Goal: Check status: Check status

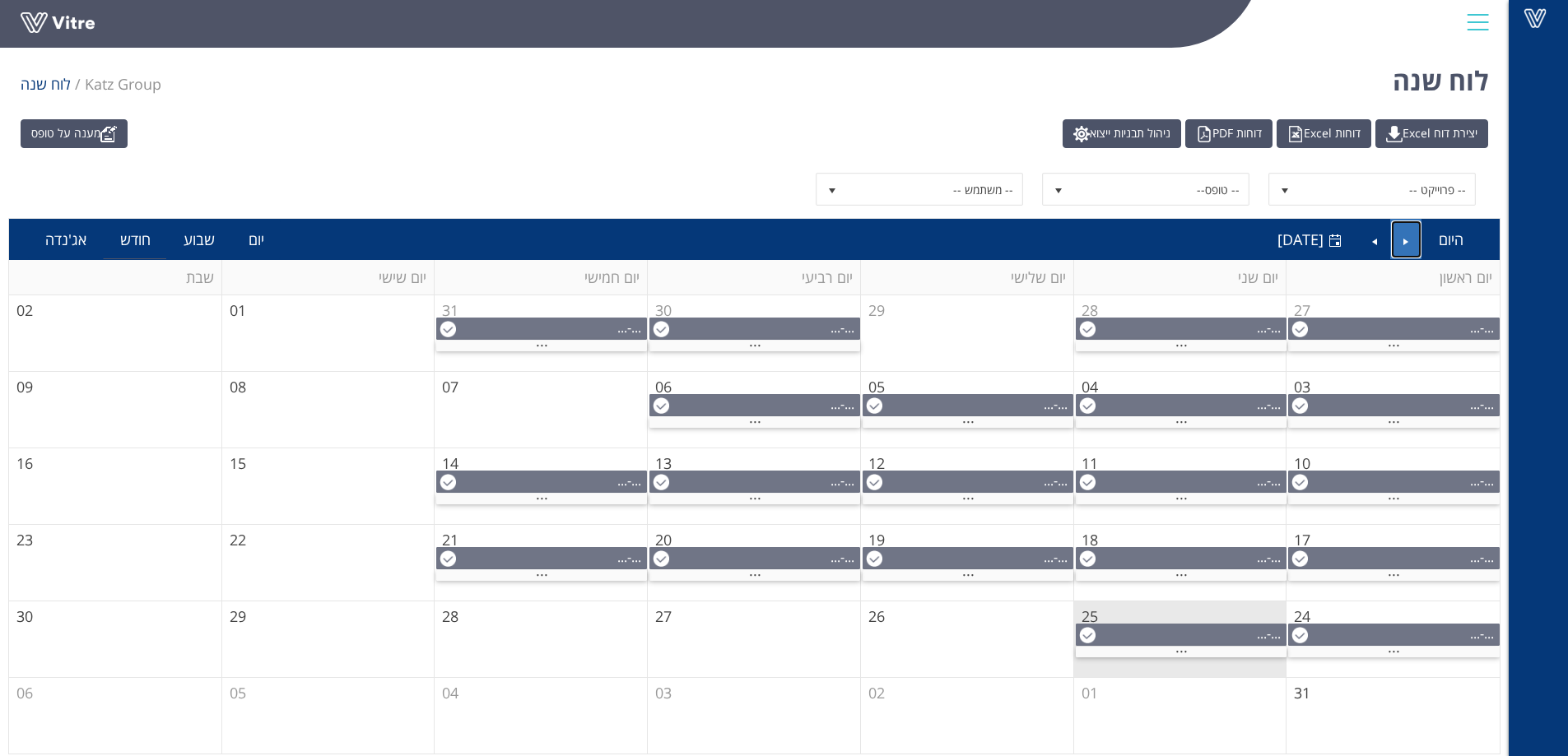
click at [1408, 241] on link "Previous" at bounding box center [1406, 239] width 31 height 38
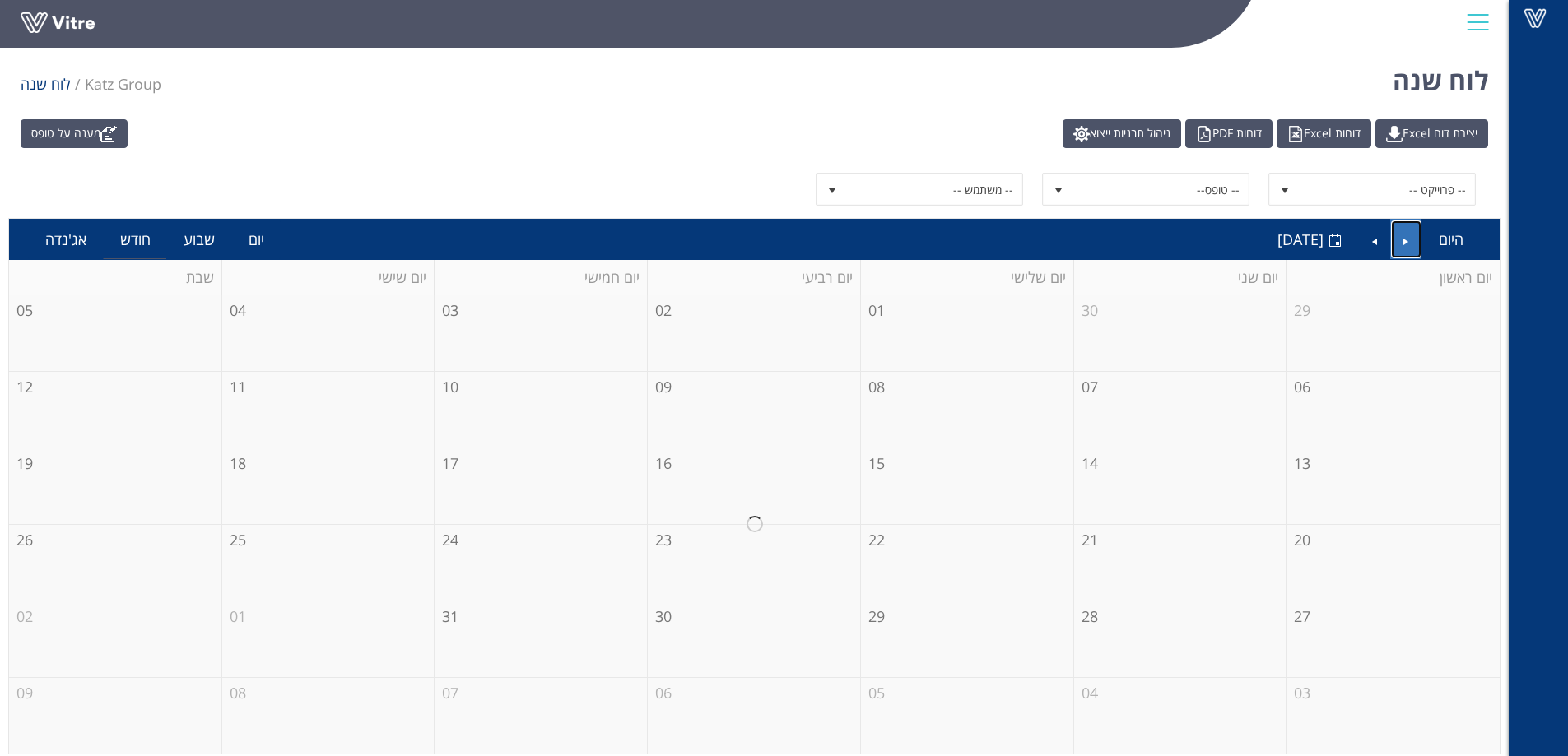
click at [1408, 241] on link "Previous" at bounding box center [1406, 239] width 31 height 38
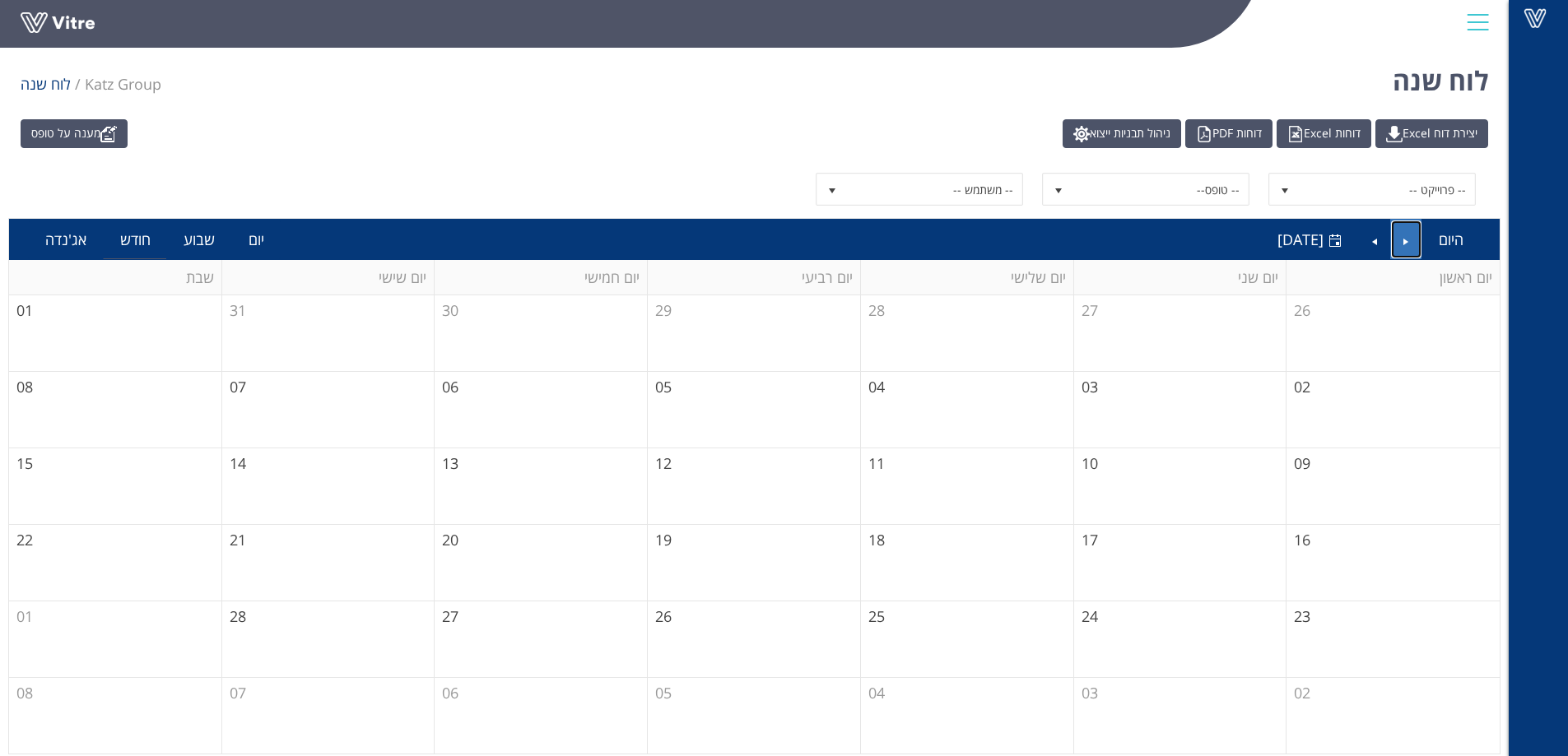
click at [1408, 241] on link "Previous" at bounding box center [1406, 239] width 31 height 38
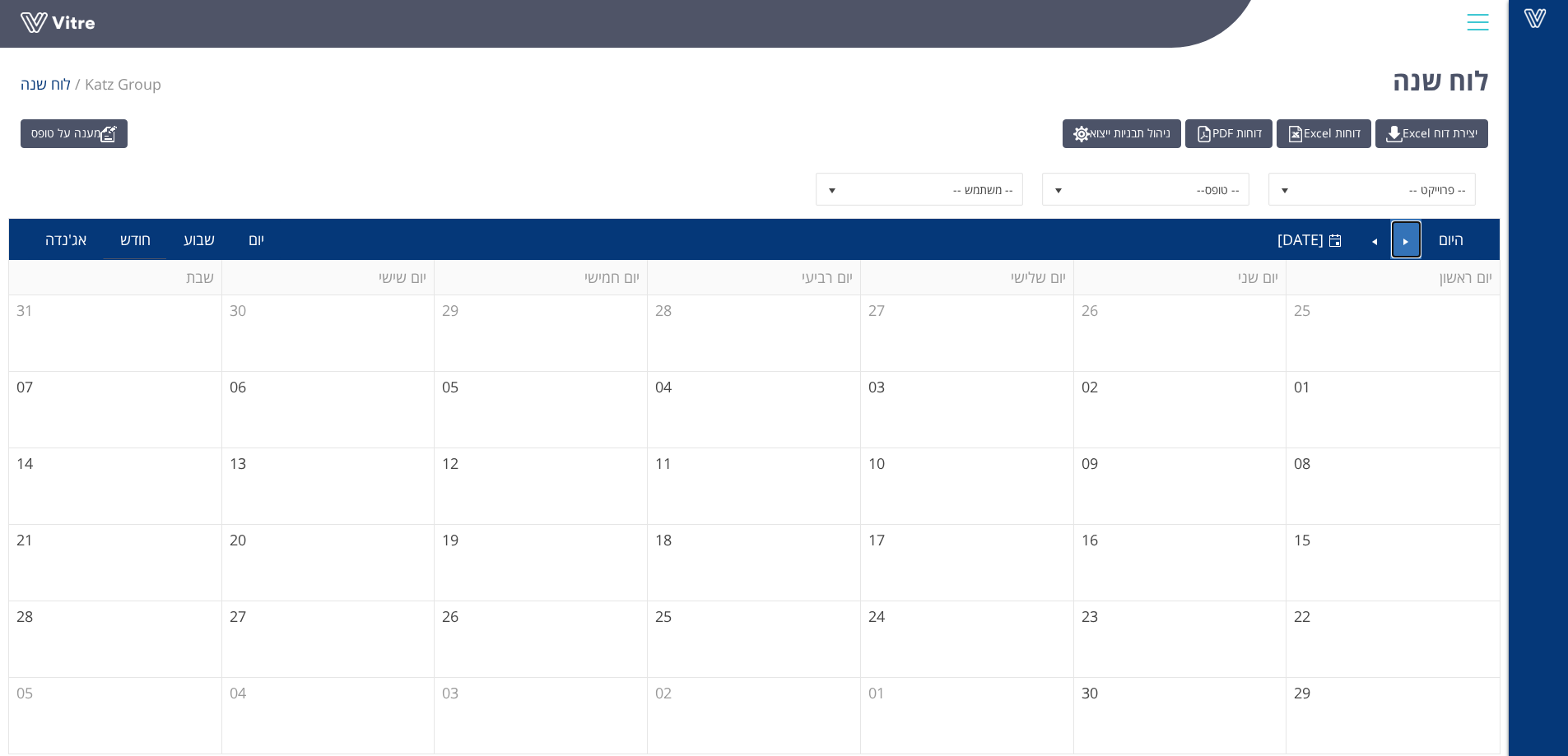
click at [1408, 241] on link "Previous" at bounding box center [1406, 239] width 31 height 38
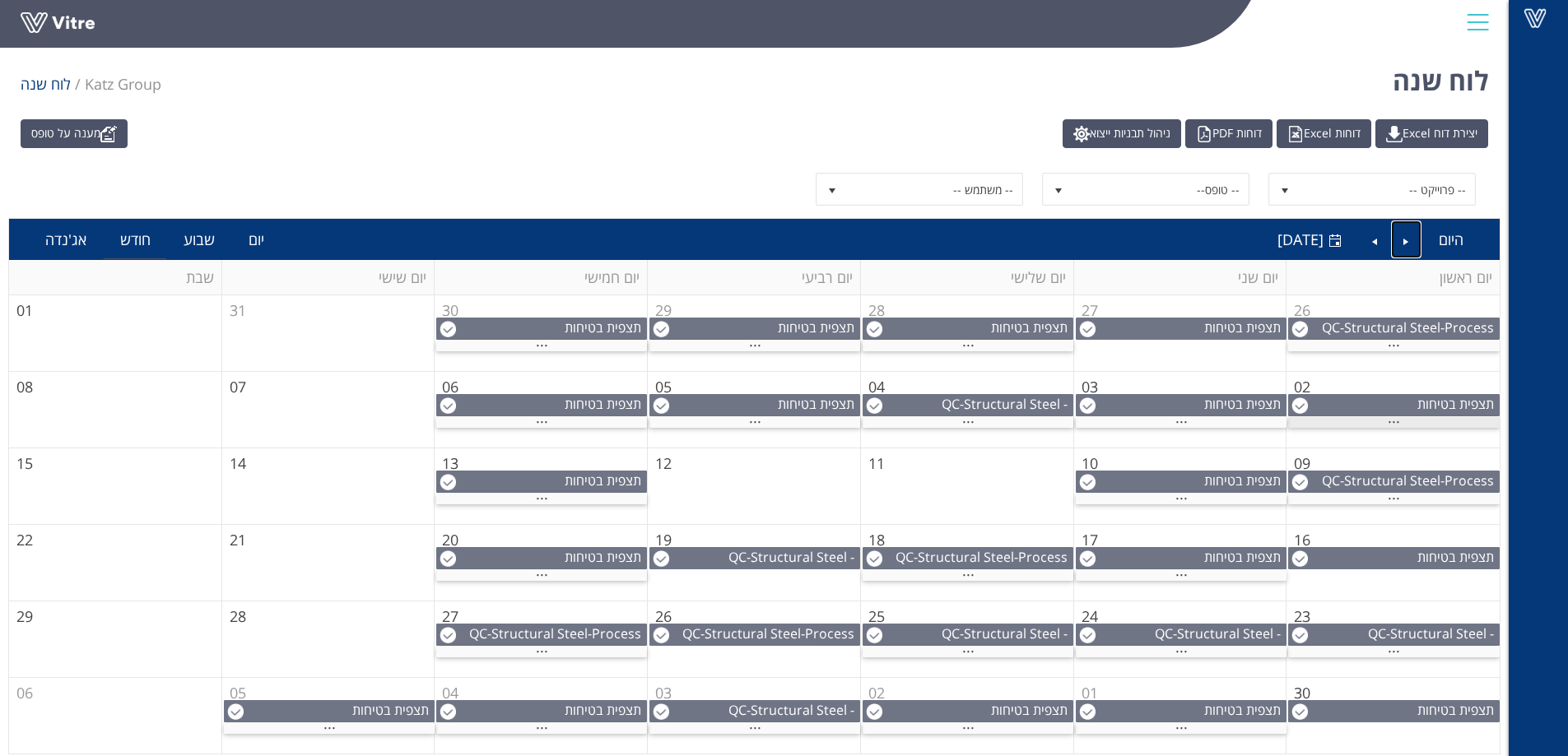
click at [1376, 425] on div "..." at bounding box center [1394, 421] width 211 height 10
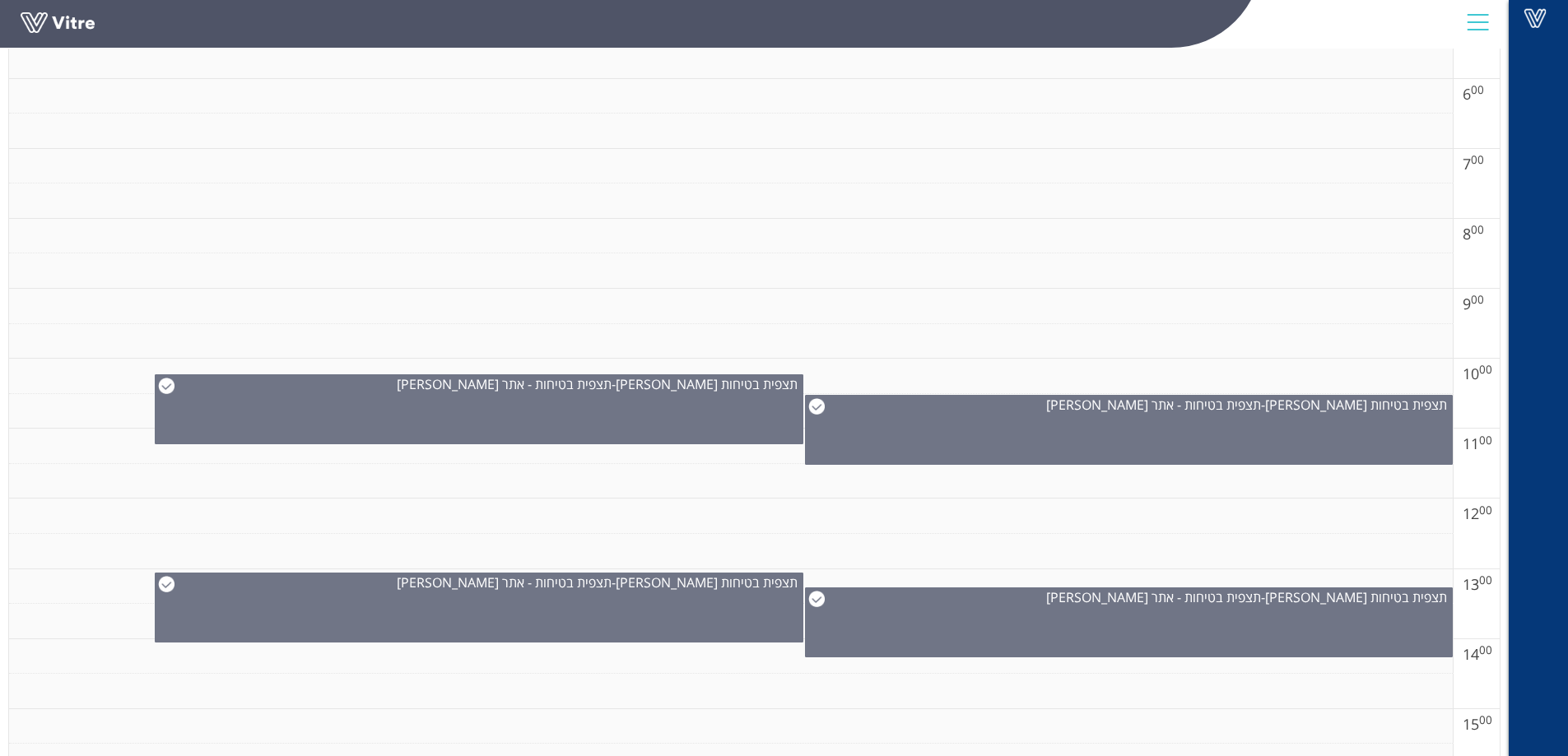
scroll to position [740, 0]
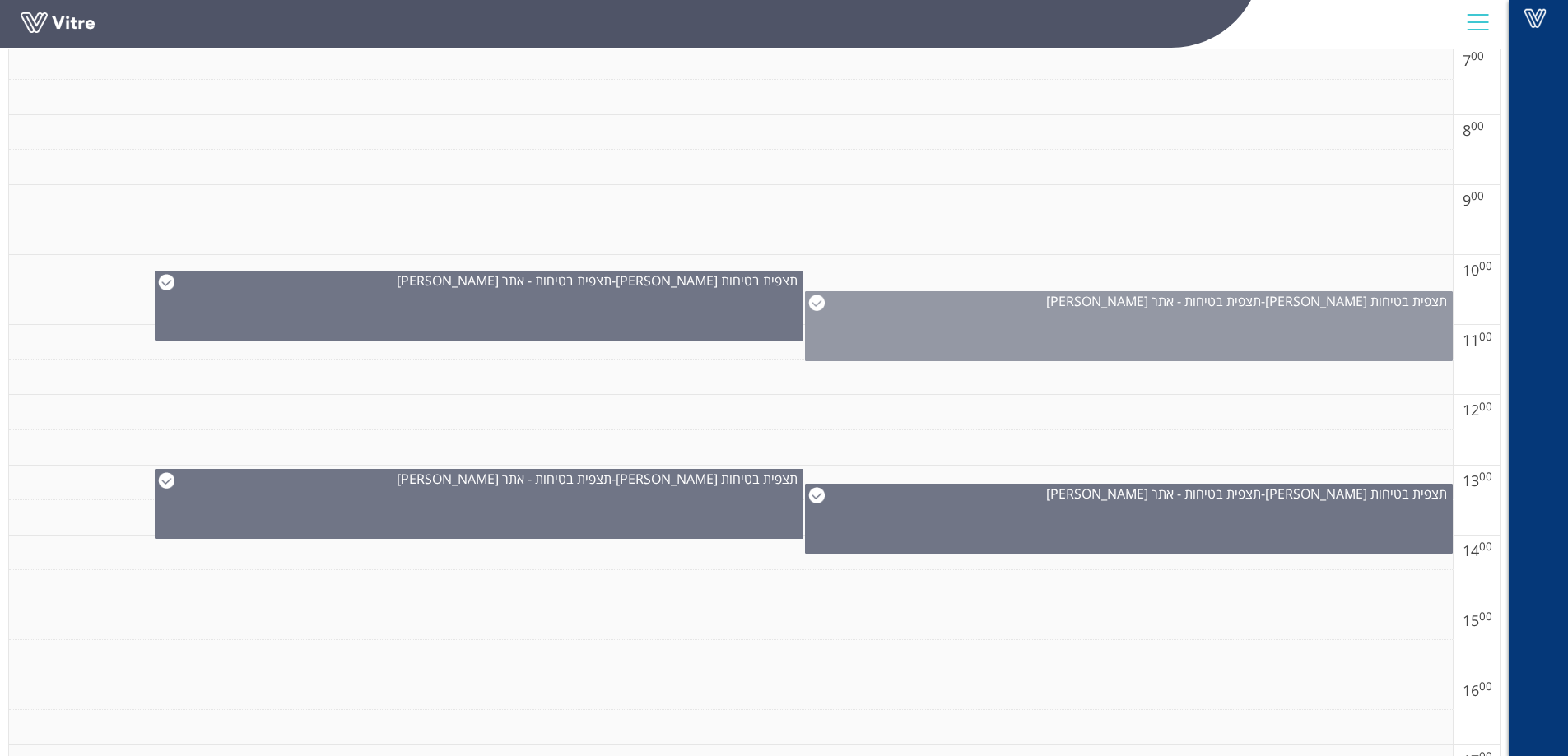
click at [814, 304] on img at bounding box center [816, 302] width 16 height 16
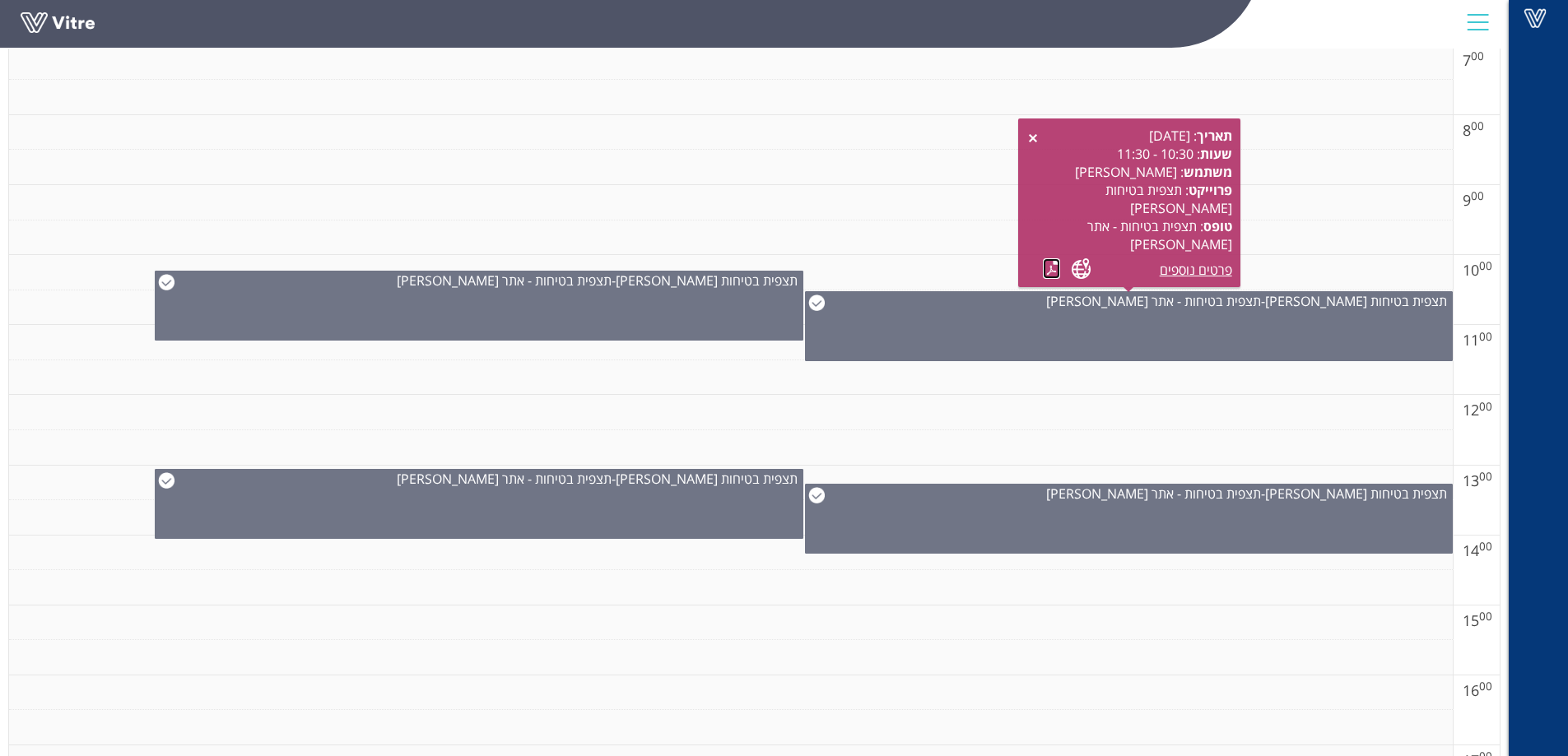
click at [1048, 265] on link at bounding box center [1051, 269] width 17 height 21
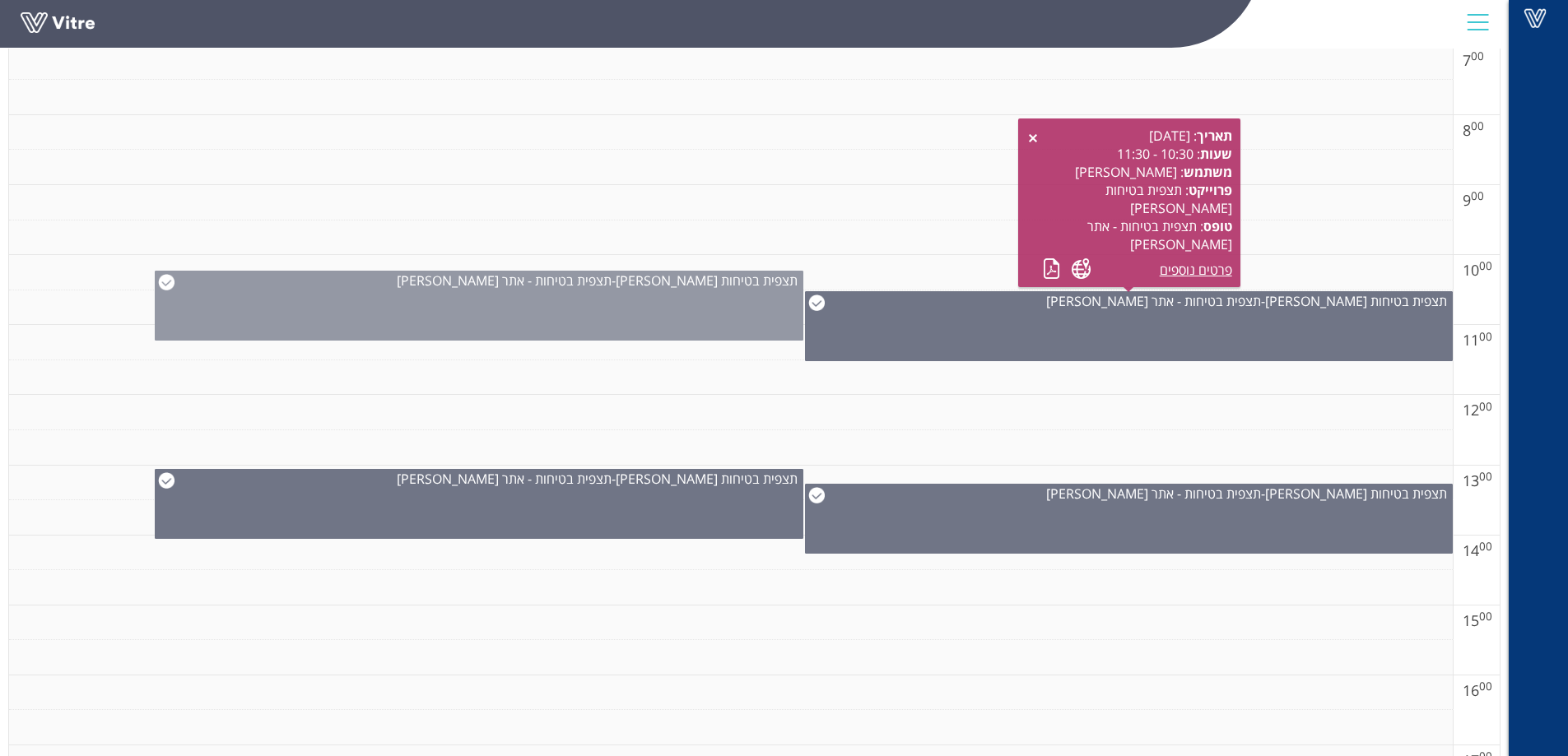
click at [160, 281] on img at bounding box center [166, 282] width 16 height 16
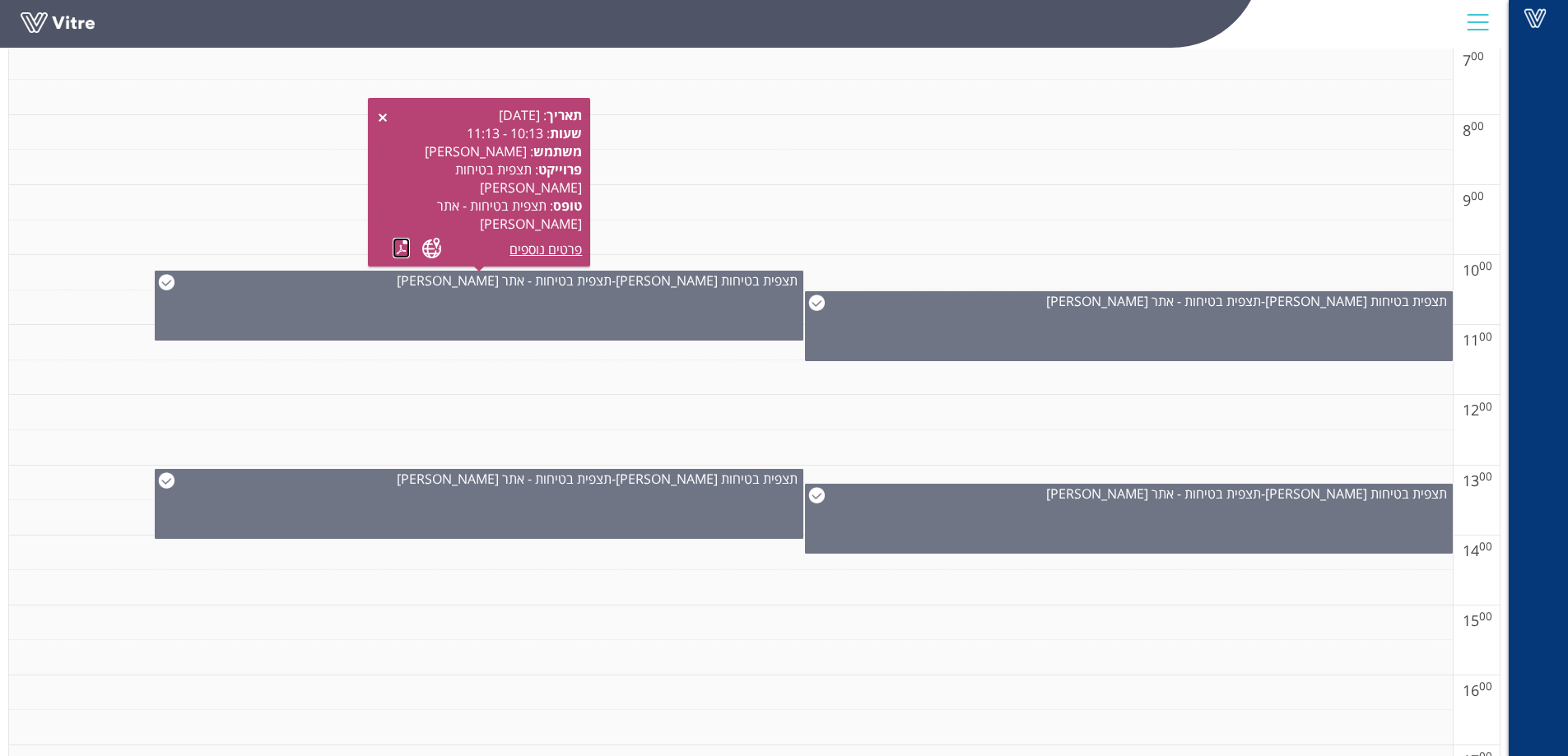
click at [398, 241] on link at bounding box center [401, 248] width 17 height 21
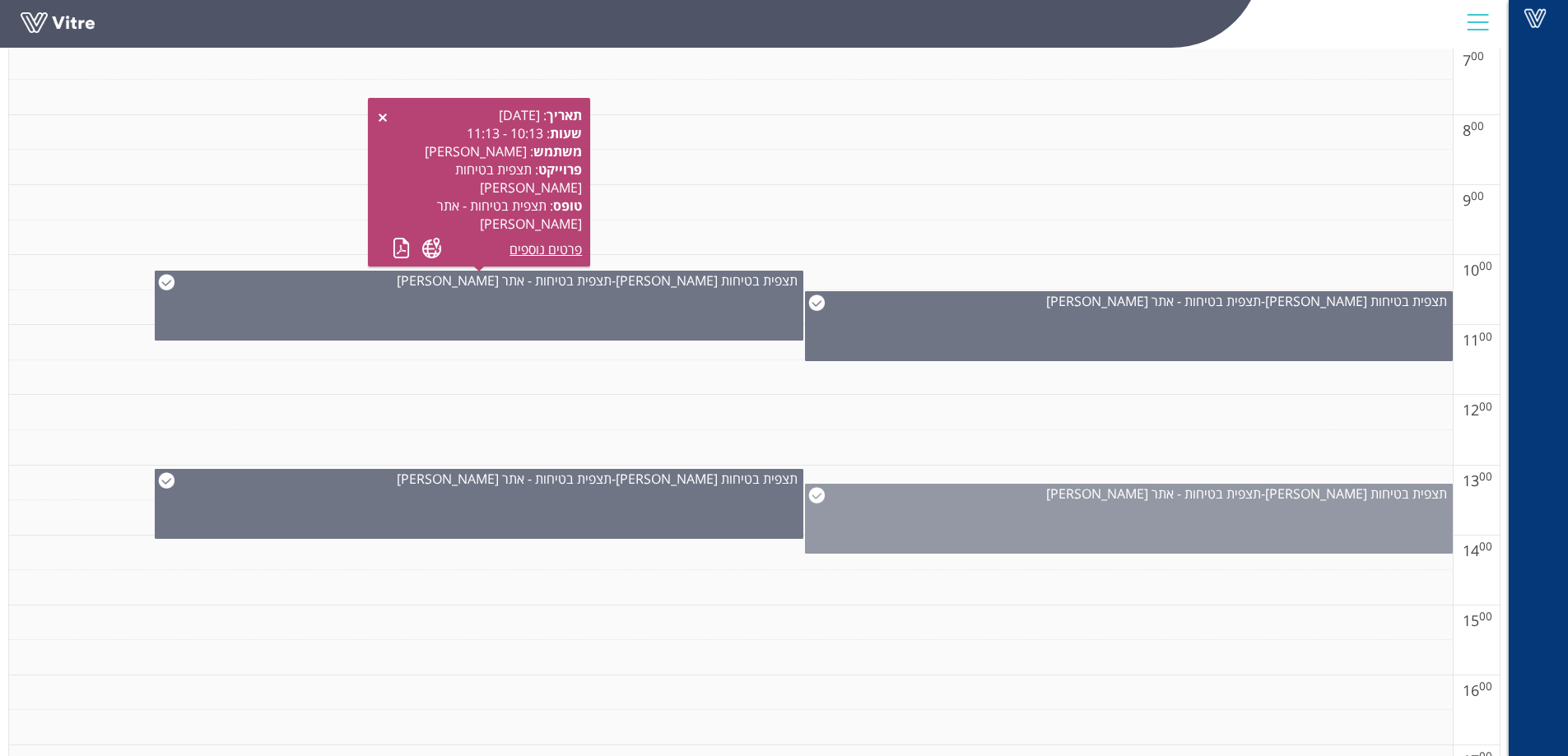
click at [817, 495] on img at bounding box center [816, 495] width 16 height 16
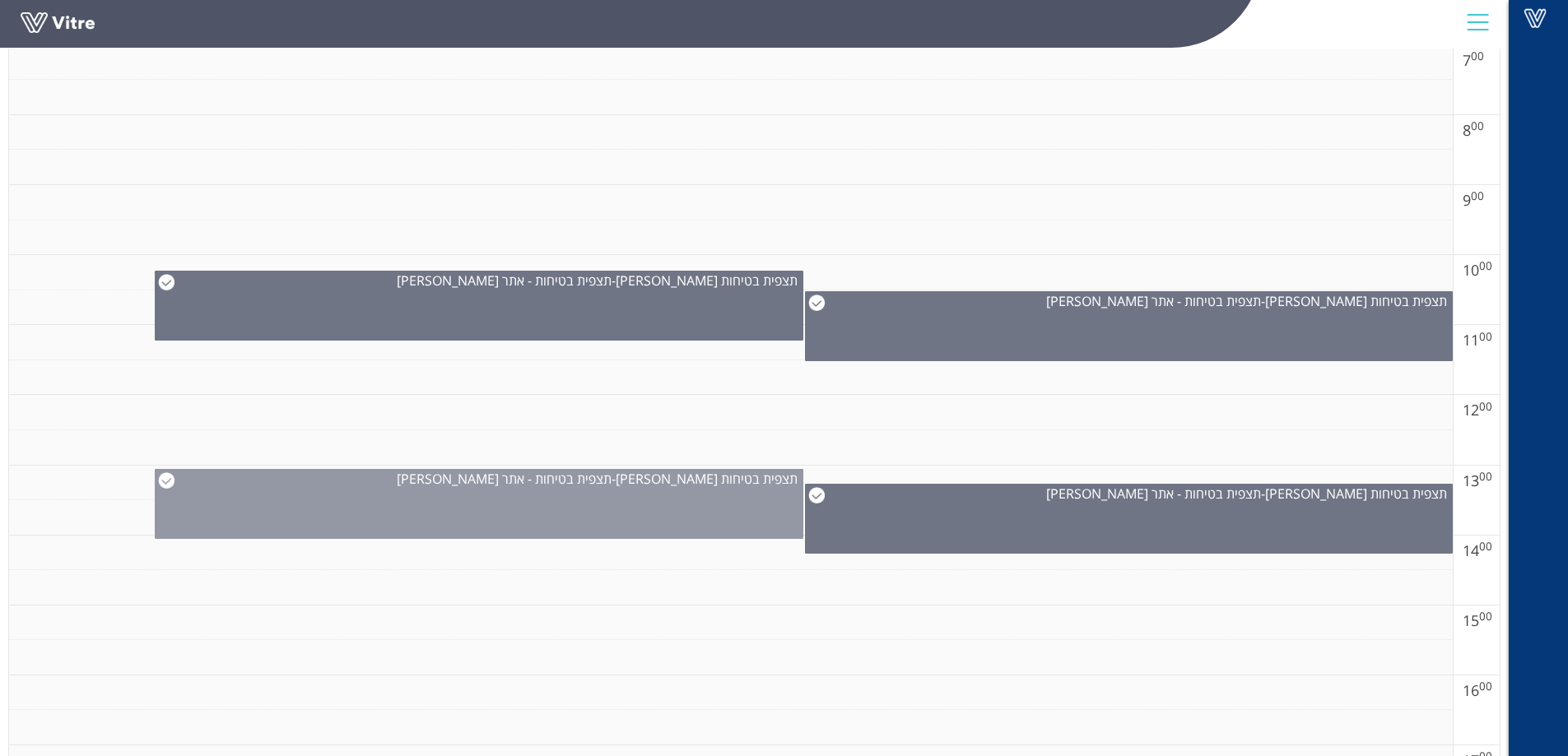
click at [165, 480] on img at bounding box center [166, 480] width 16 height 16
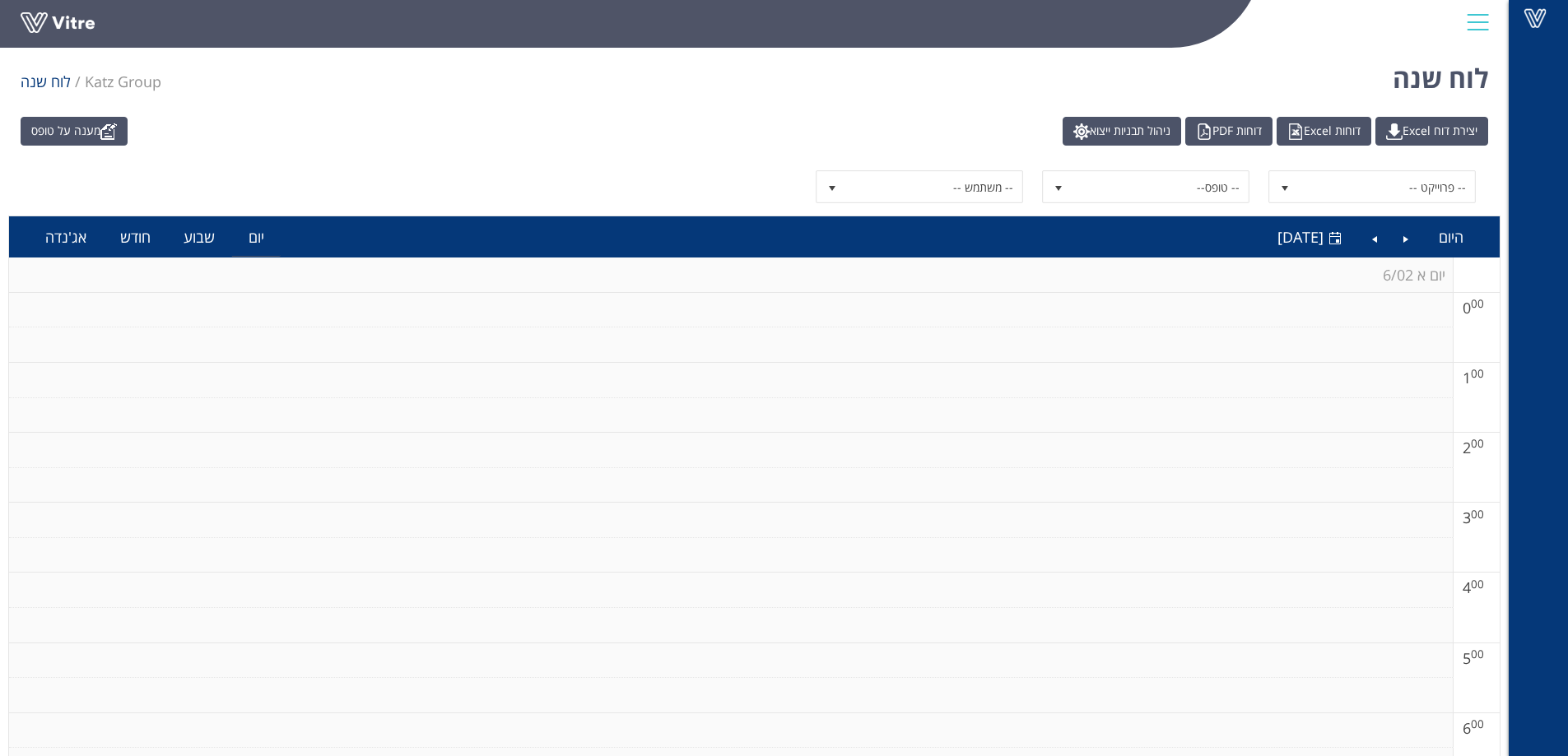
scroll to position [0, 0]
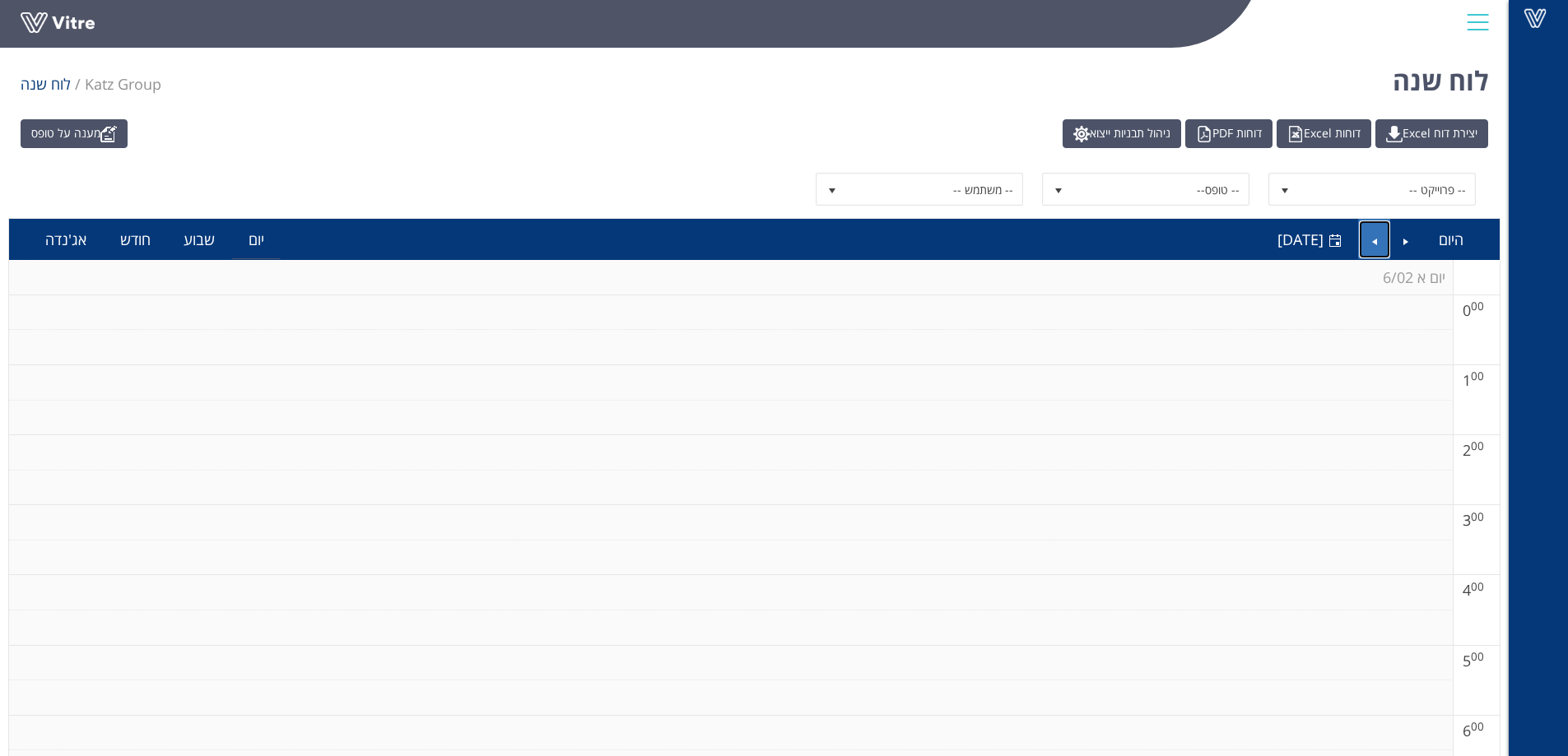
click at [1377, 239] on link "Next" at bounding box center [1374, 239] width 31 height 38
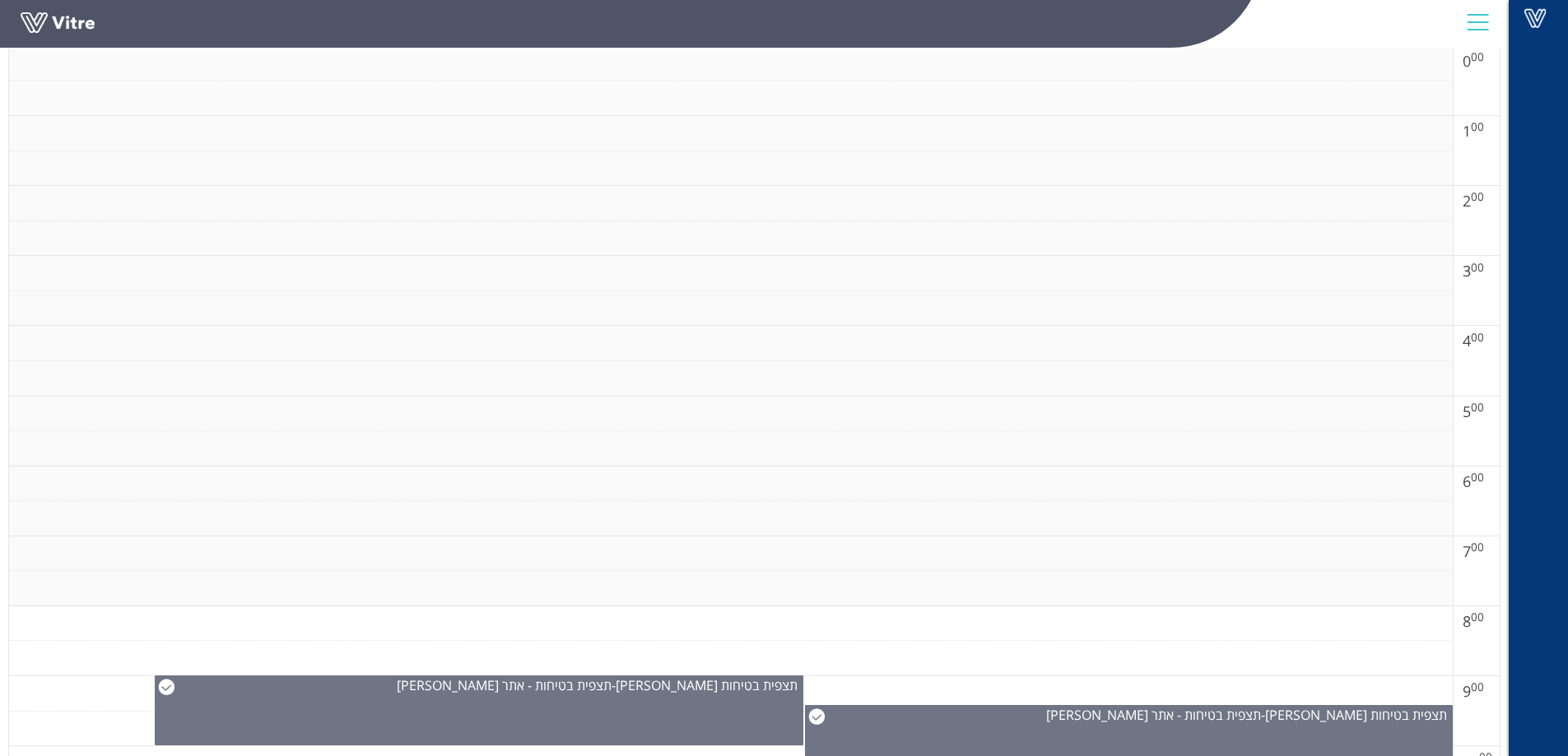
scroll to position [494, 0]
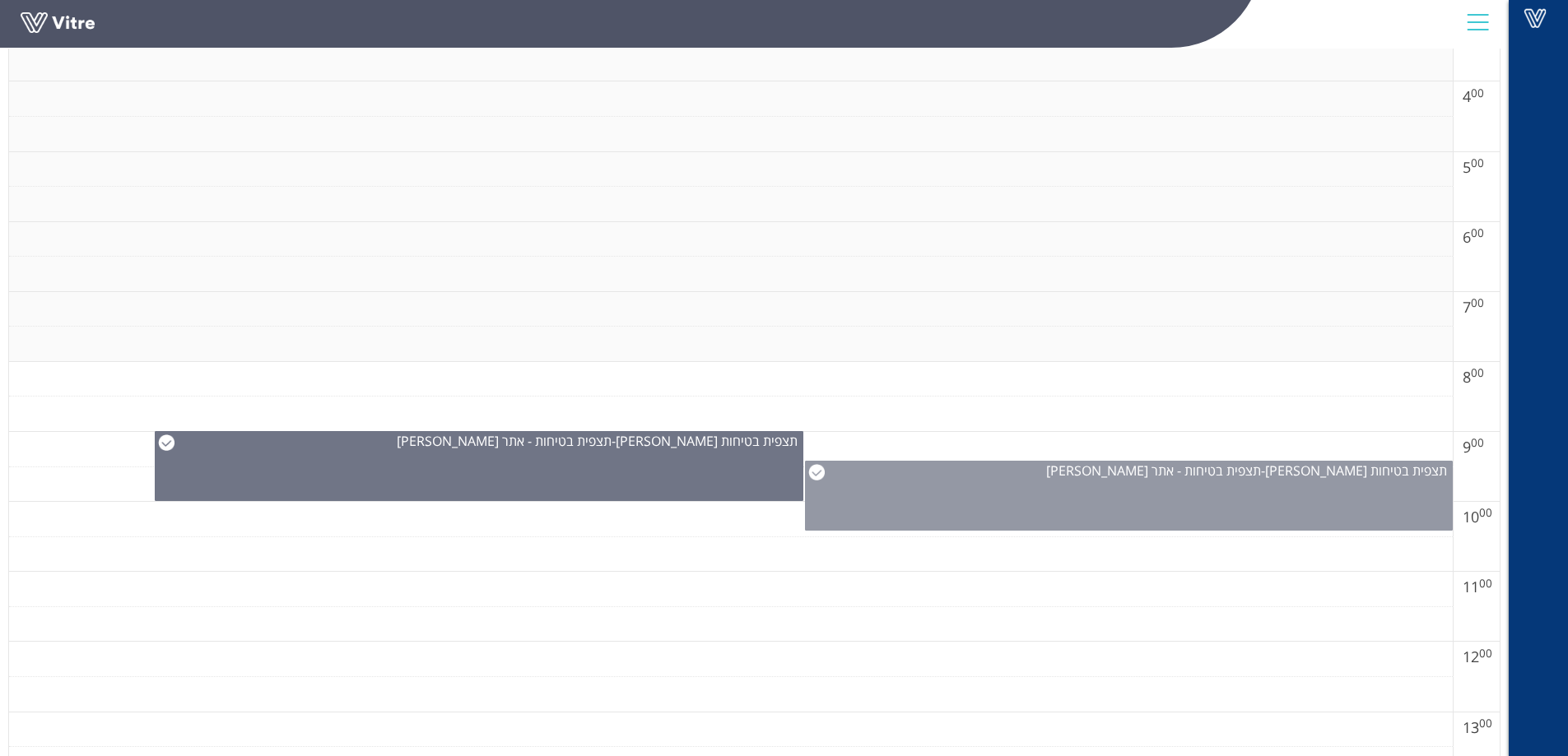
click at [813, 476] on img at bounding box center [816, 471] width 16 height 16
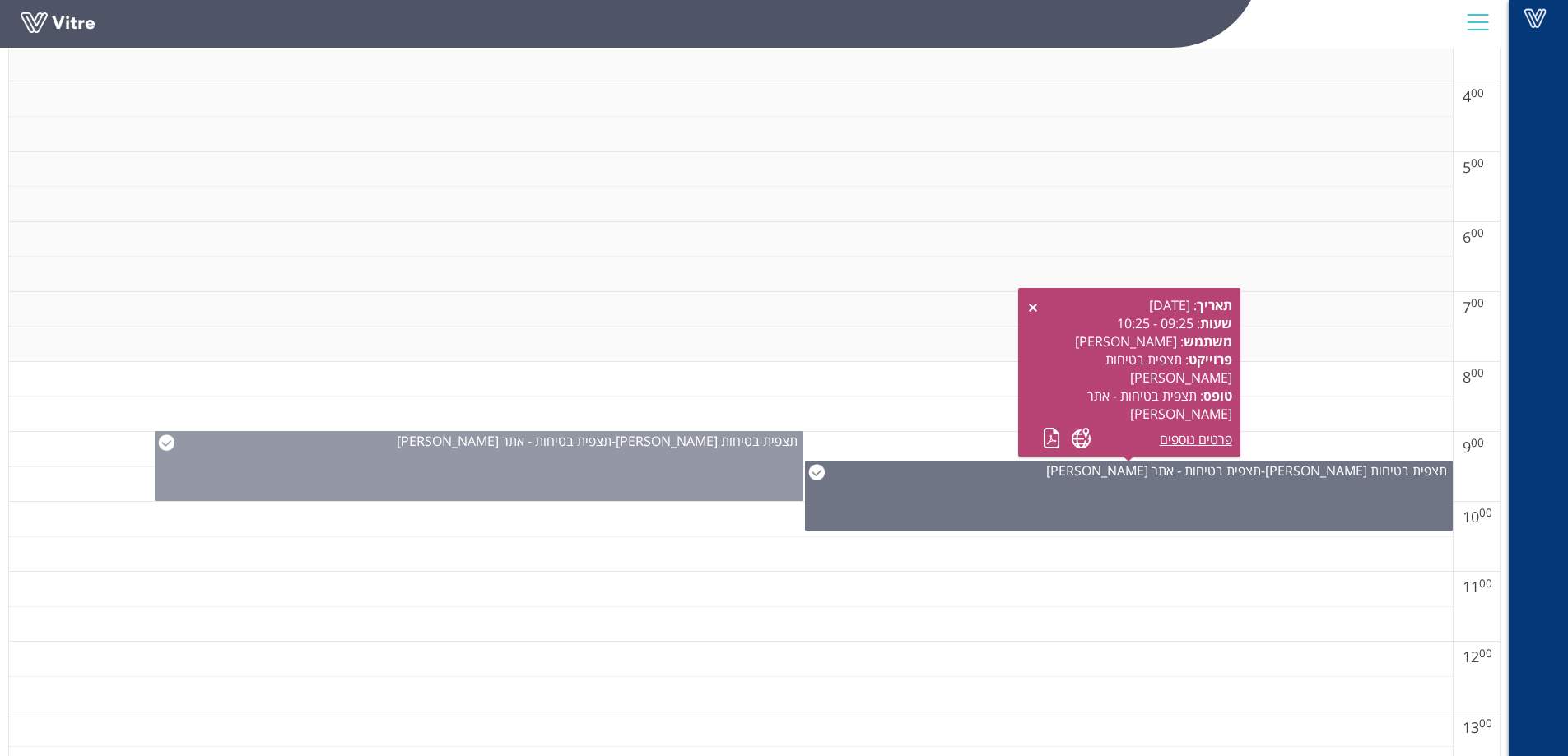
click at [159, 443] on img at bounding box center [166, 442] width 16 height 16
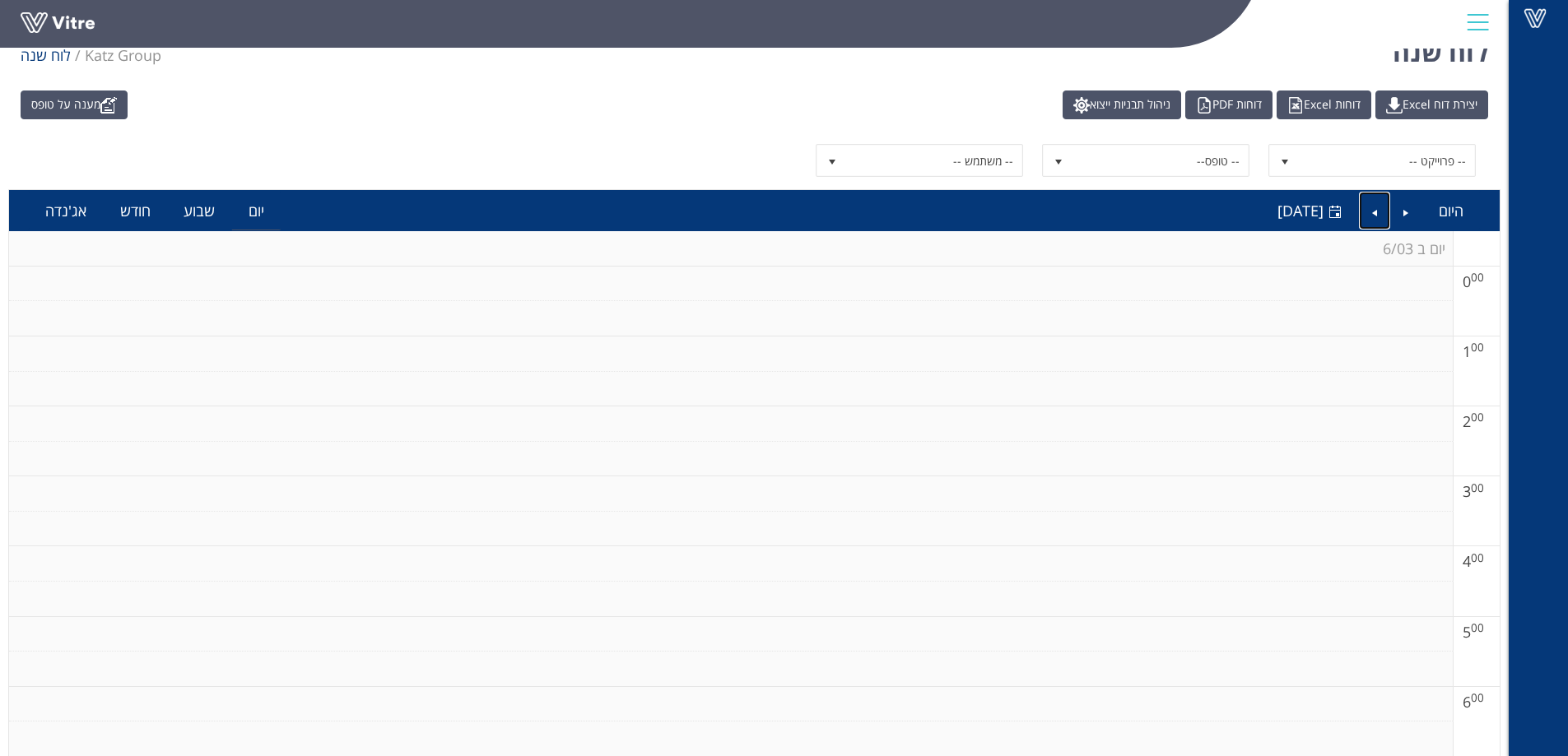
scroll to position [0, 0]
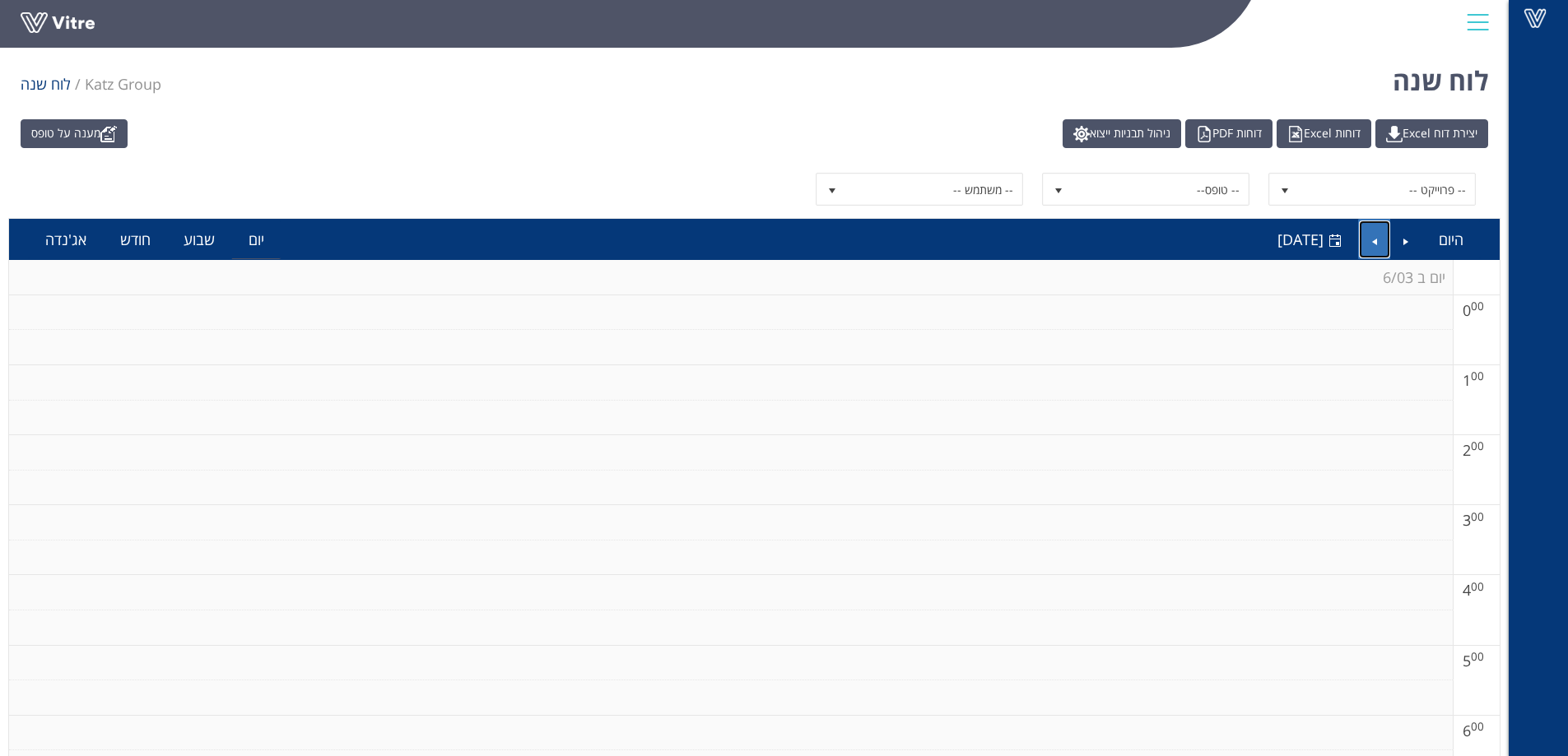
click at [1367, 238] on link "Next" at bounding box center [1374, 239] width 31 height 38
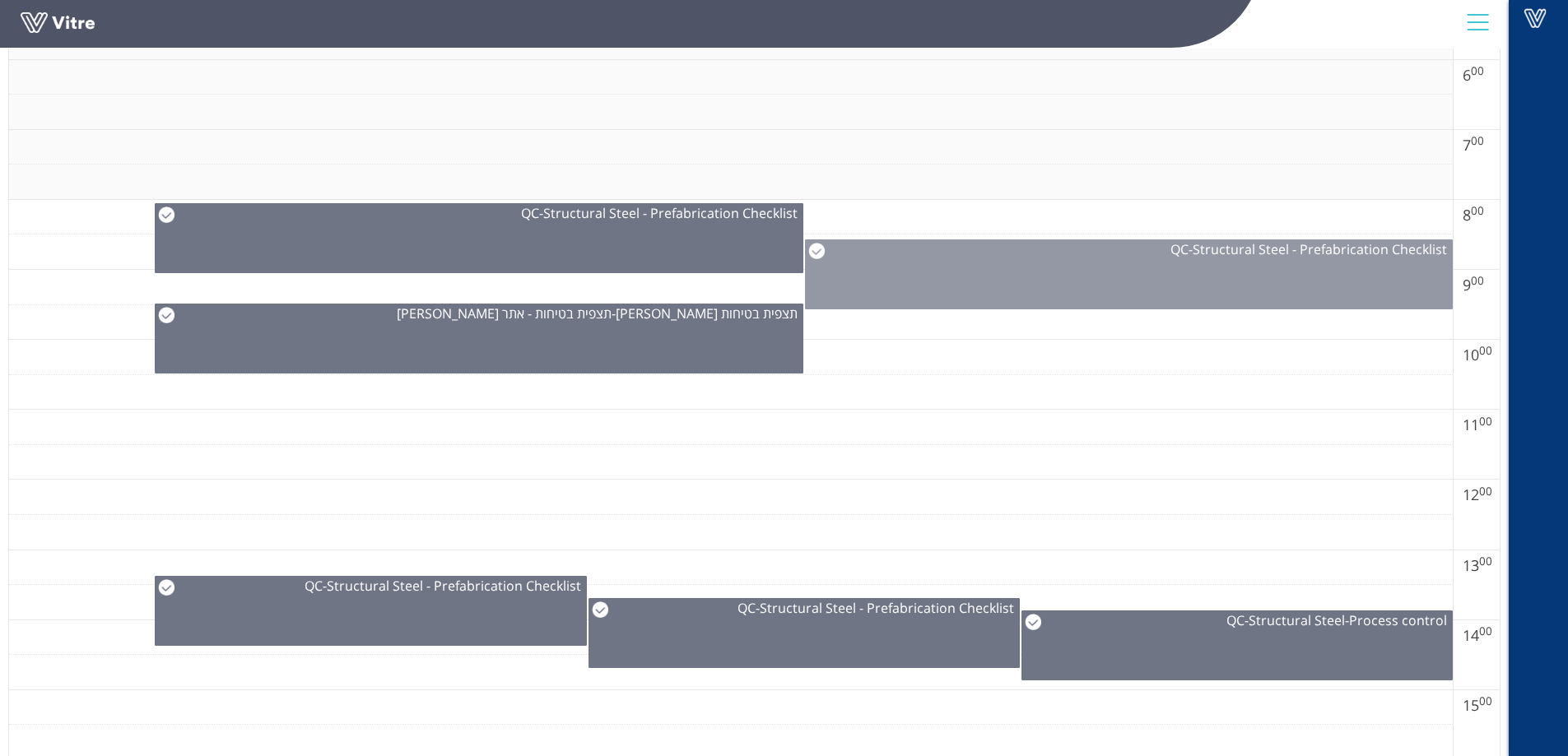
scroll to position [658, 0]
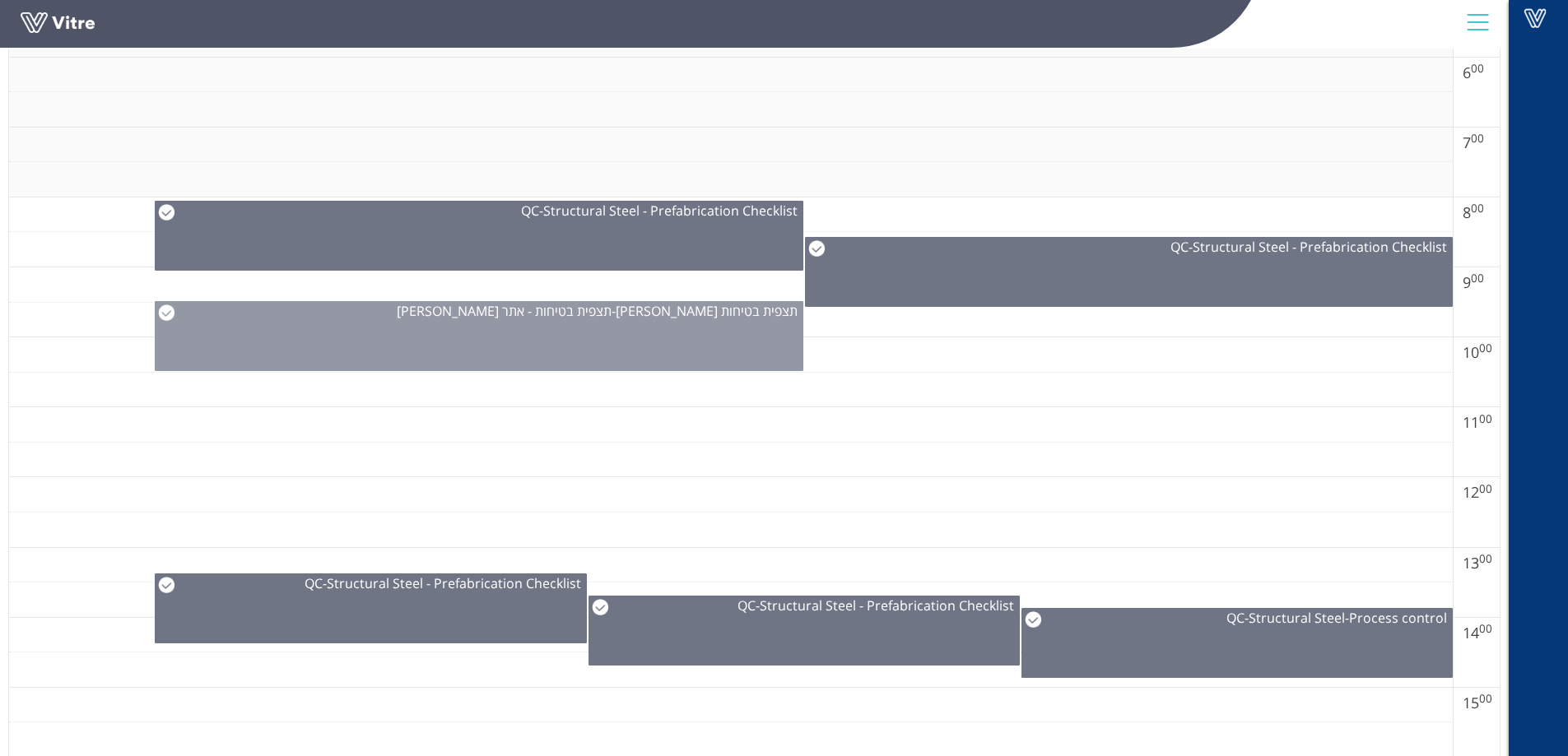
click at [165, 317] on img at bounding box center [166, 312] width 16 height 16
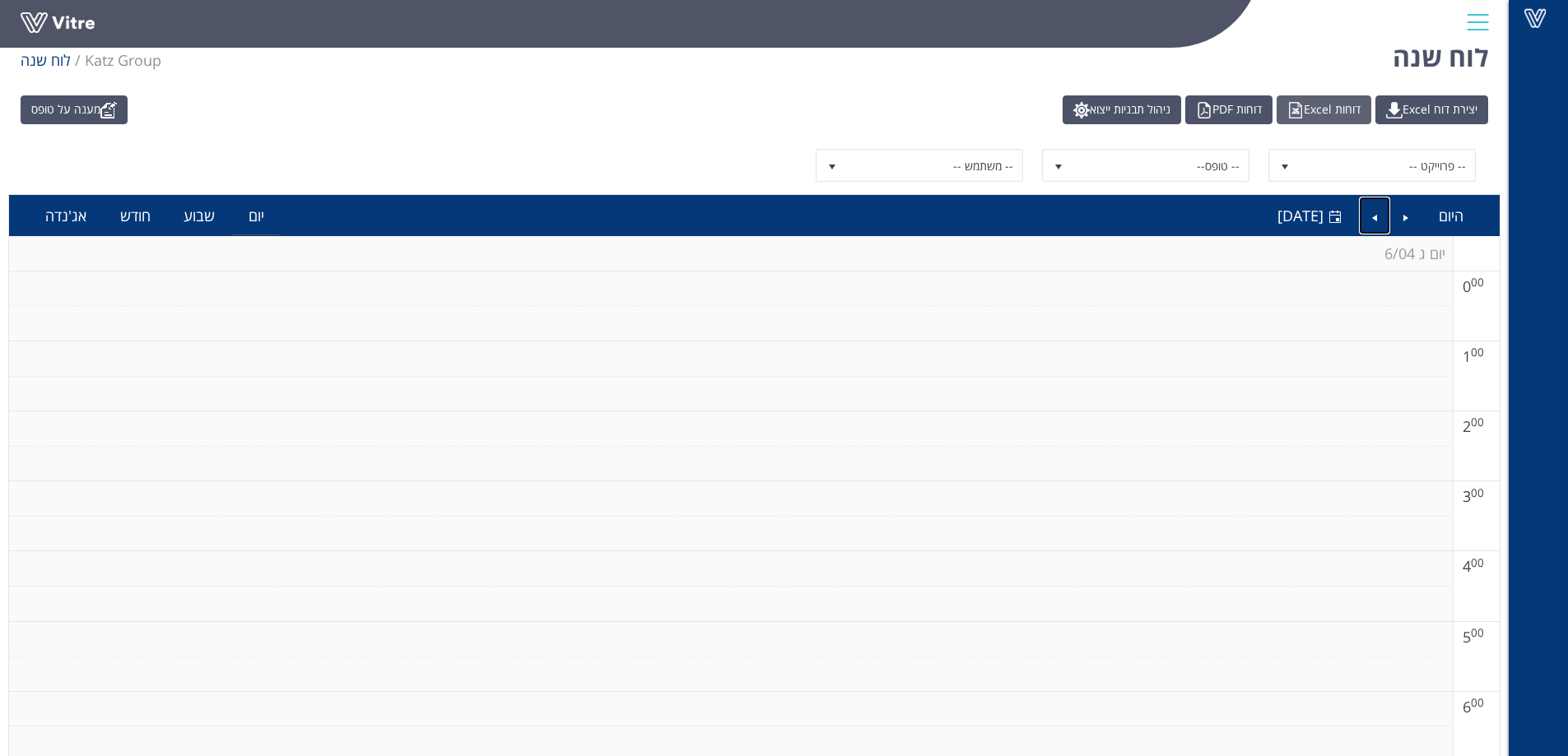
scroll to position [0, 0]
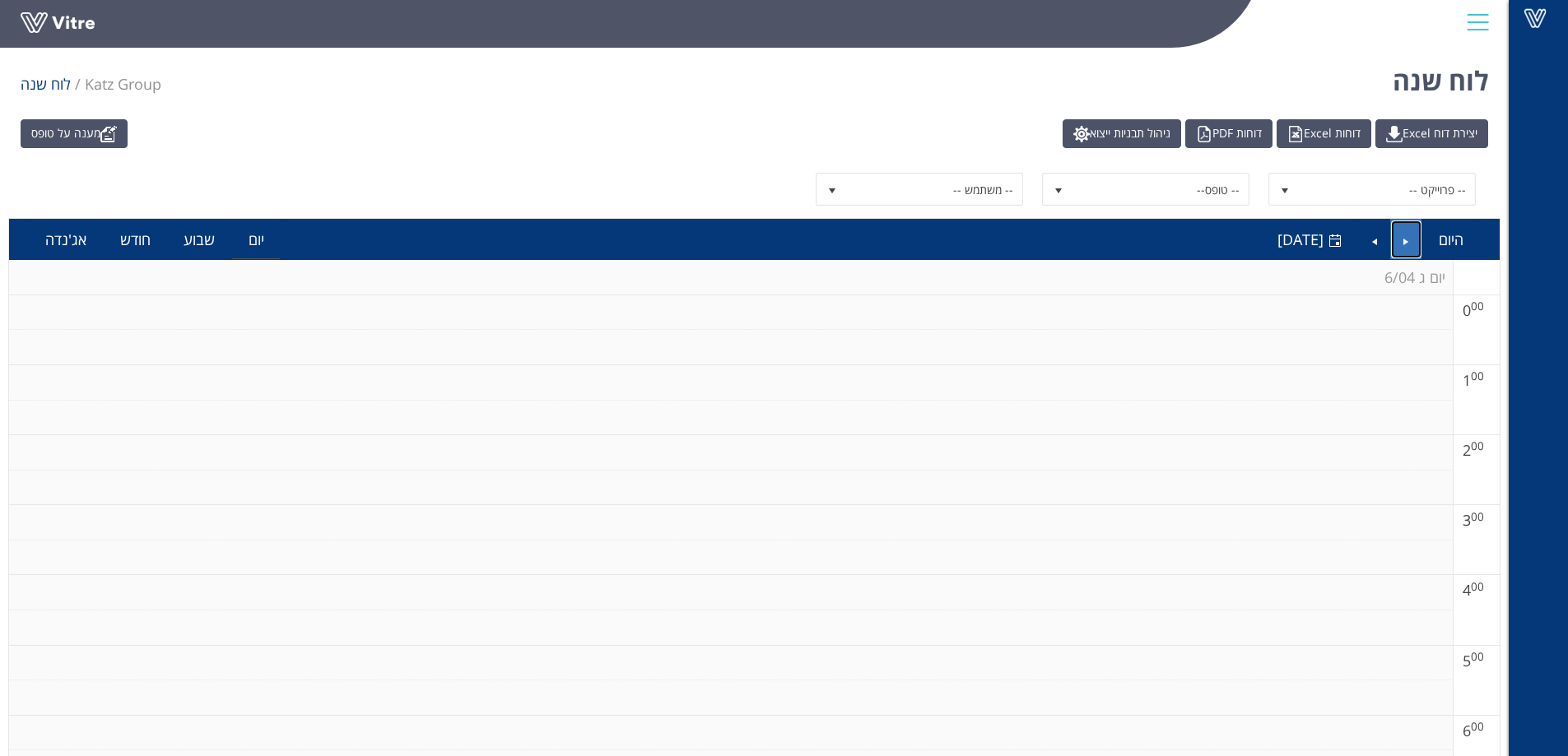
click at [1399, 247] on link "Previous" at bounding box center [1406, 239] width 31 height 38
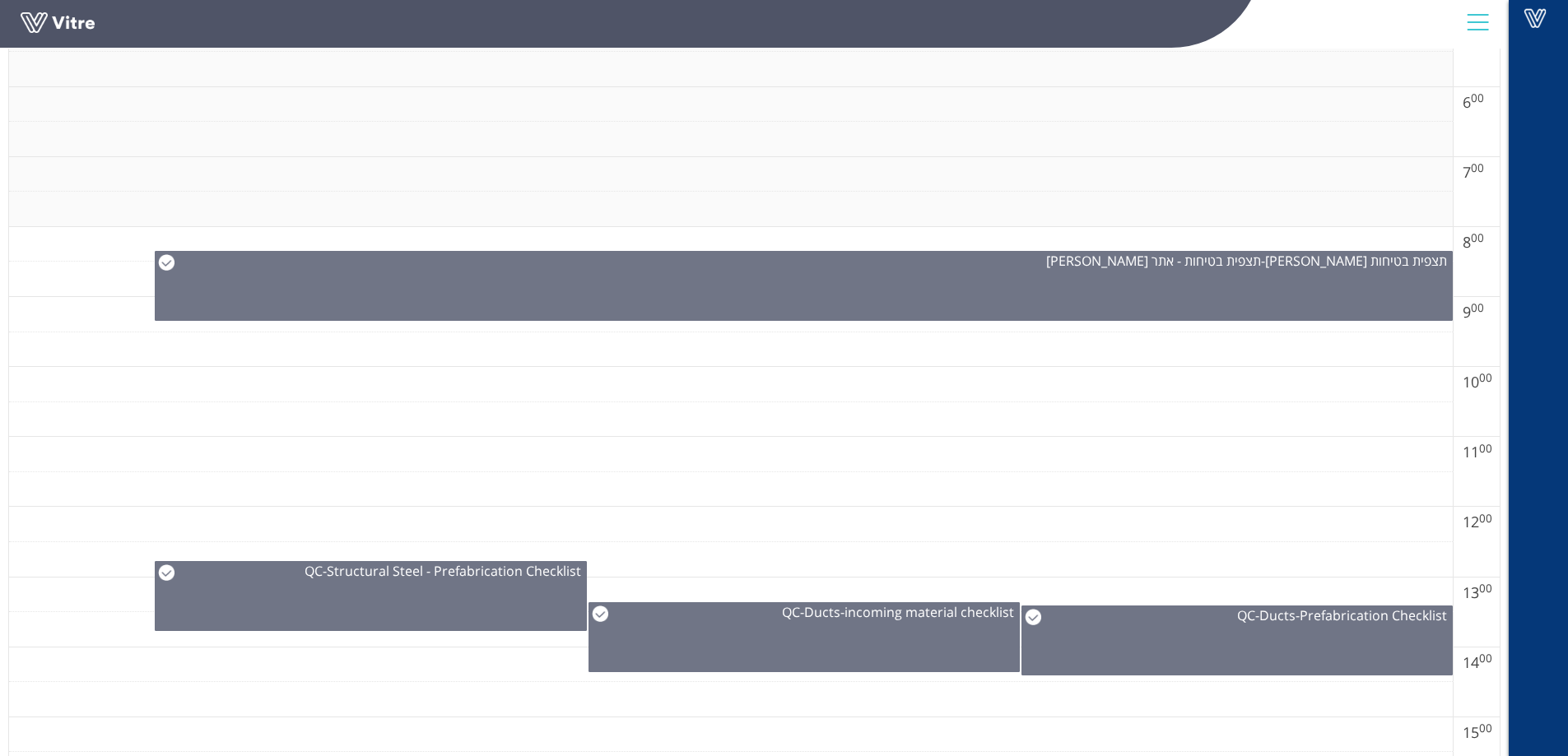
scroll to position [658, 0]
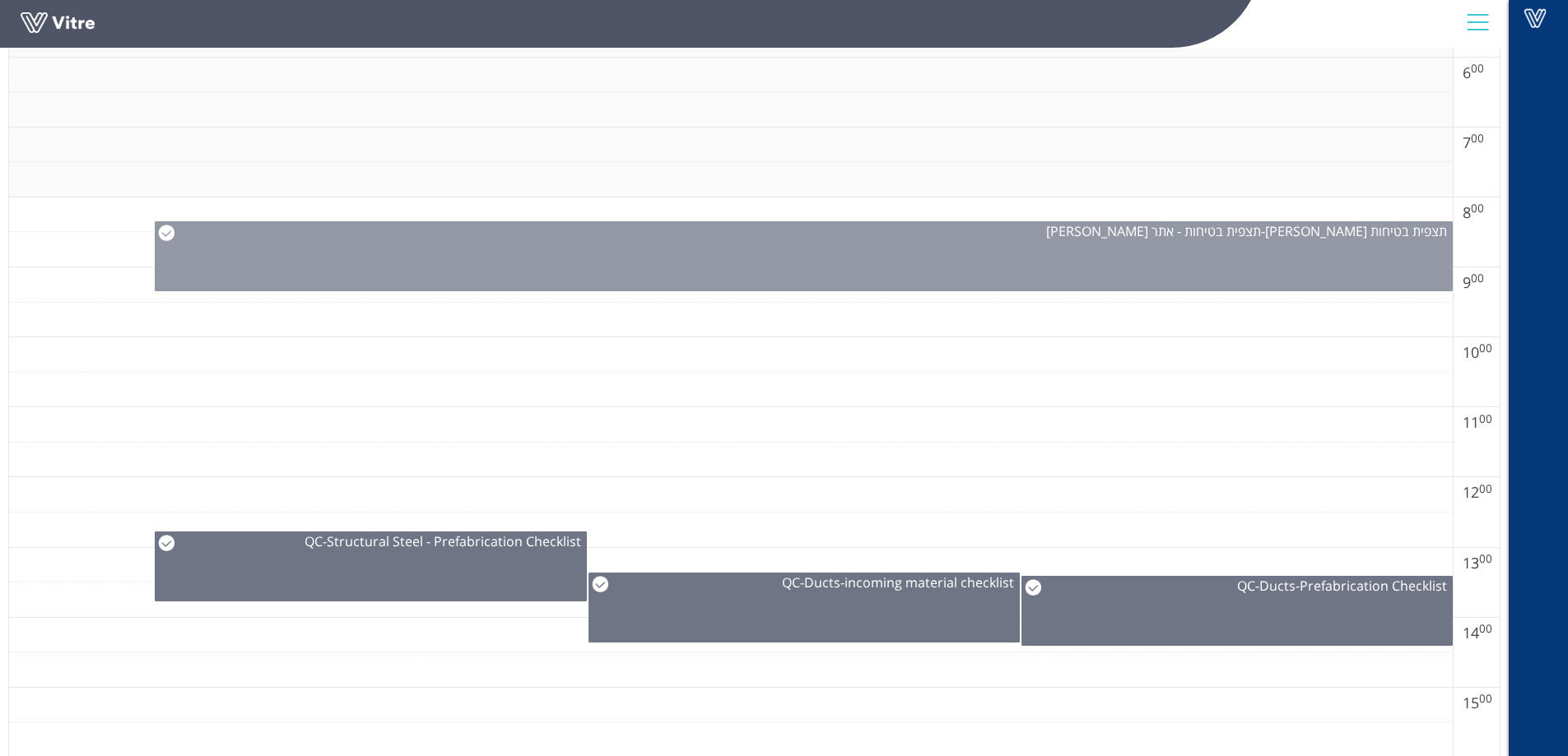
click at [165, 233] on img at bounding box center [166, 232] width 16 height 16
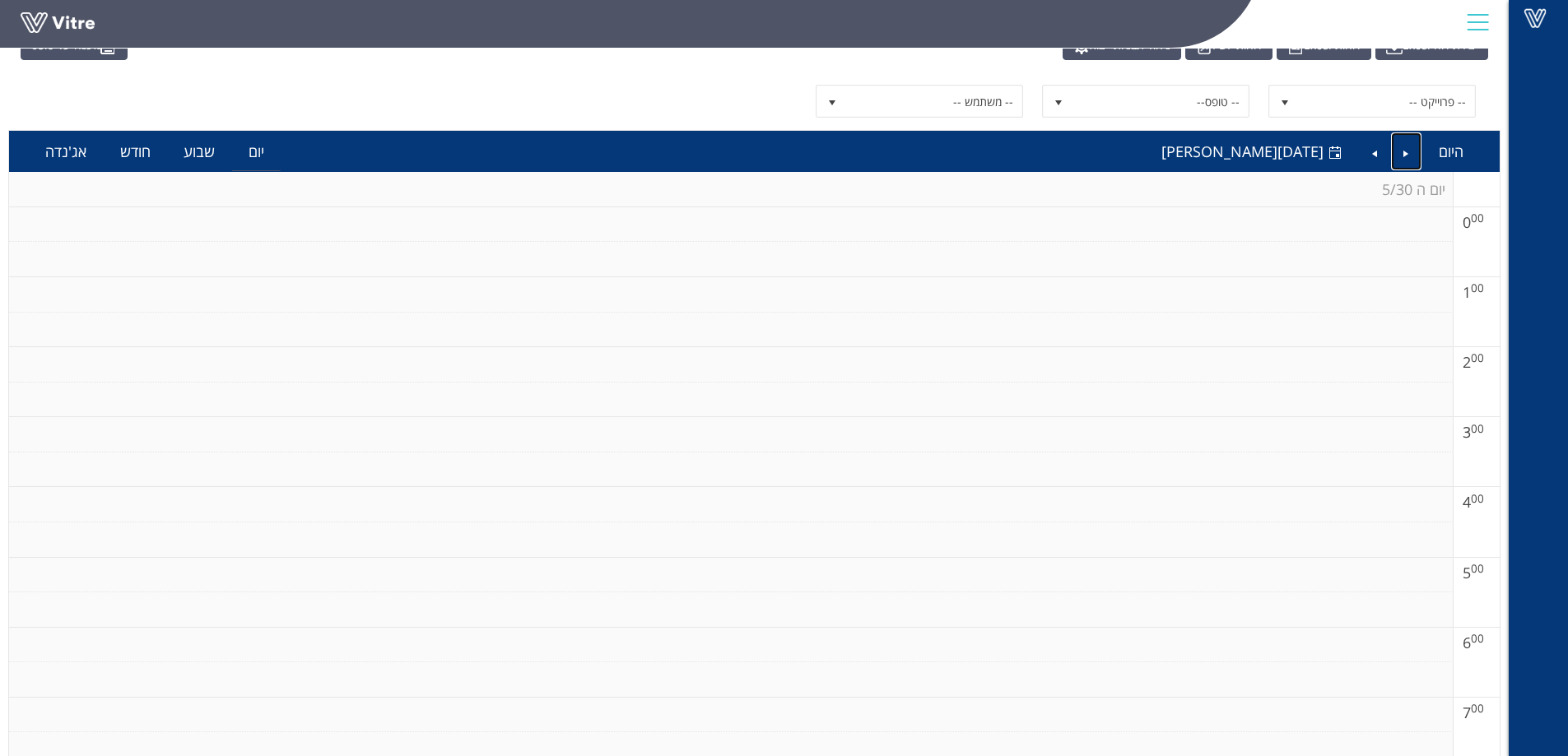
scroll to position [0, 0]
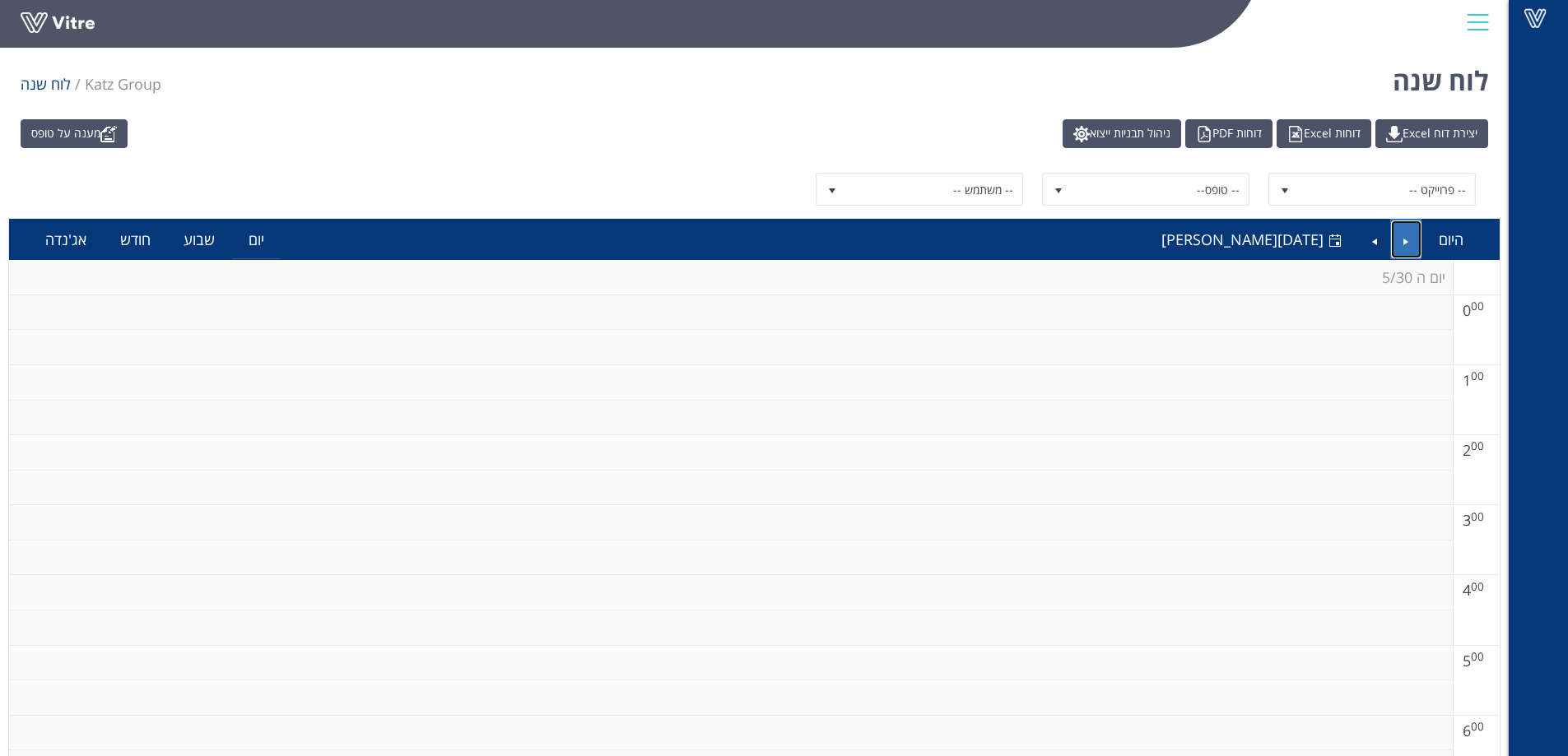
click at [1407, 239] on link "Previous" at bounding box center [1406, 239] width 31 height 38
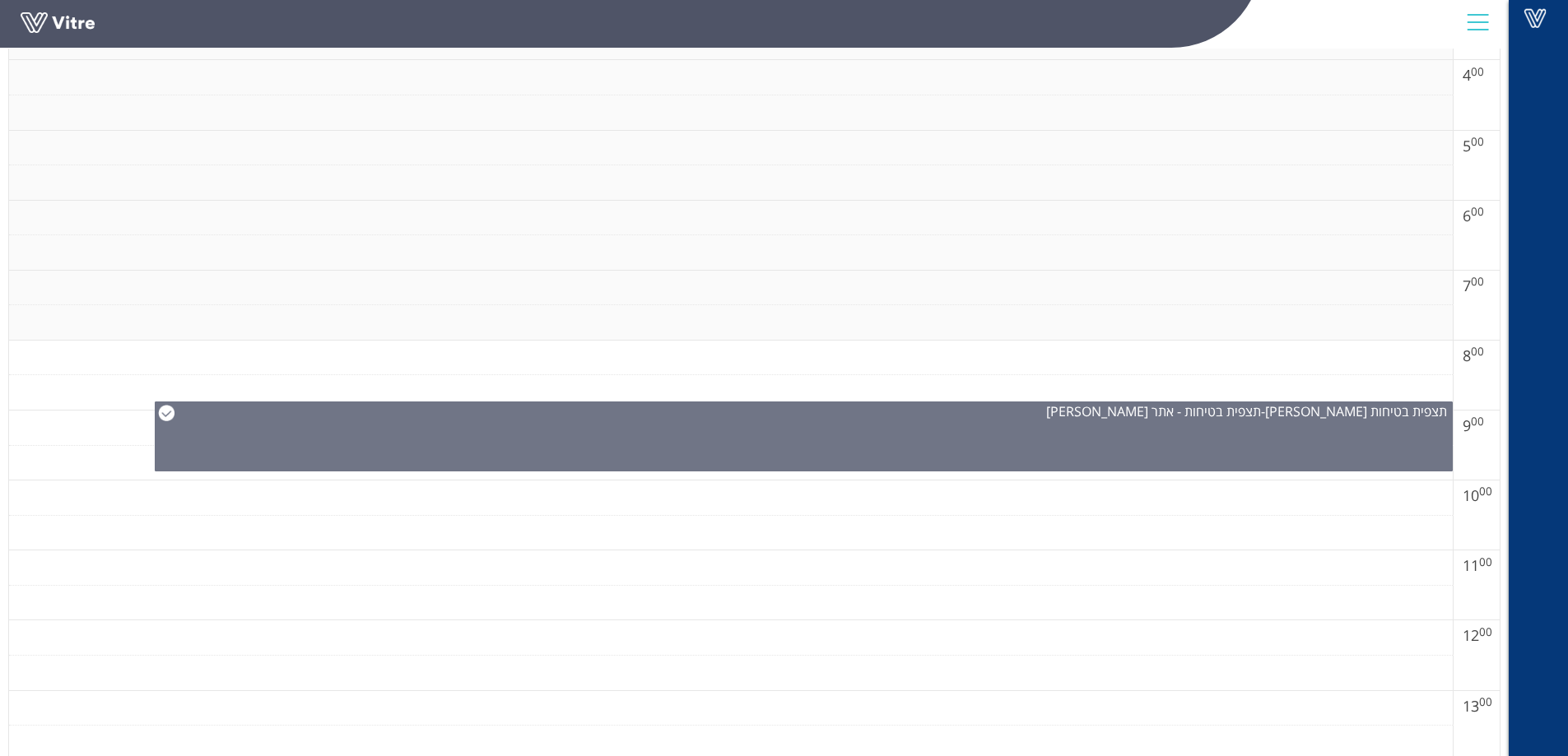
scroll to position [494, 0]
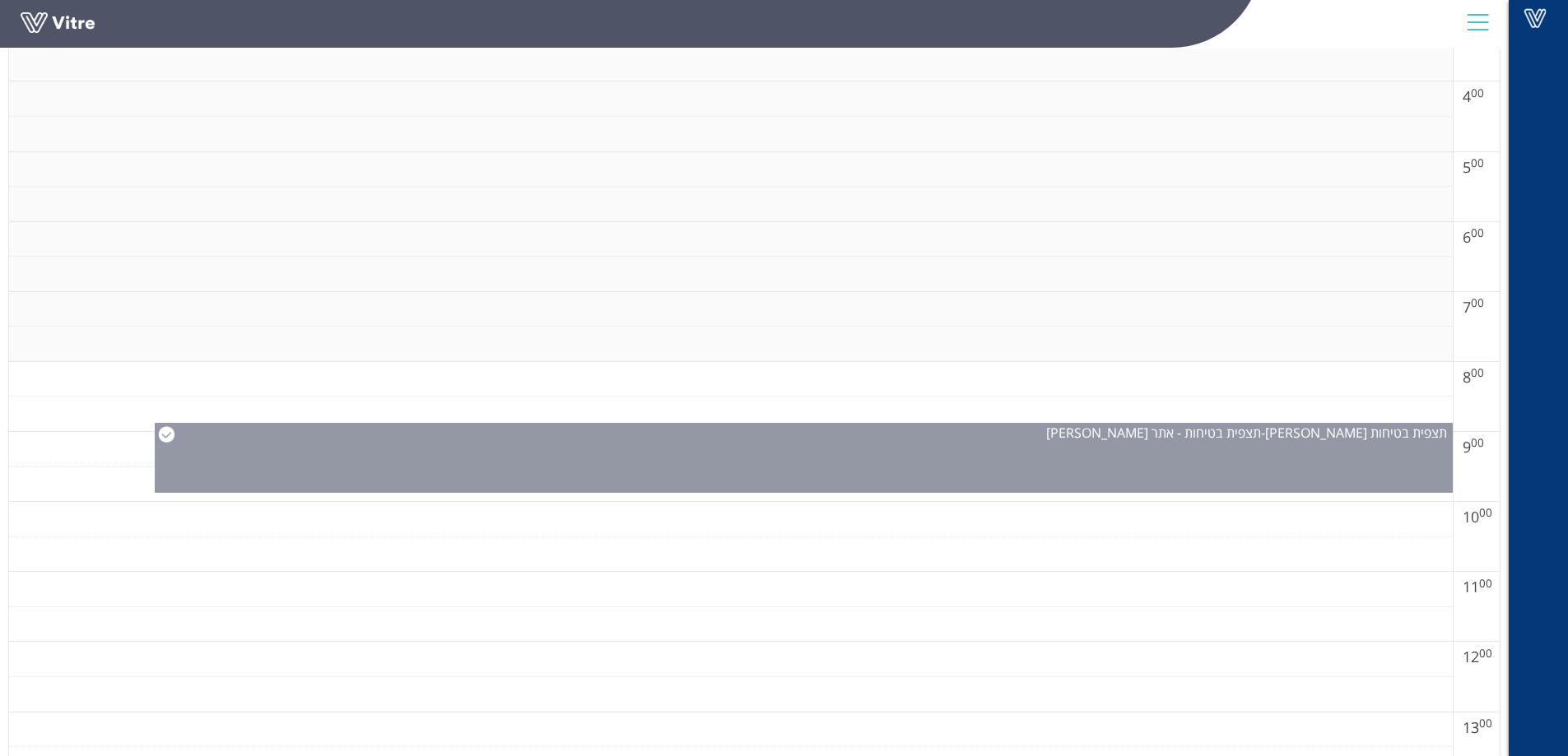
click at [169, 436] on img at bounding box center [166, 434] width 16 height 16
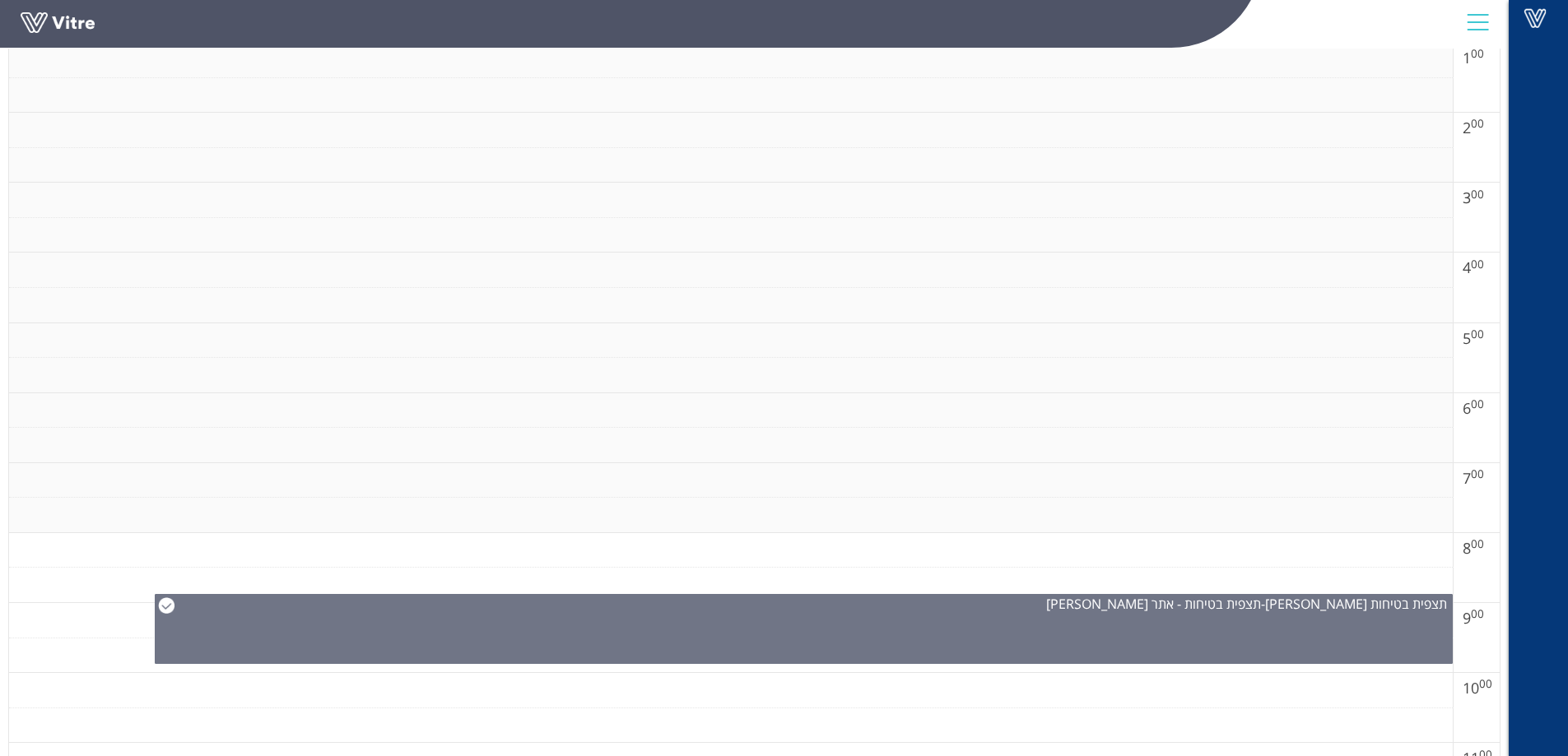
scroll to position [82, 0]
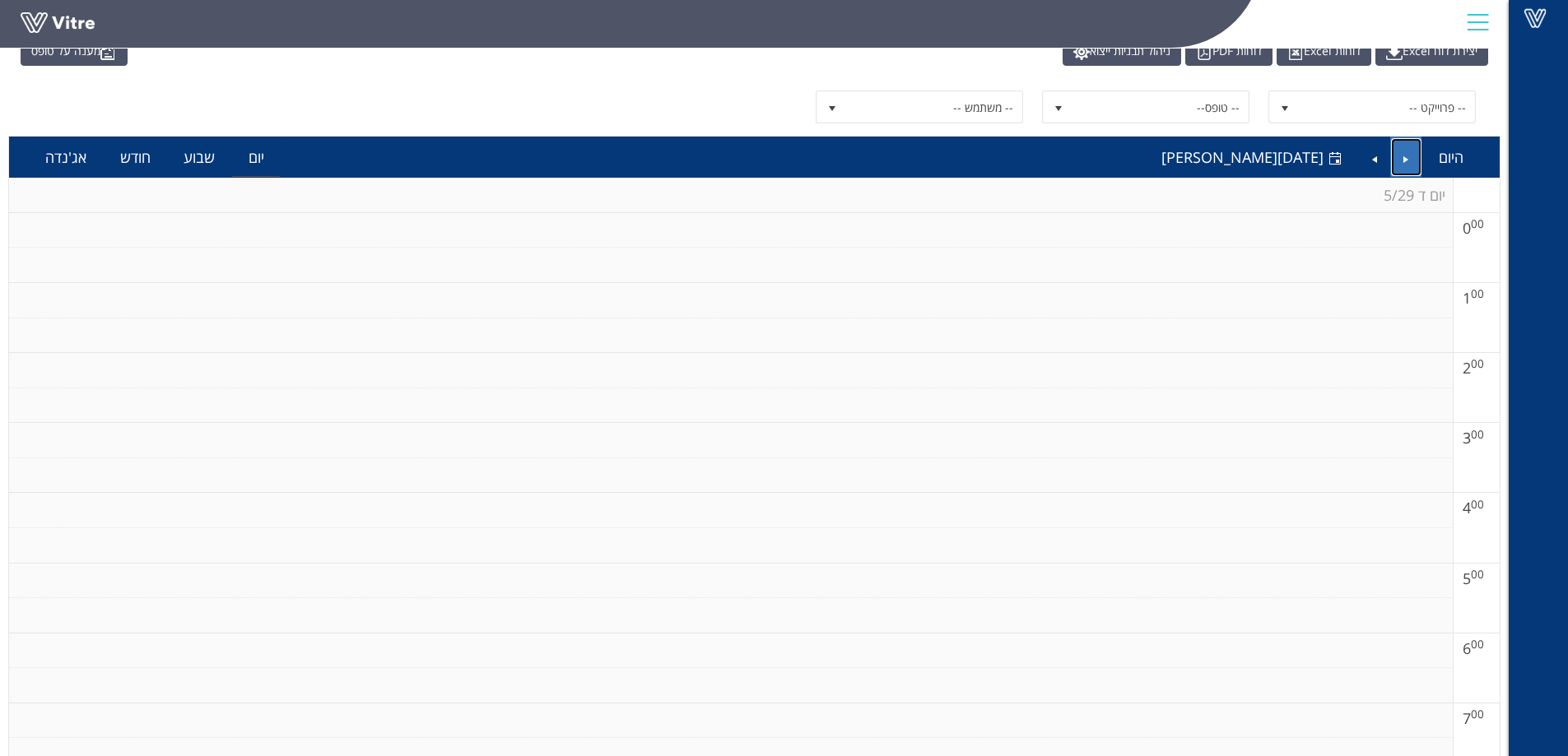
click at [1408, 156] on link "Previous" at bounding box center [1406, 157] width 31 height 38
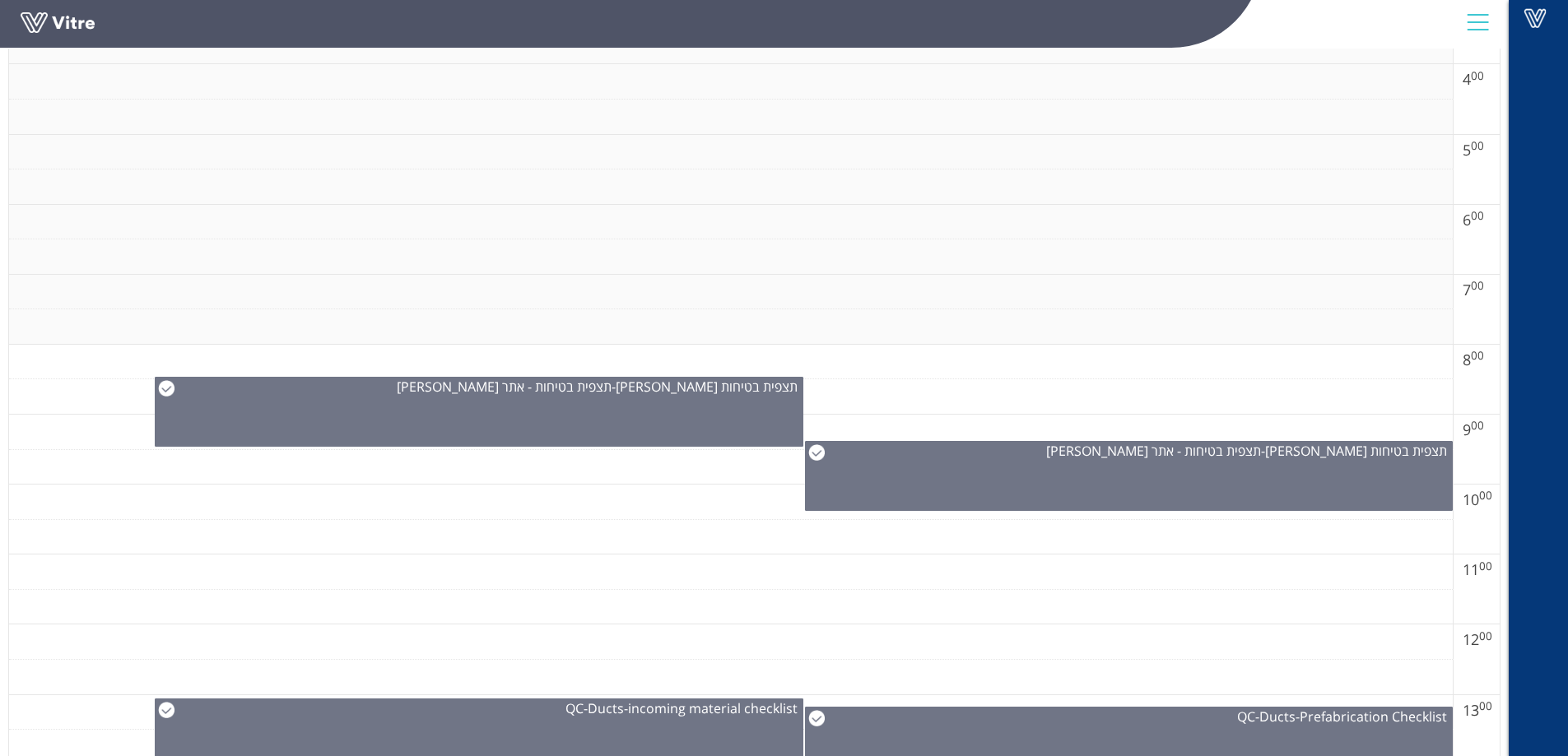
scroll to position [576, 0]
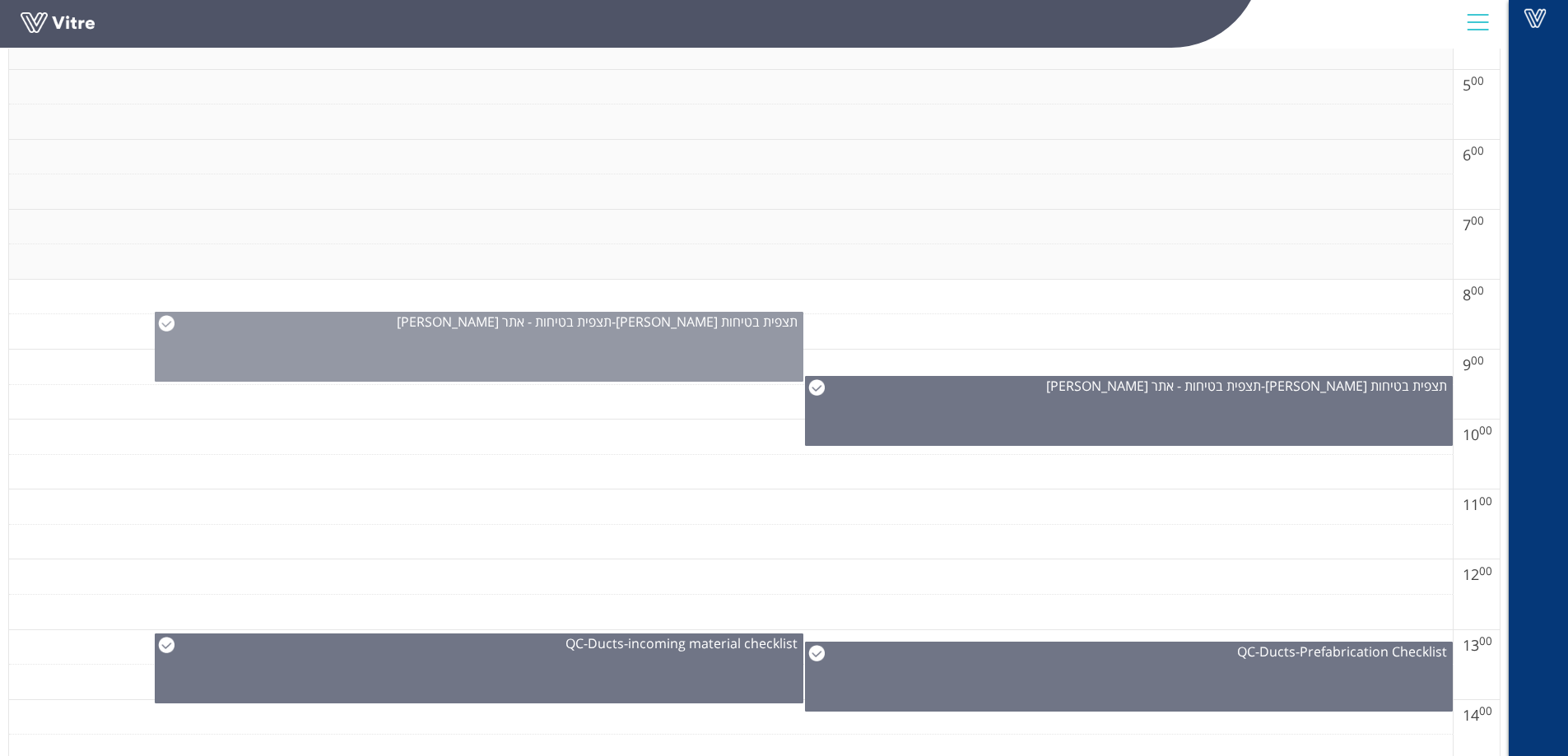
click at [165, 326] on img at bounding box center [166, 322] width 16 height 16
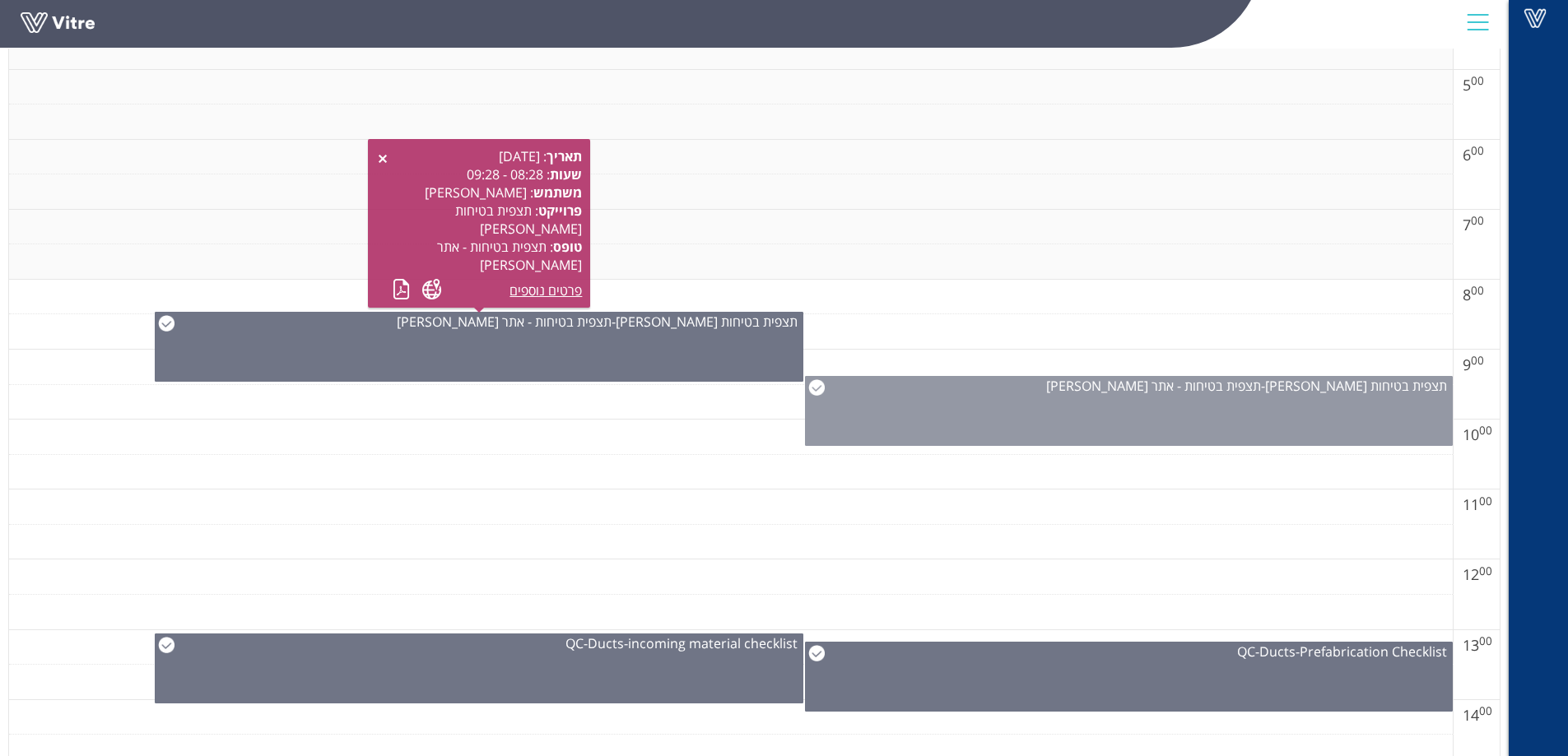
click at [821, 384] on img at bounding box center [816, 386] width 16 height 16
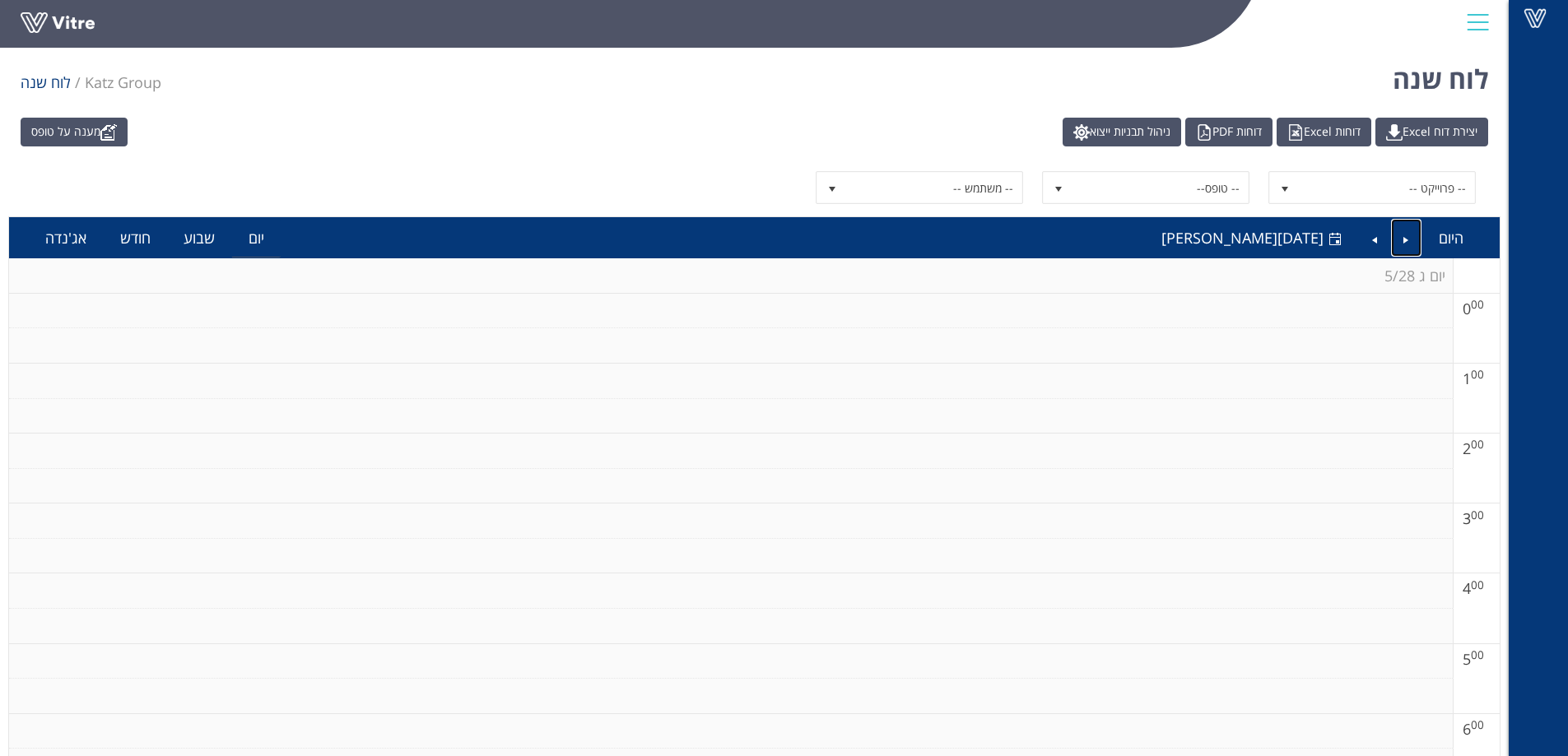
scroll to position [0, 0]
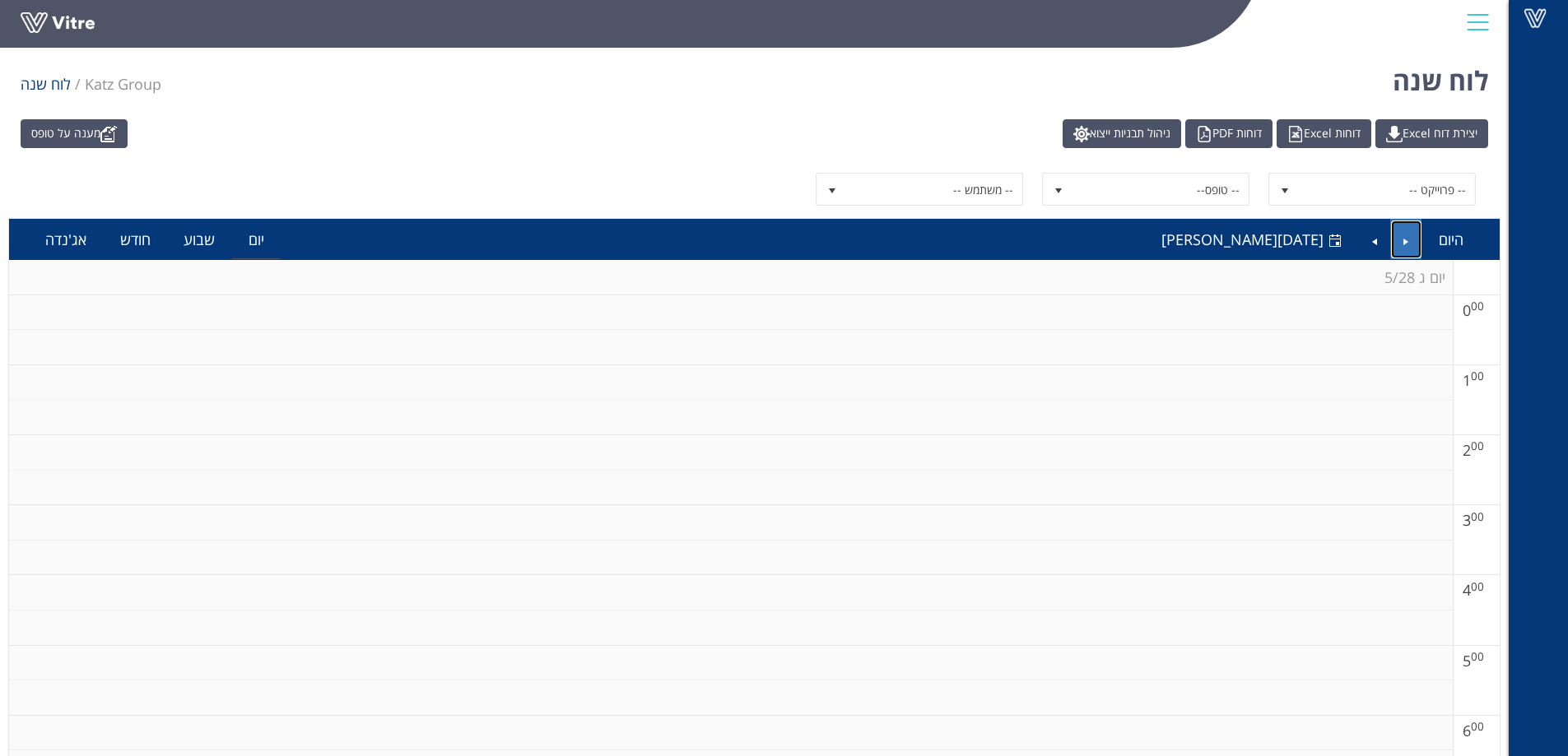
click at [1411, 241] on link "Previous" at bounding box center [1406, 239] width 31 height 38
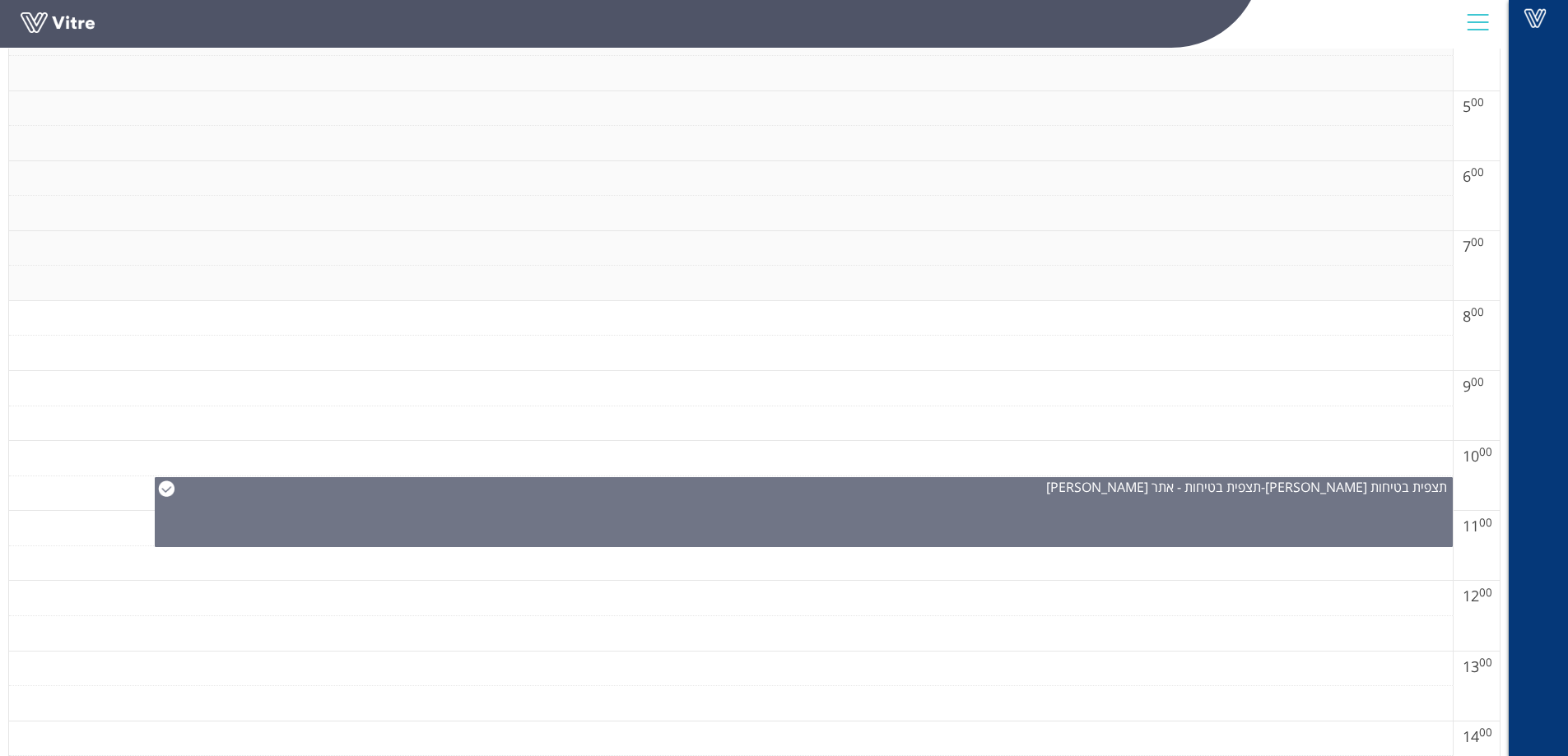
scroll to position [823, 0]
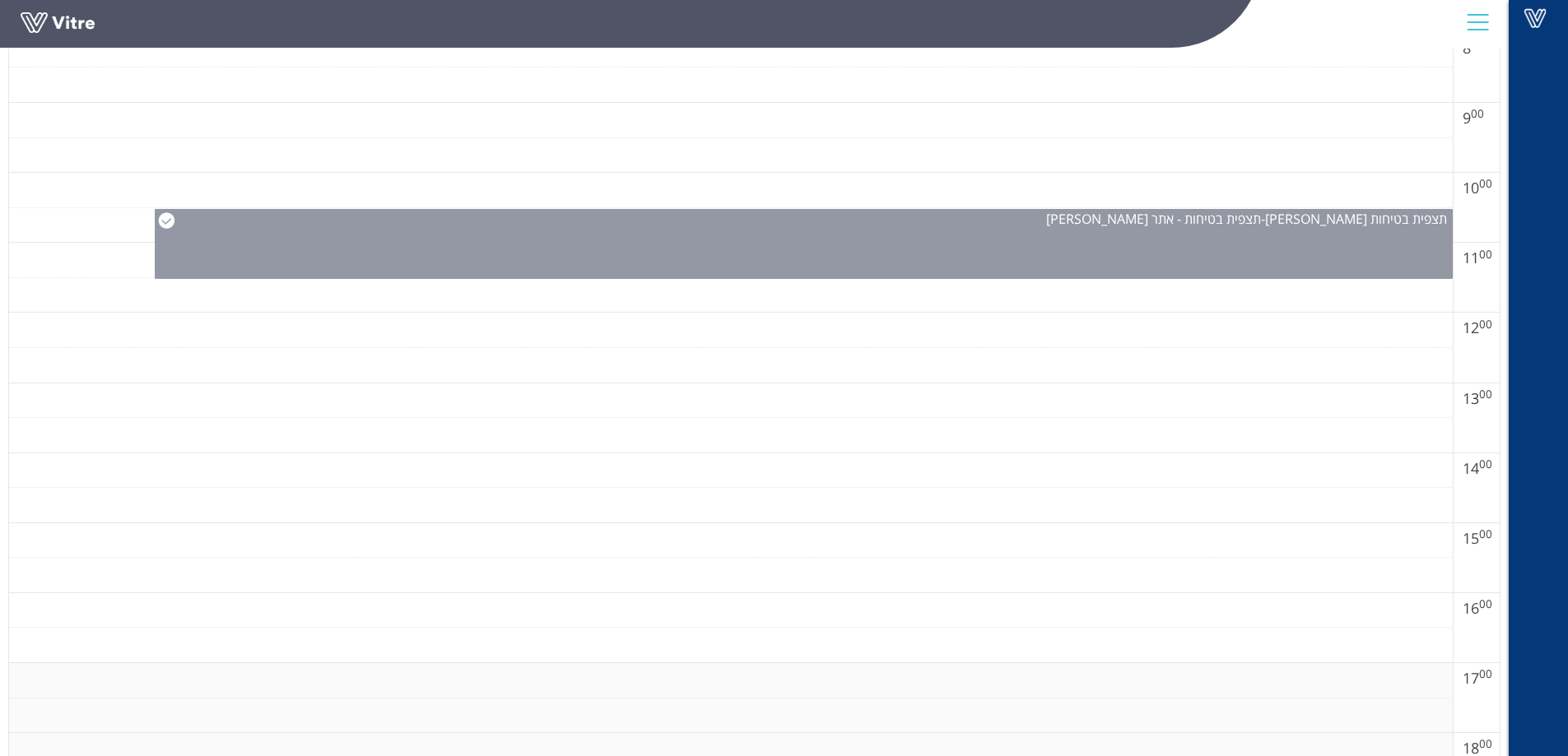
click at [167, 222] on img at bounding box center [166, 220] width 16 height 16
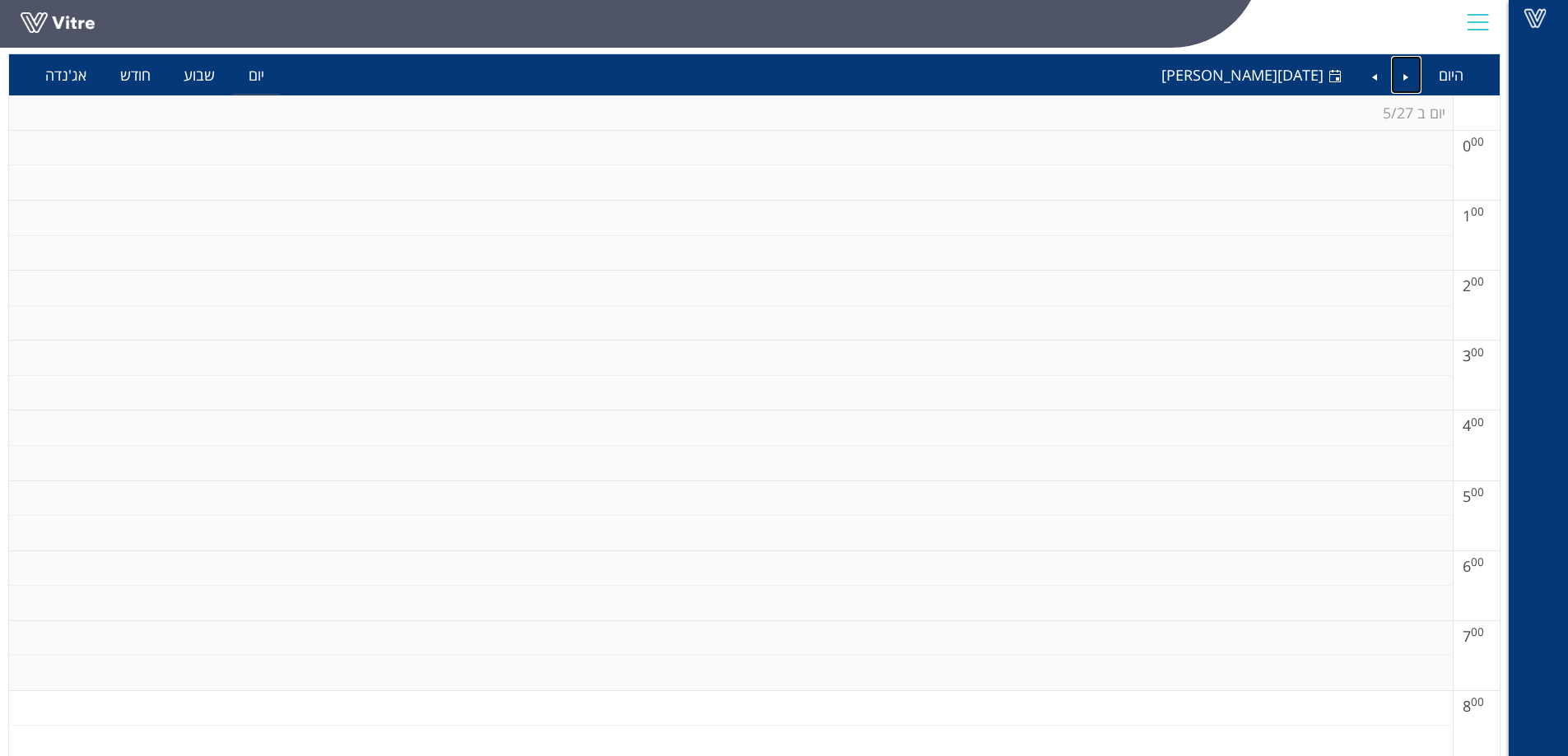
scroll to position [0, 0]
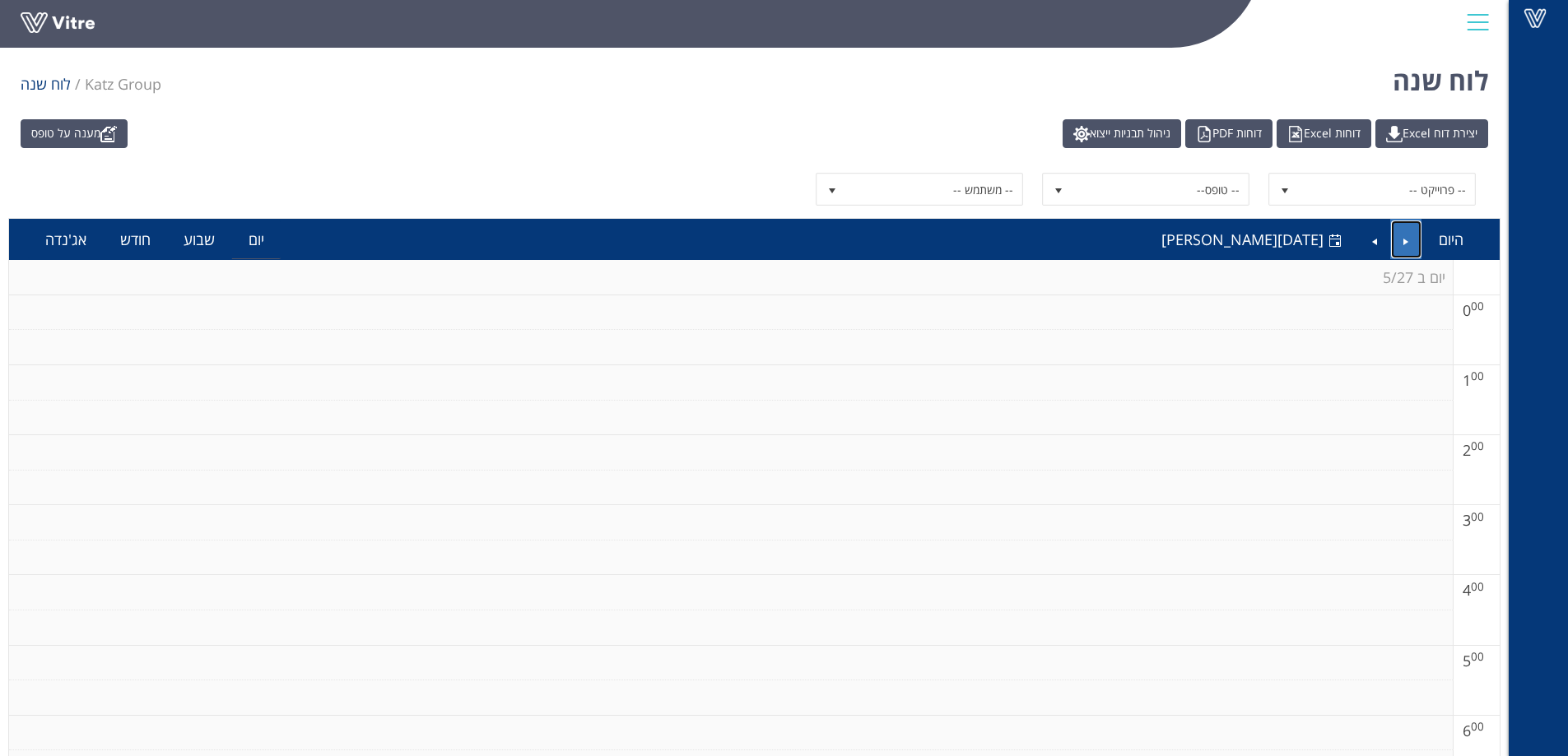
click at [1410, 236] on link "Previous" at bounding box center [1406, 239] width 31 height 38
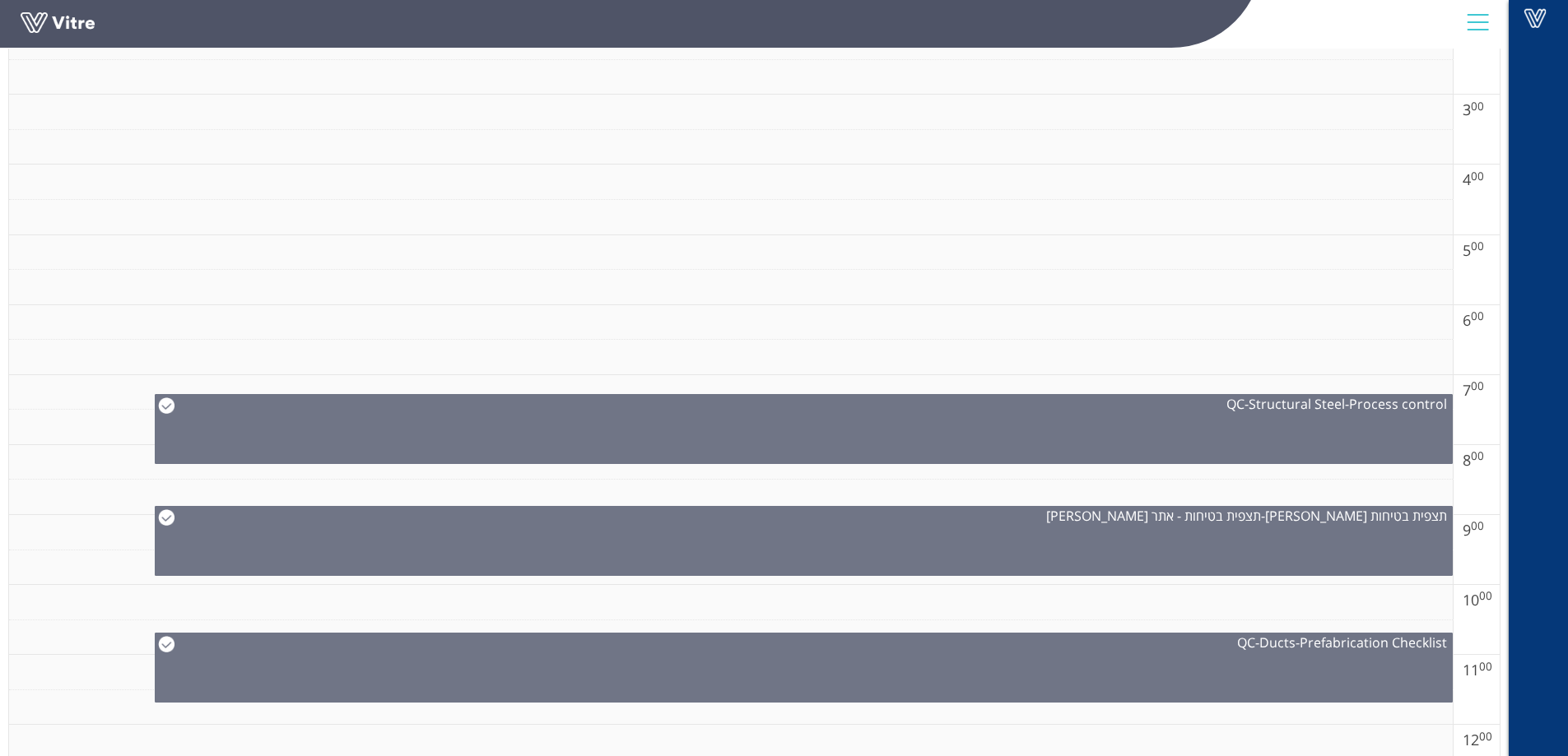
scroll to position [411, 0]
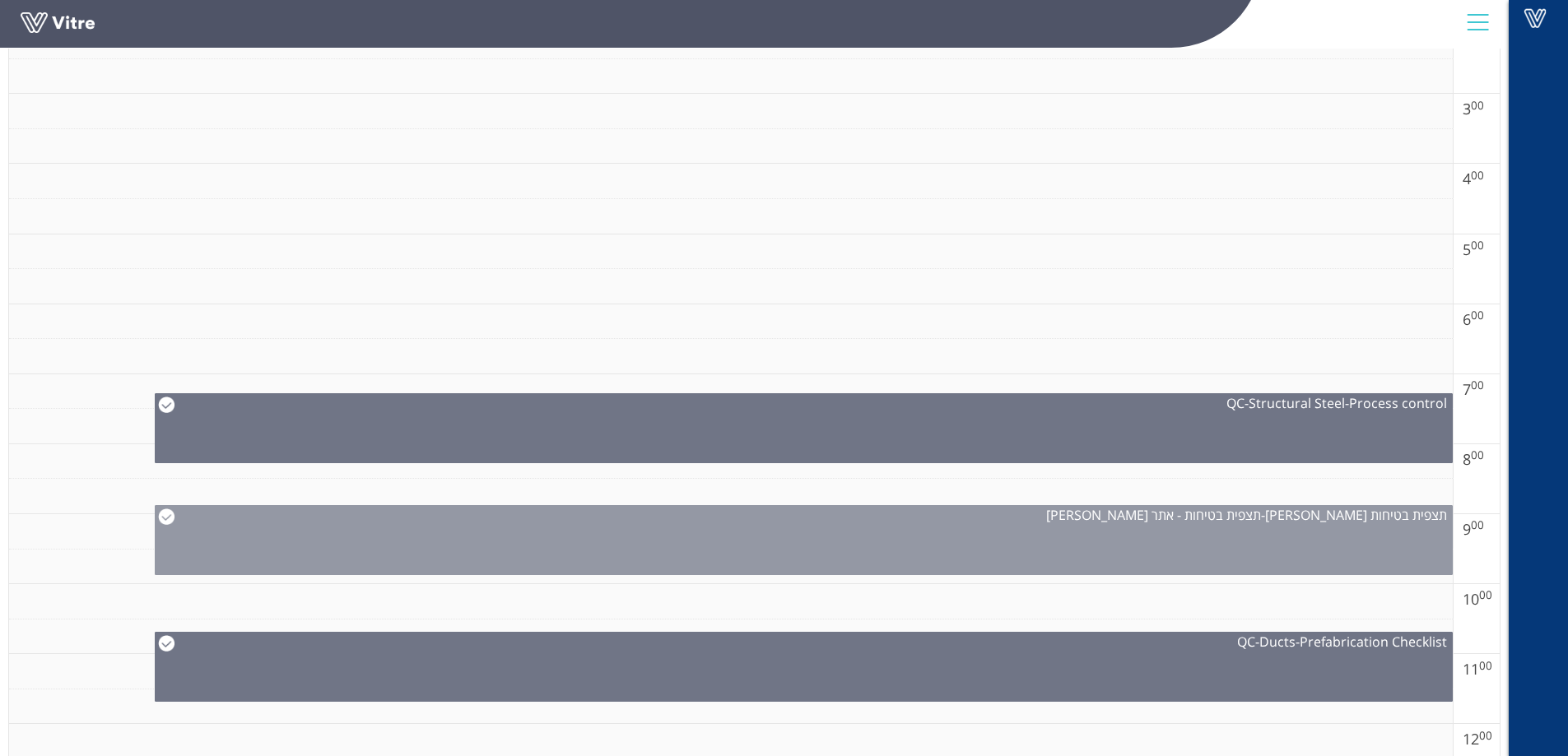
click at [165, 519] on img at bounding box center [166, 516] width 16 height 16
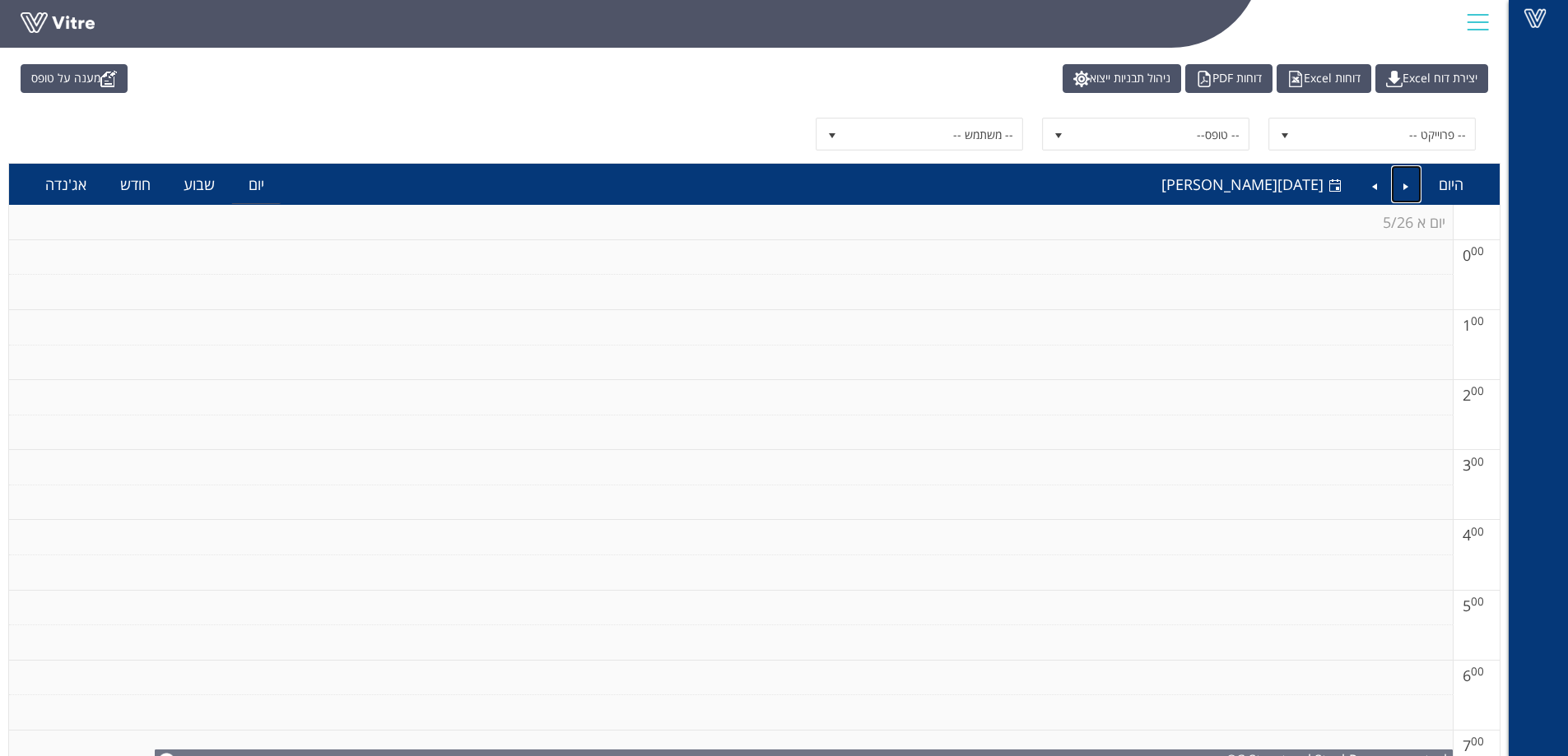
scroll to position [0, 0]
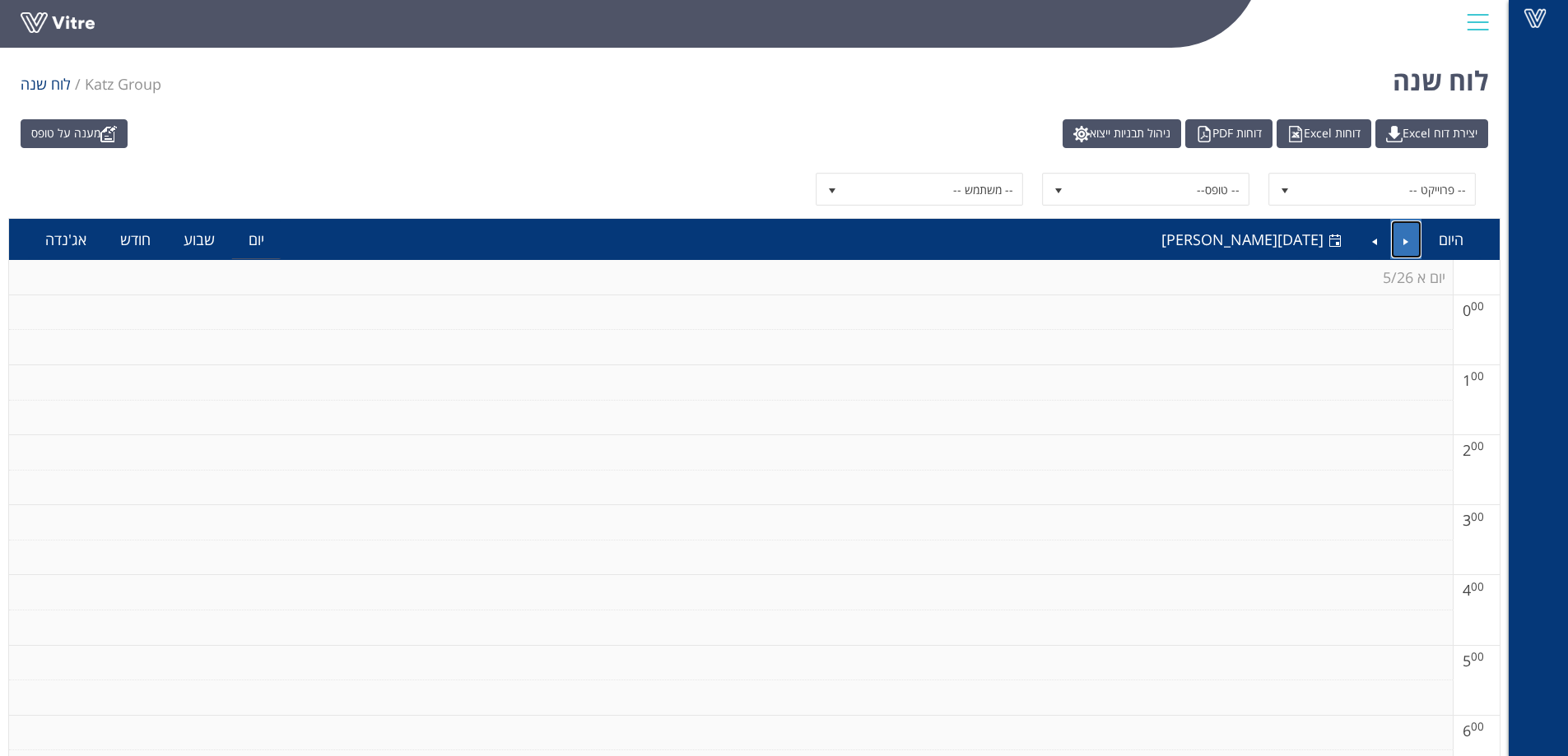
click at [1397, 233] on link "Previous" at bounding box center [1406, 239] width 31 height 38
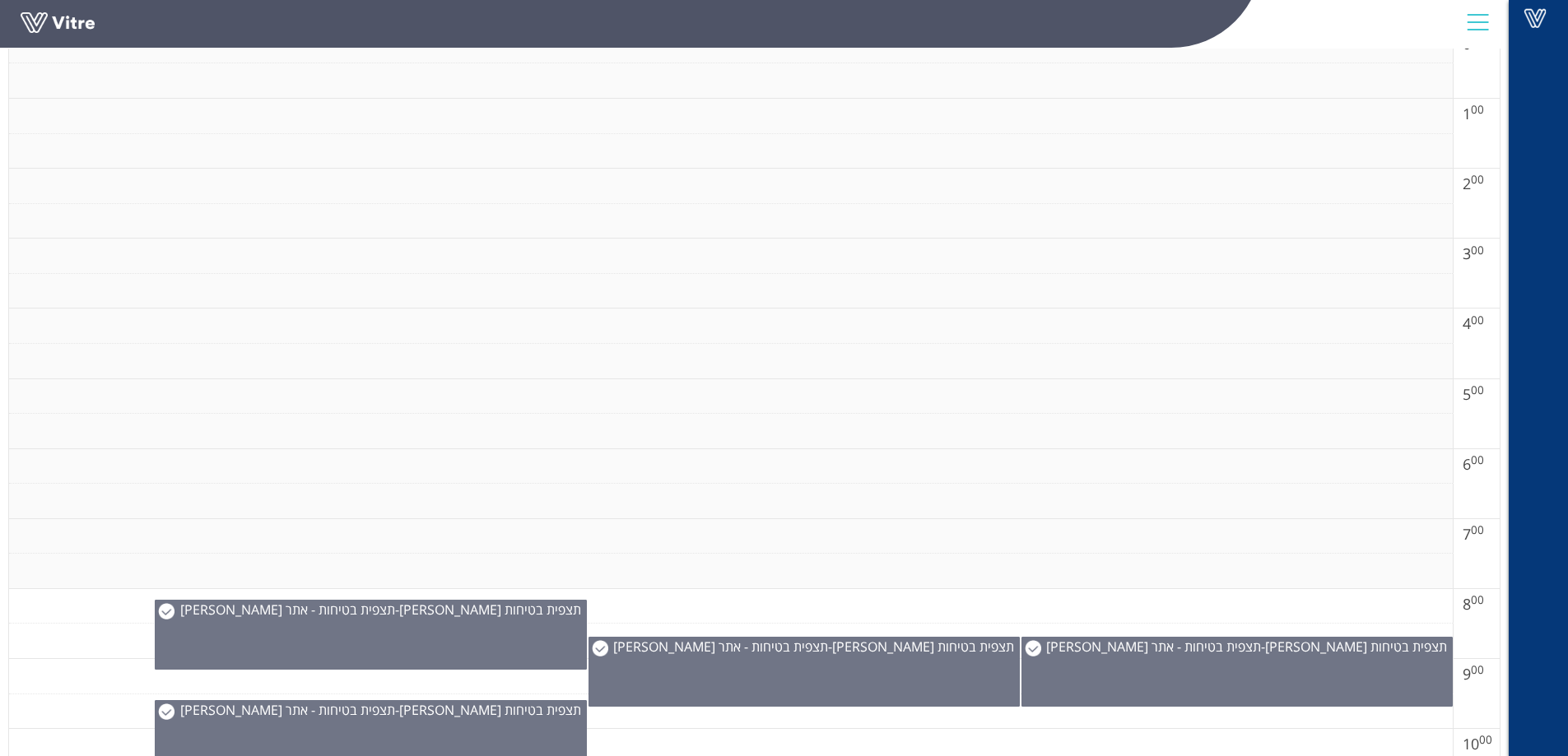
scroll to position [329, 0]
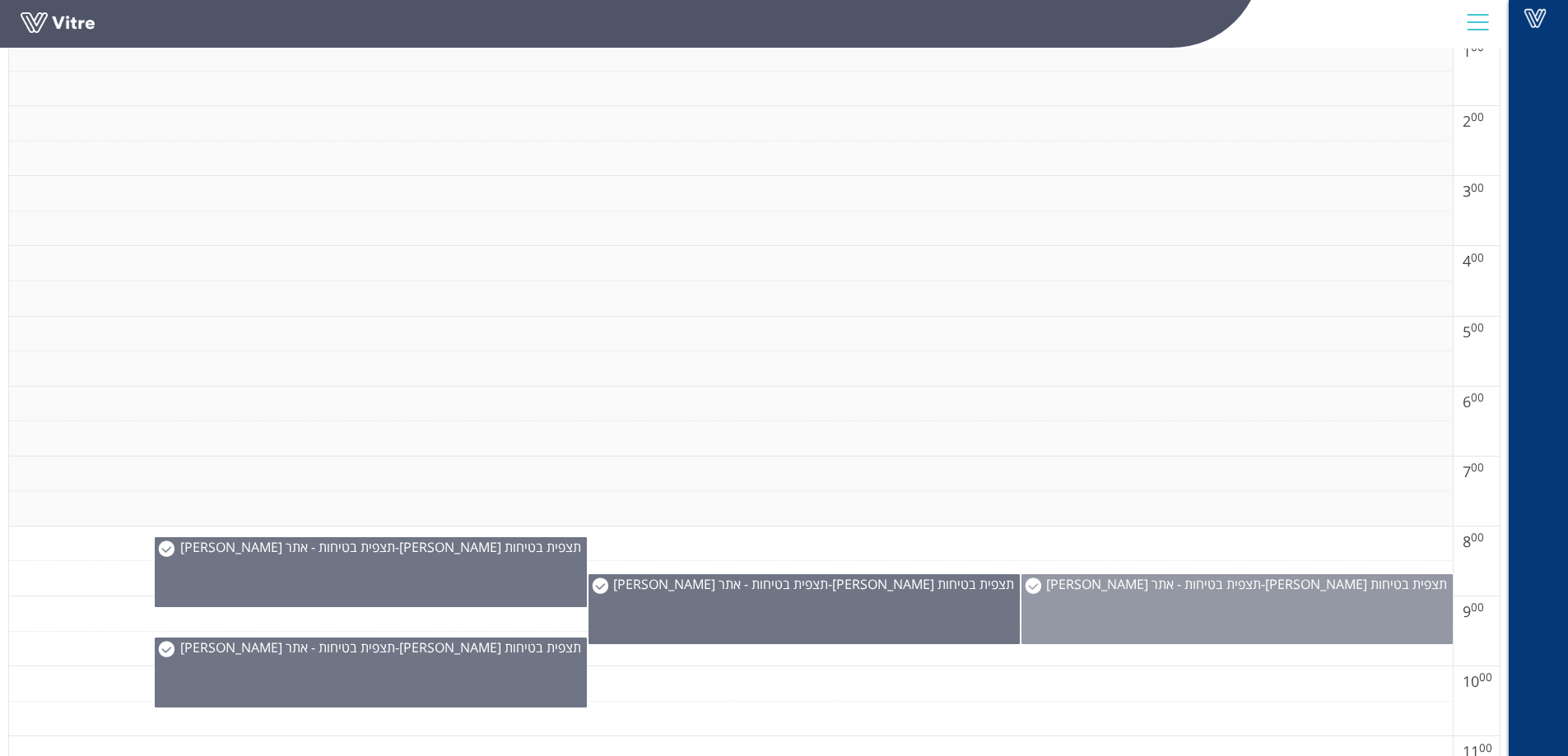
click at [1038, 579] on img at bounding box center [1032, 585] width 16 height 16
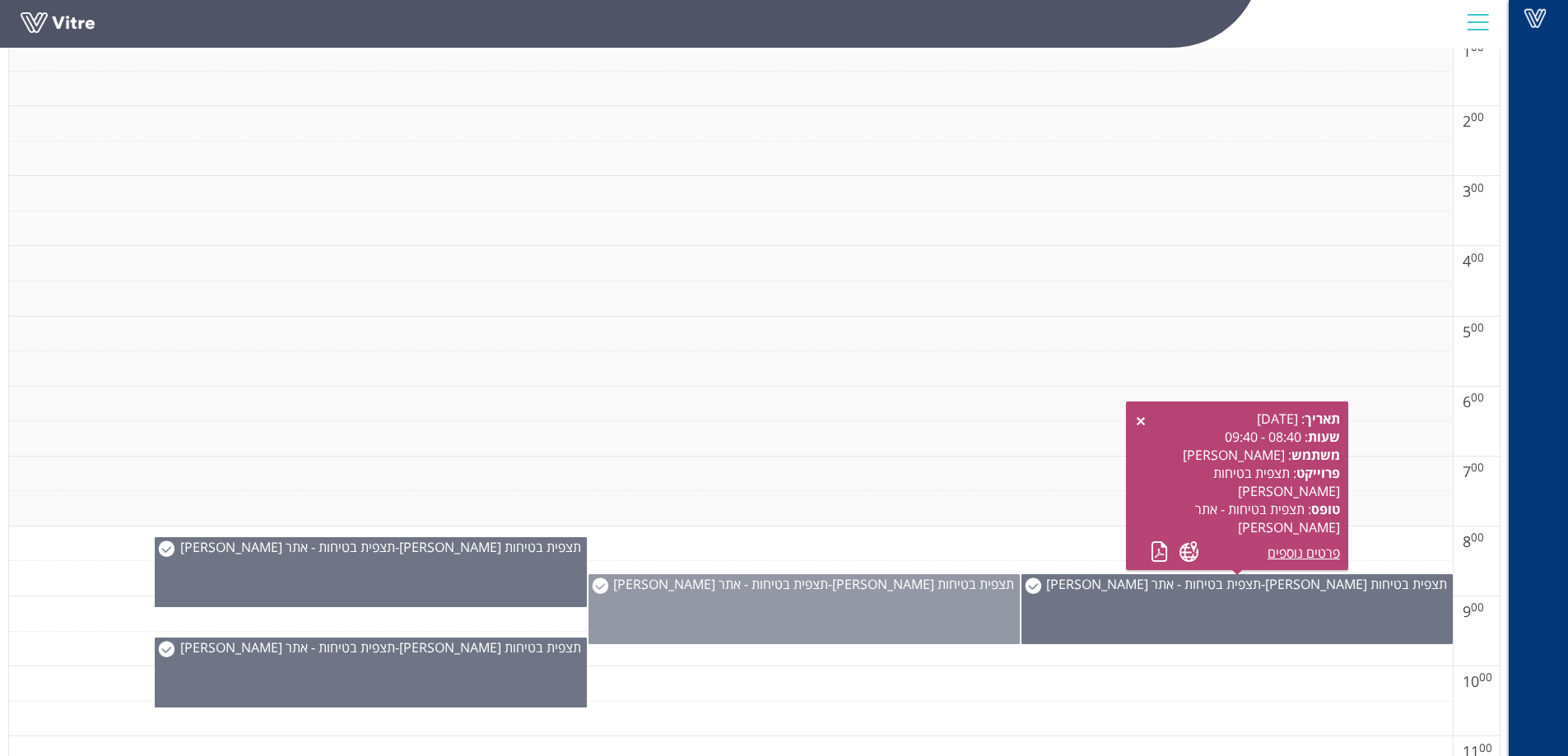
click at [597, 585] on img at bounding box center [599, 585] width 16 height 16
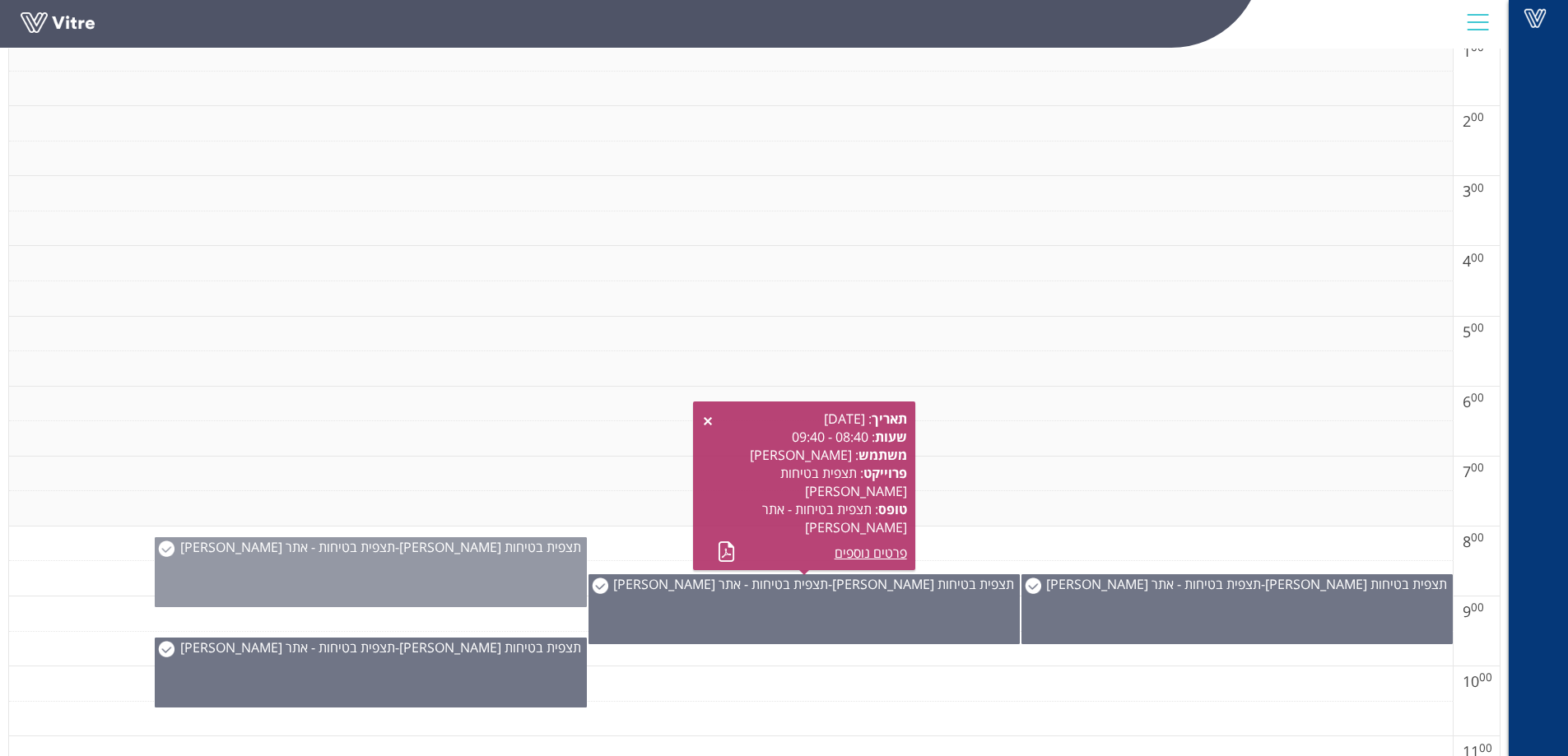
click at [165, 547] on img at bounding box center [166, 548] width 16 height 16
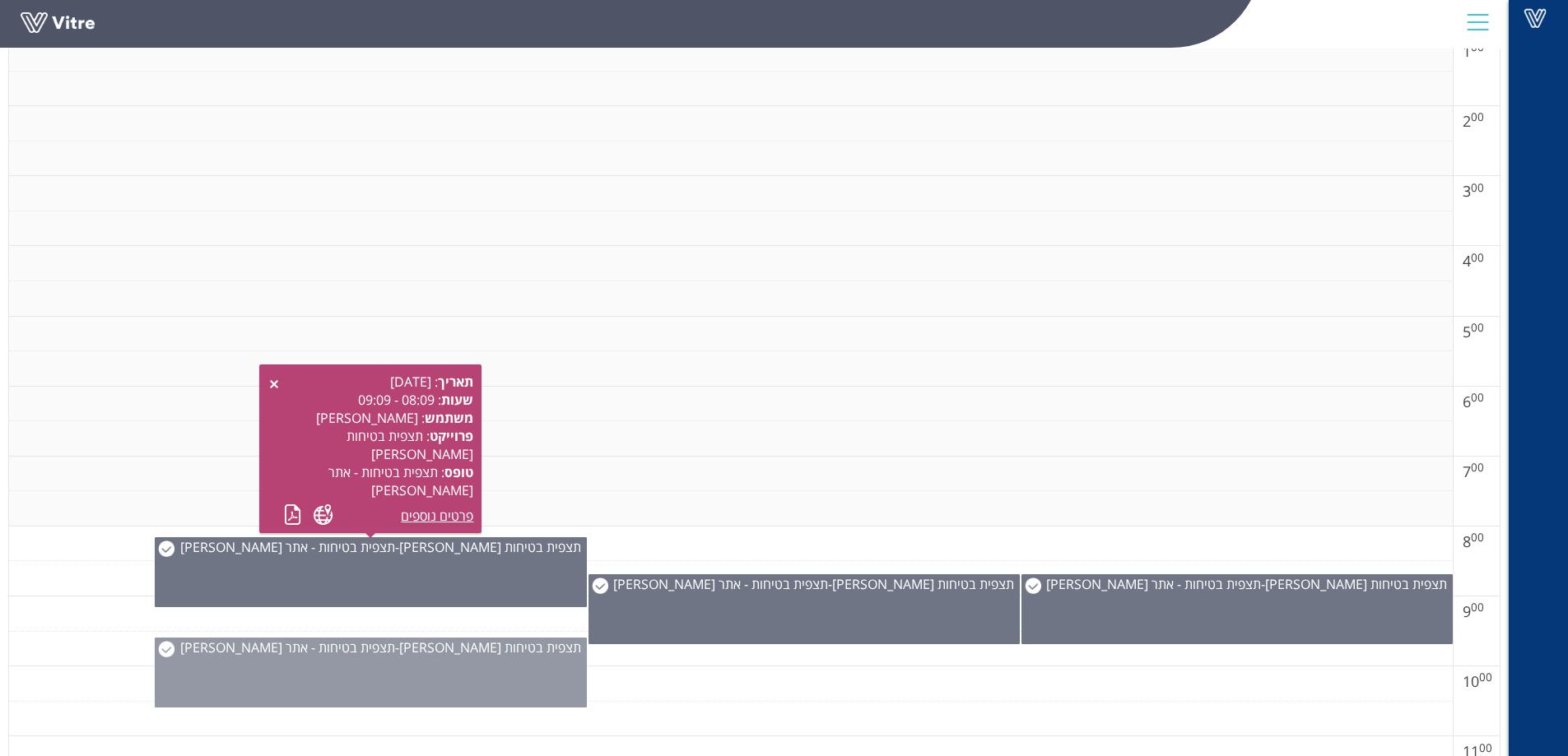
click at [162, 653] on img at bounding box center [166, 649] width 16 height 16
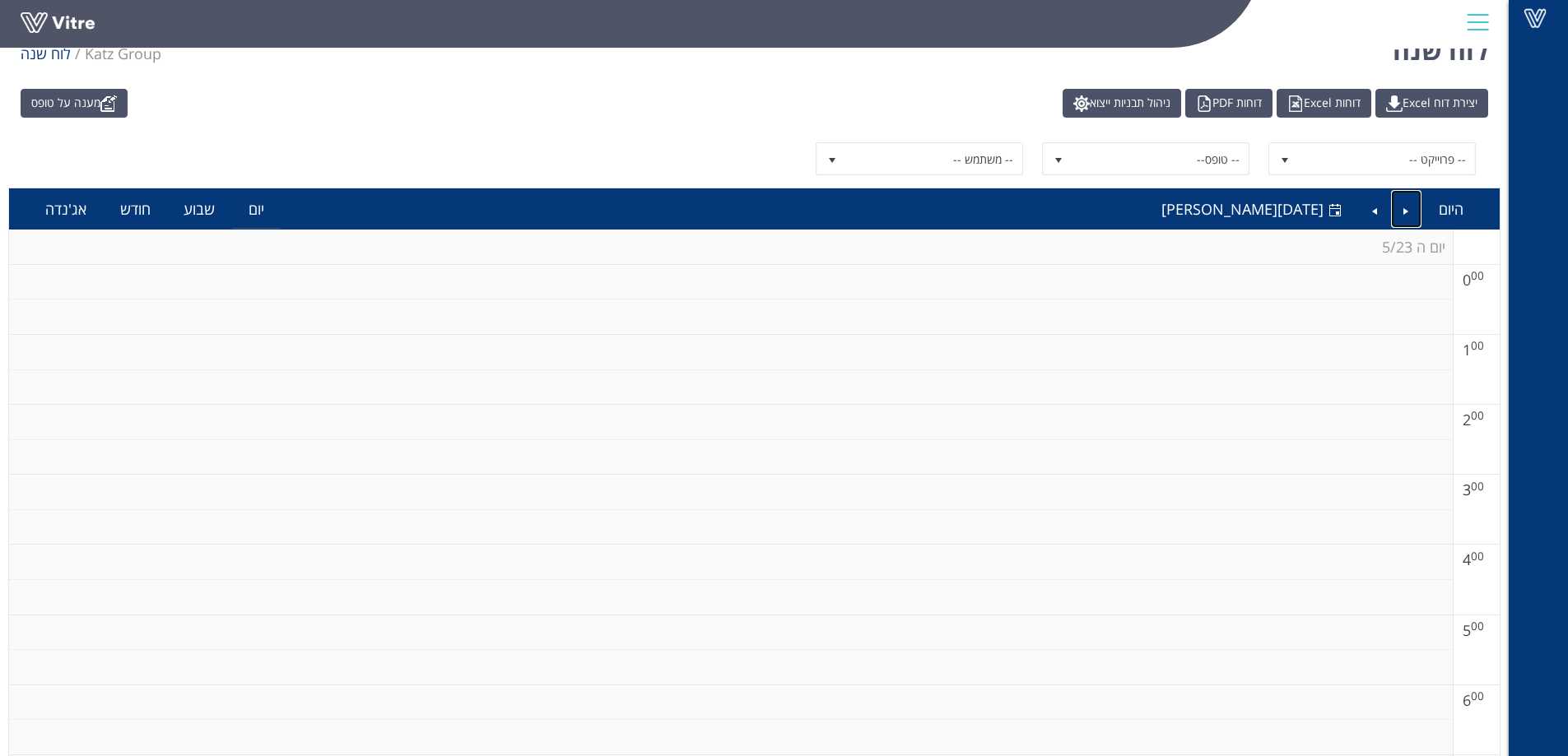
scroll to position [0, 0]
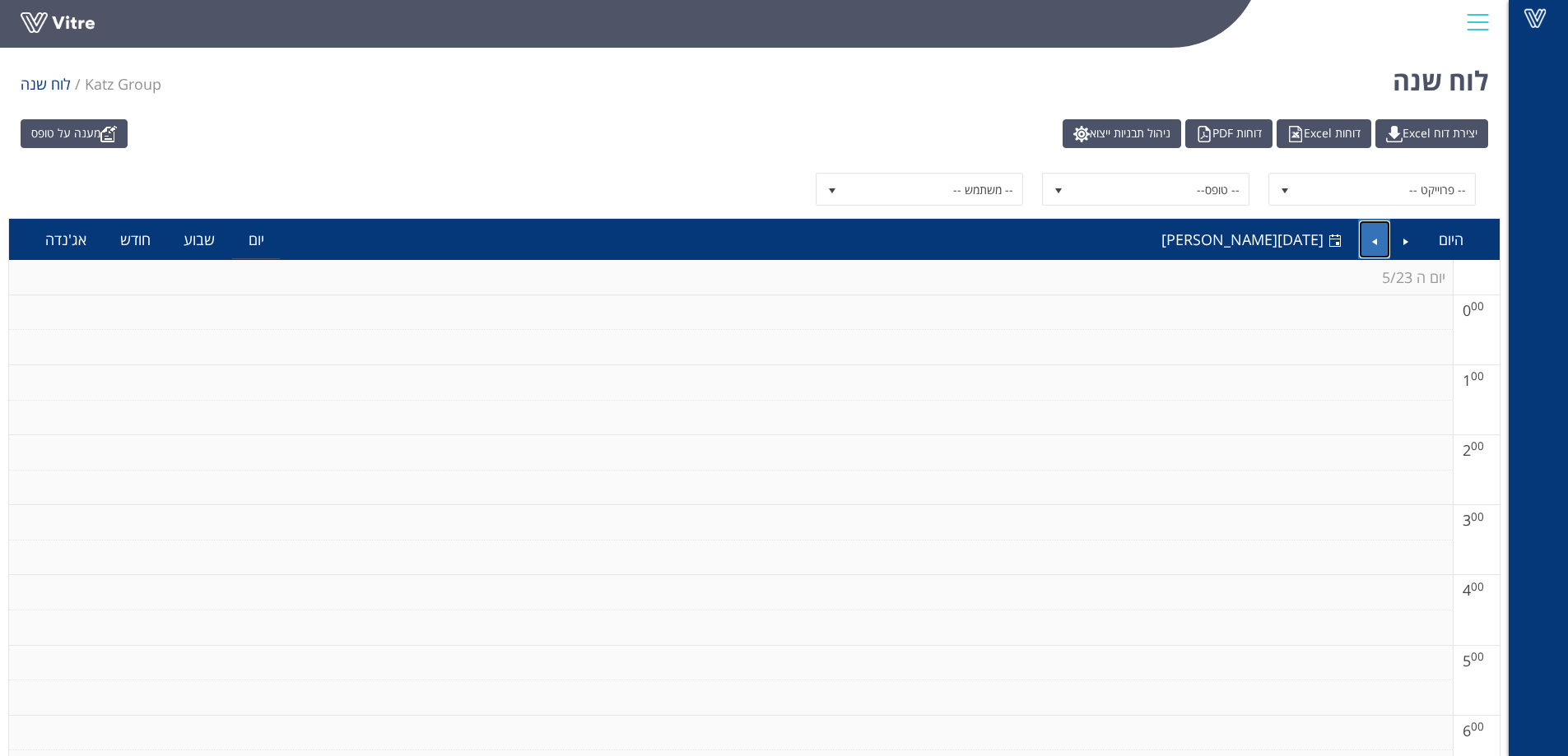
click at [1377, 238] on link "Next" at bounding box center [1374, 239] width 31 height 38
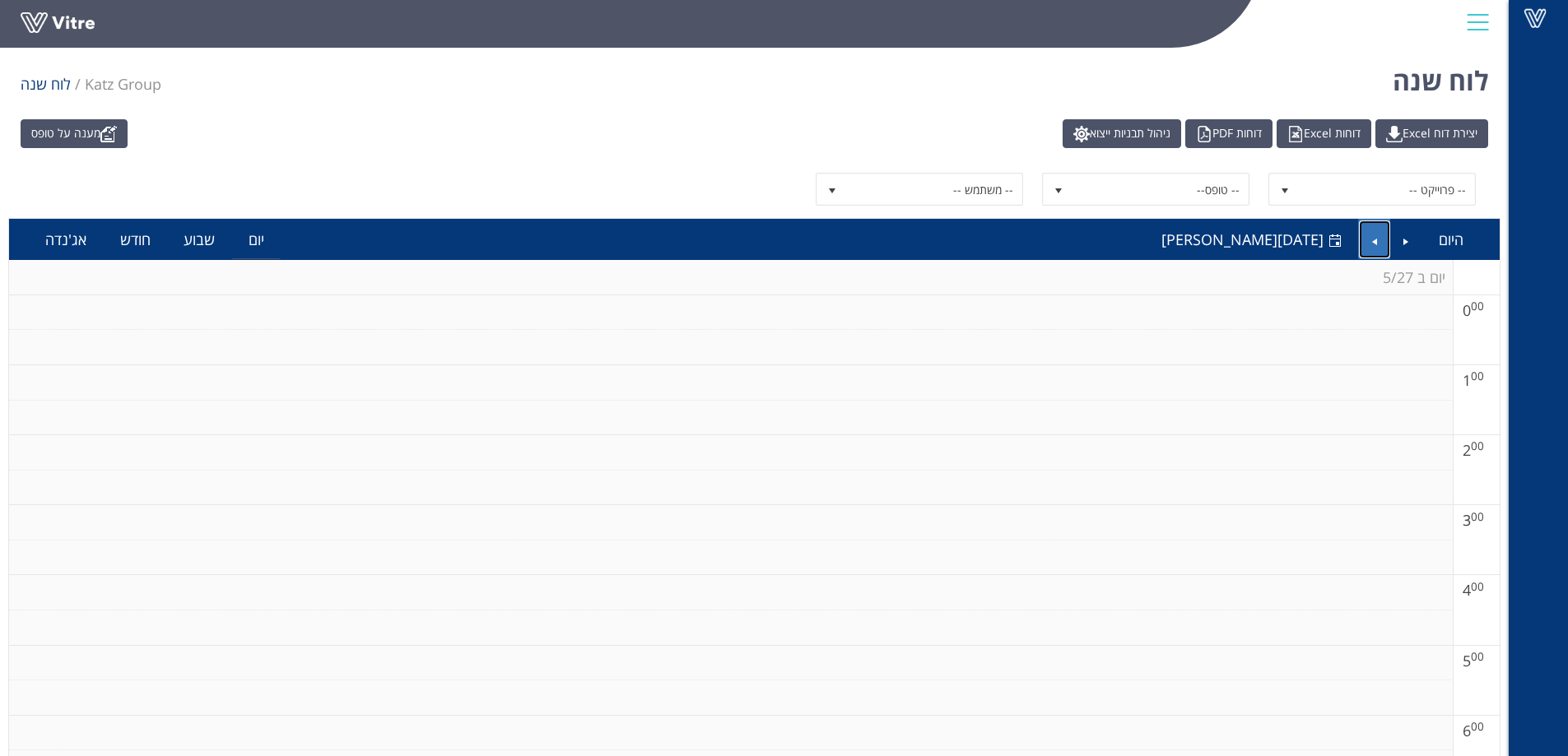
click at [1377, 238] on link "Next" at bounding box center [1374, 239] width 31 height 38
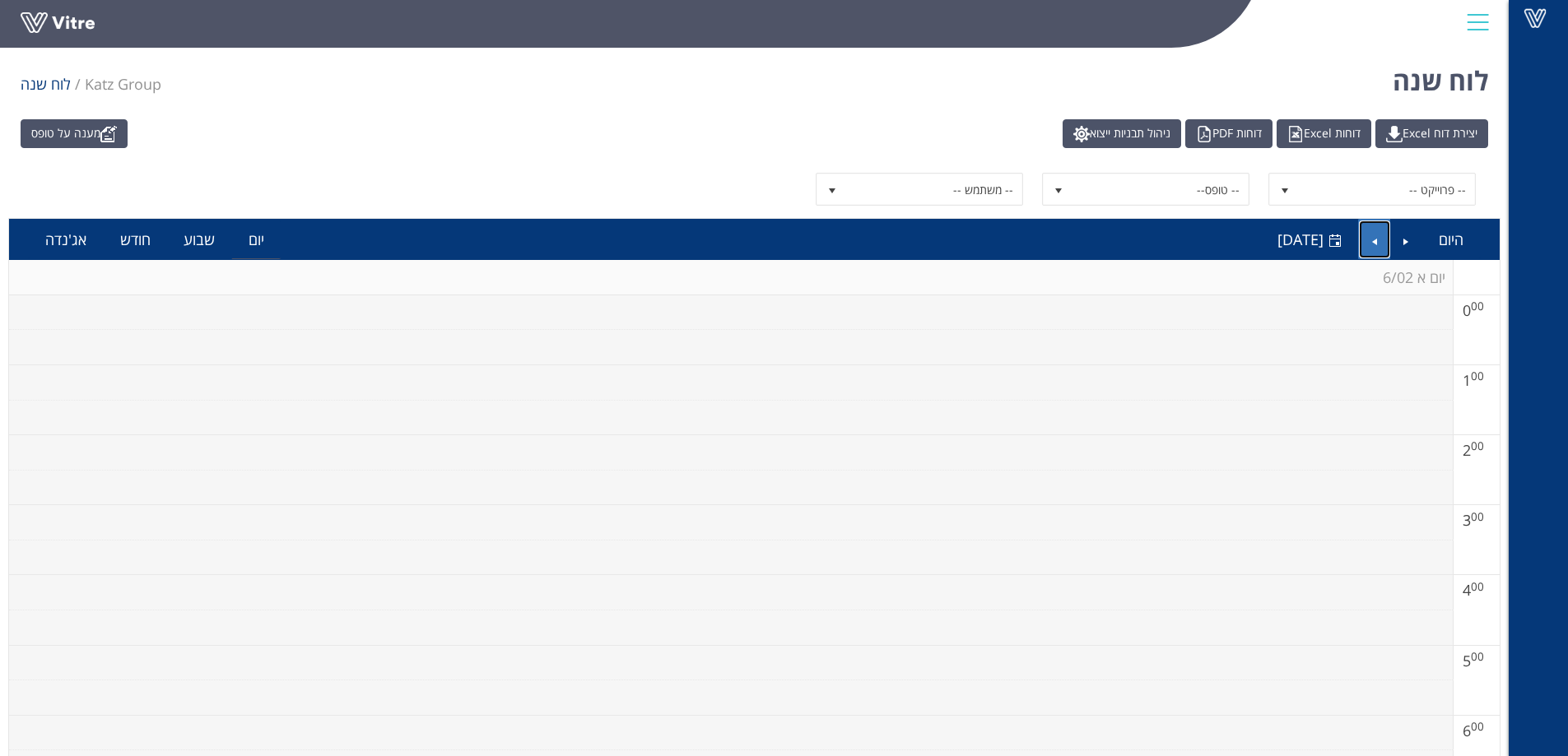
click at [1377, 238] on link "Next" at bounding box center [1374, 239] width 31 height 38
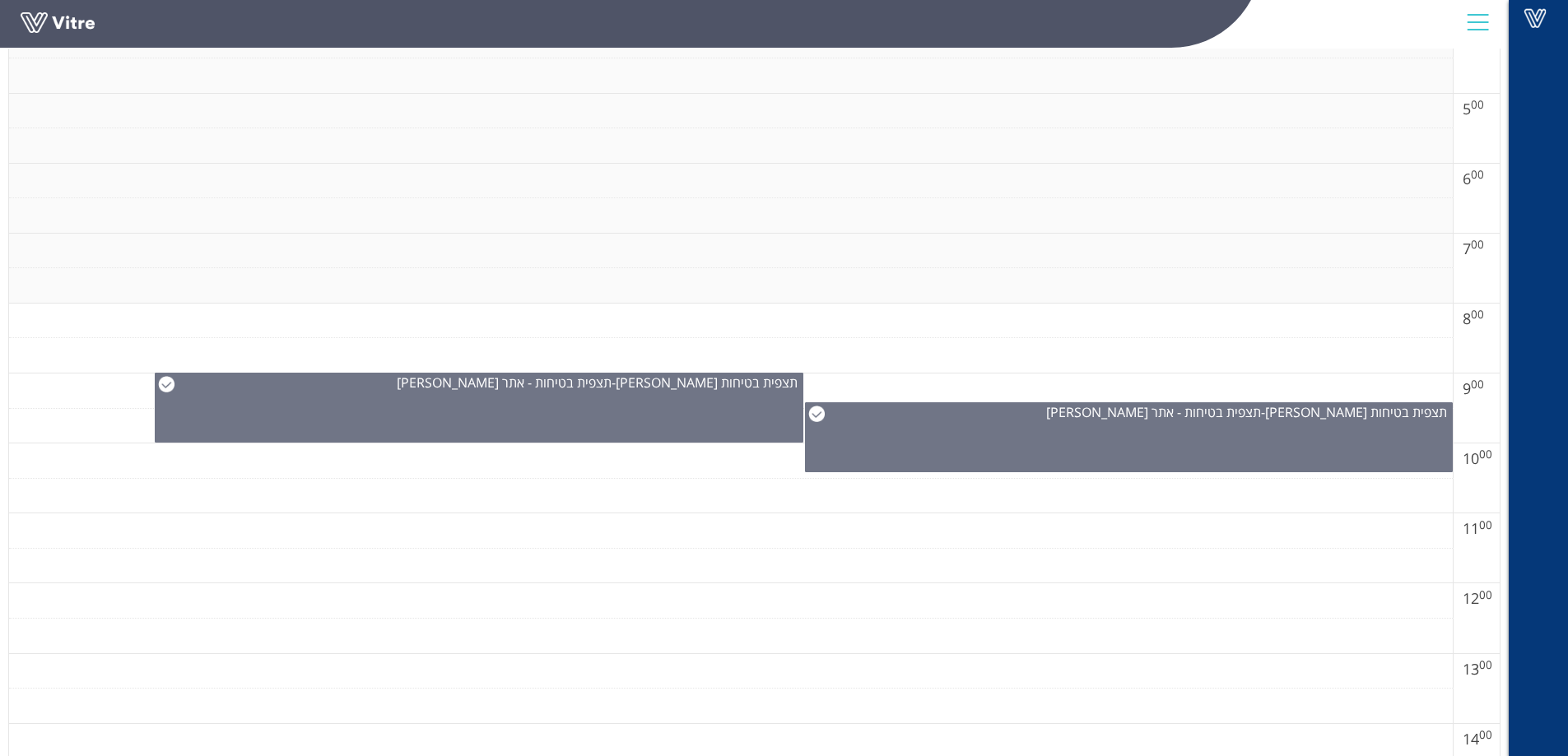
scroll to position [576, 0]
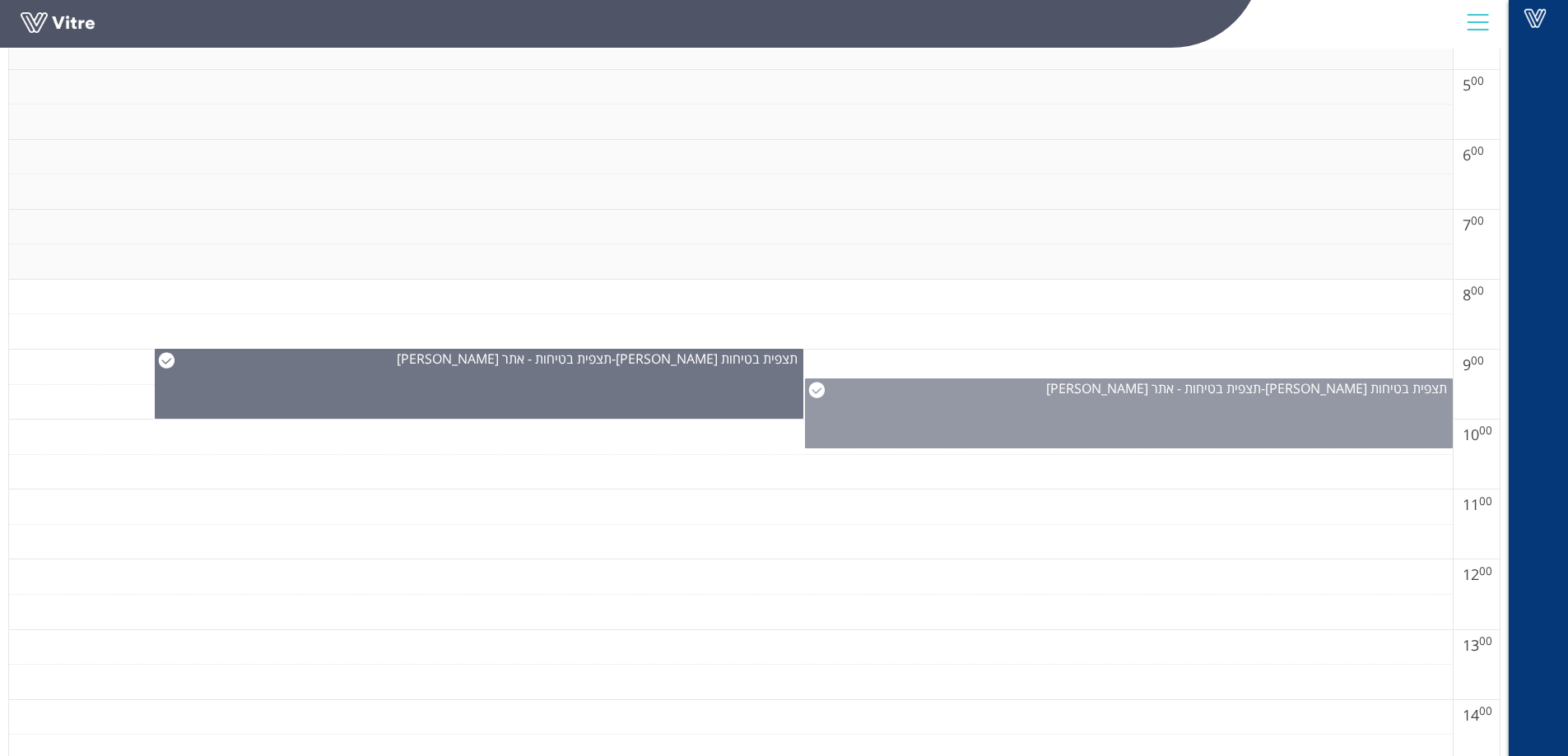
click at [811, 391] on img at bounding box center [816, 389] width 16 height 16
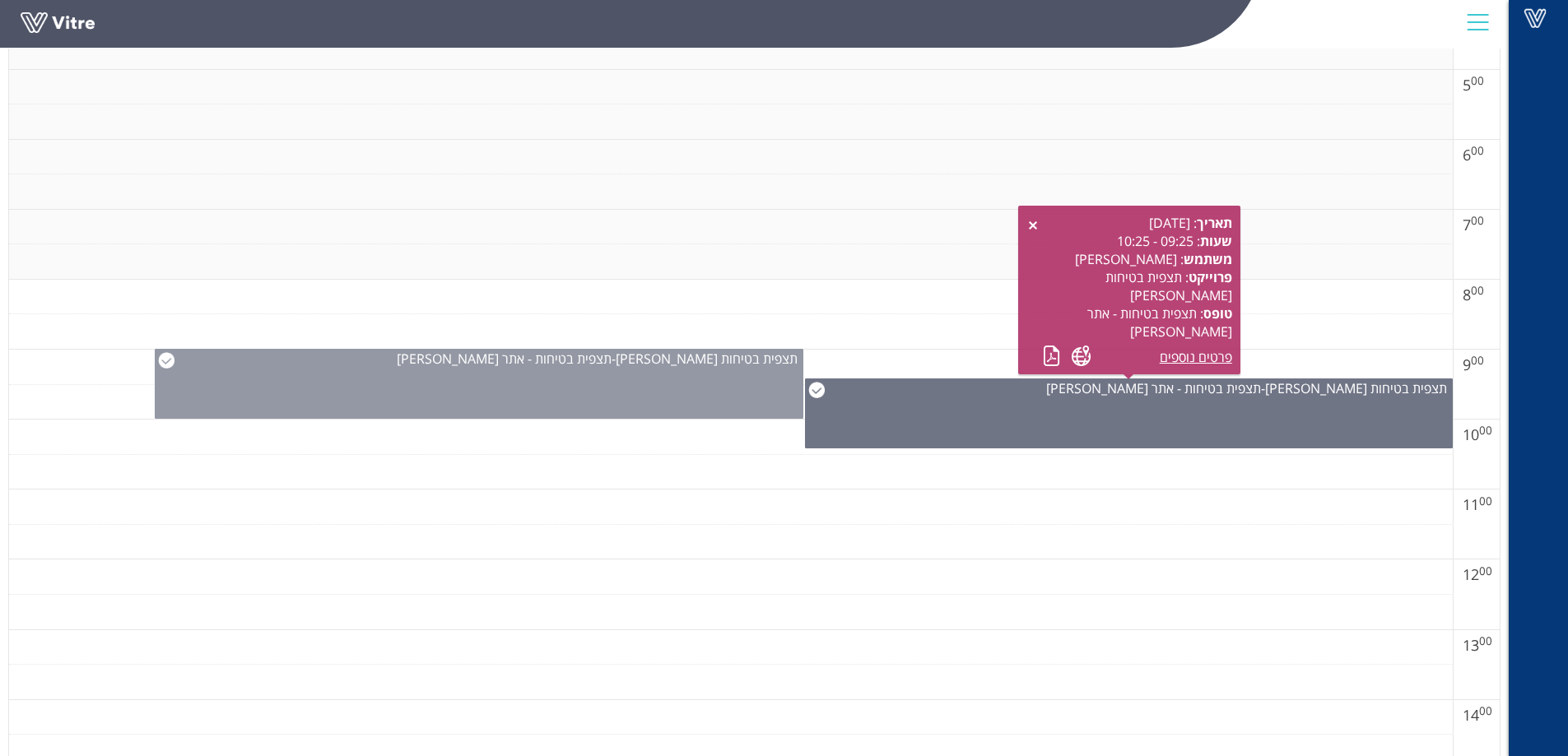
click at [172, 363] on img at bounding box center [166, 360] width 16 height 16
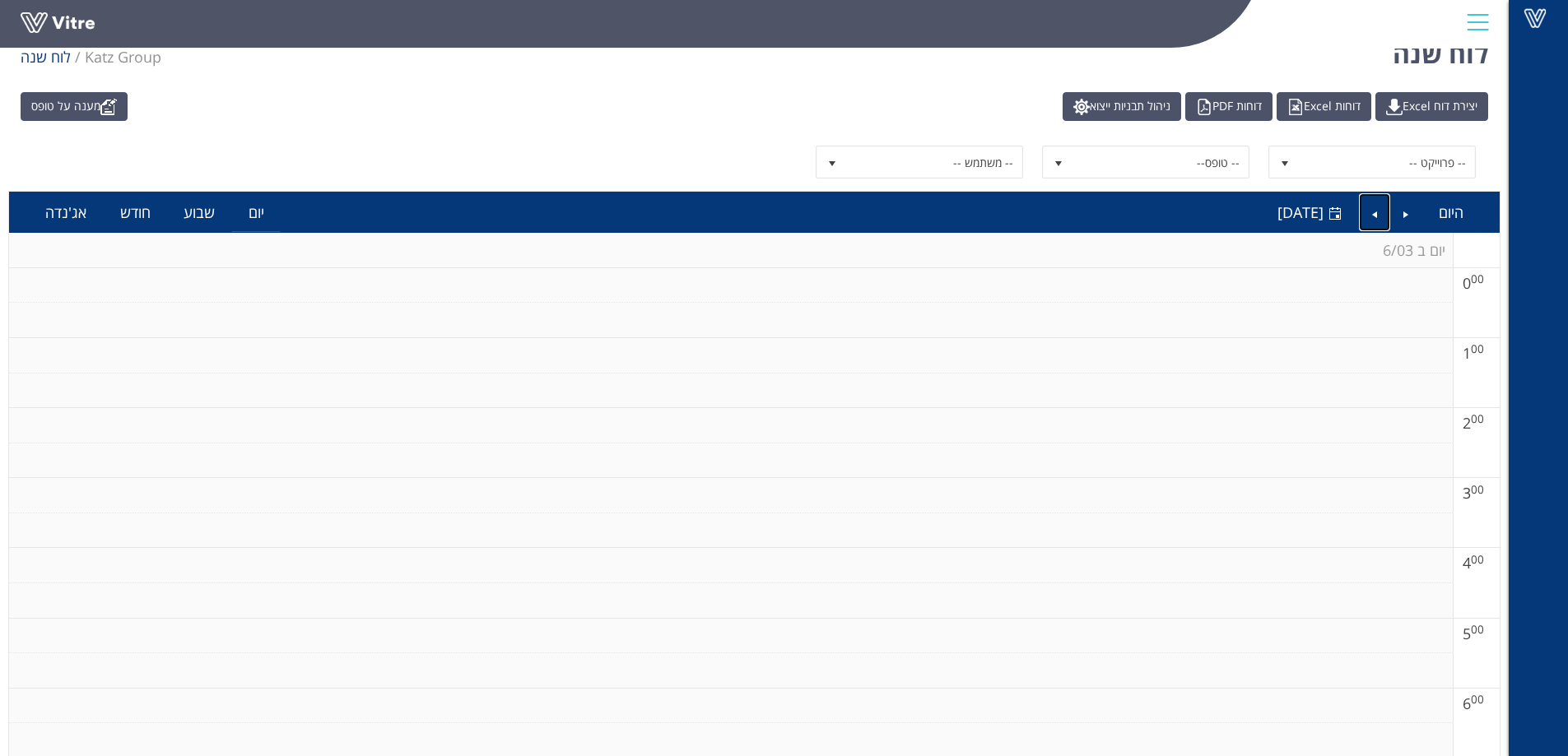
scroll to position [0, 0]
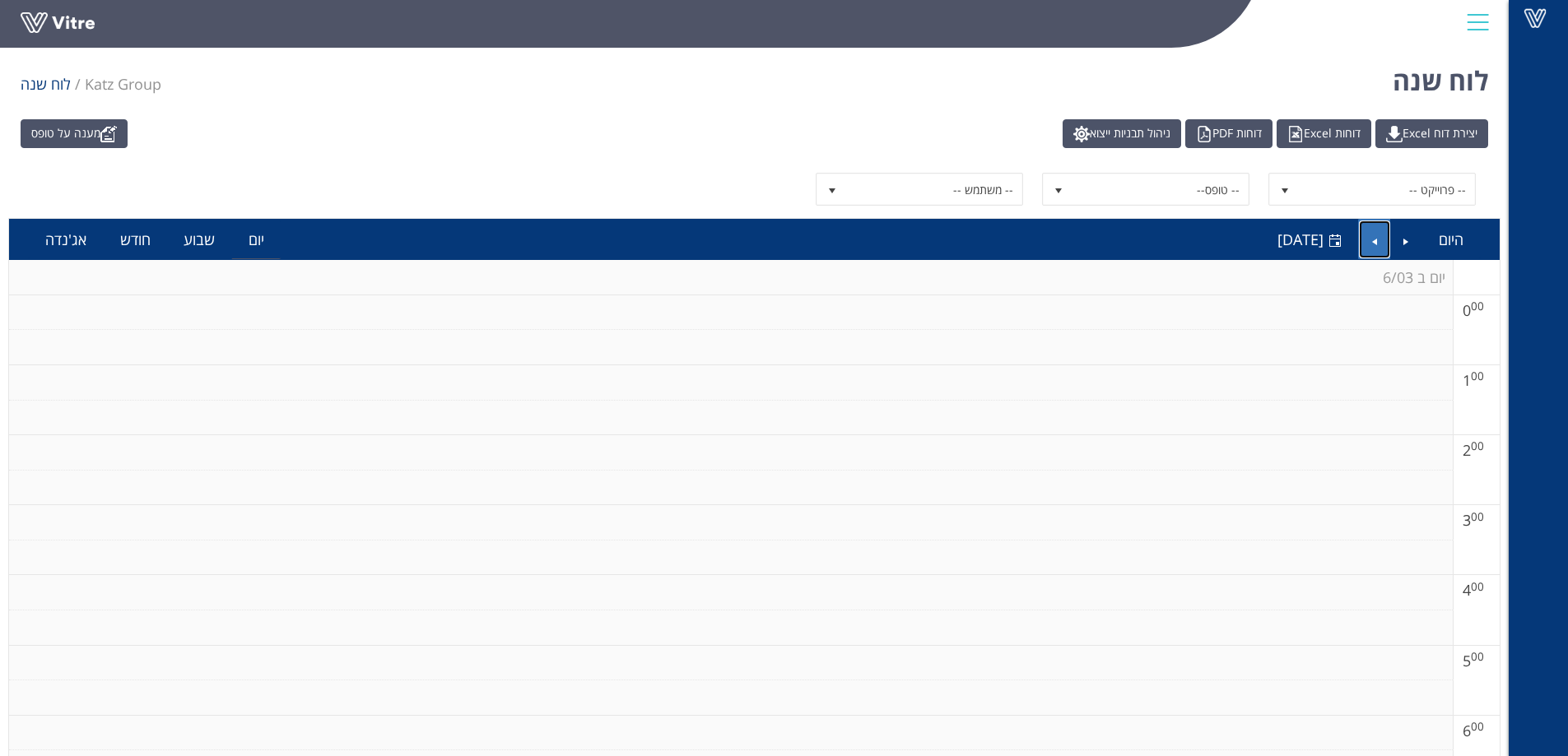
click at [1374, 242] on link "Next" at bounding box center [1374, 239] width 31 height 38
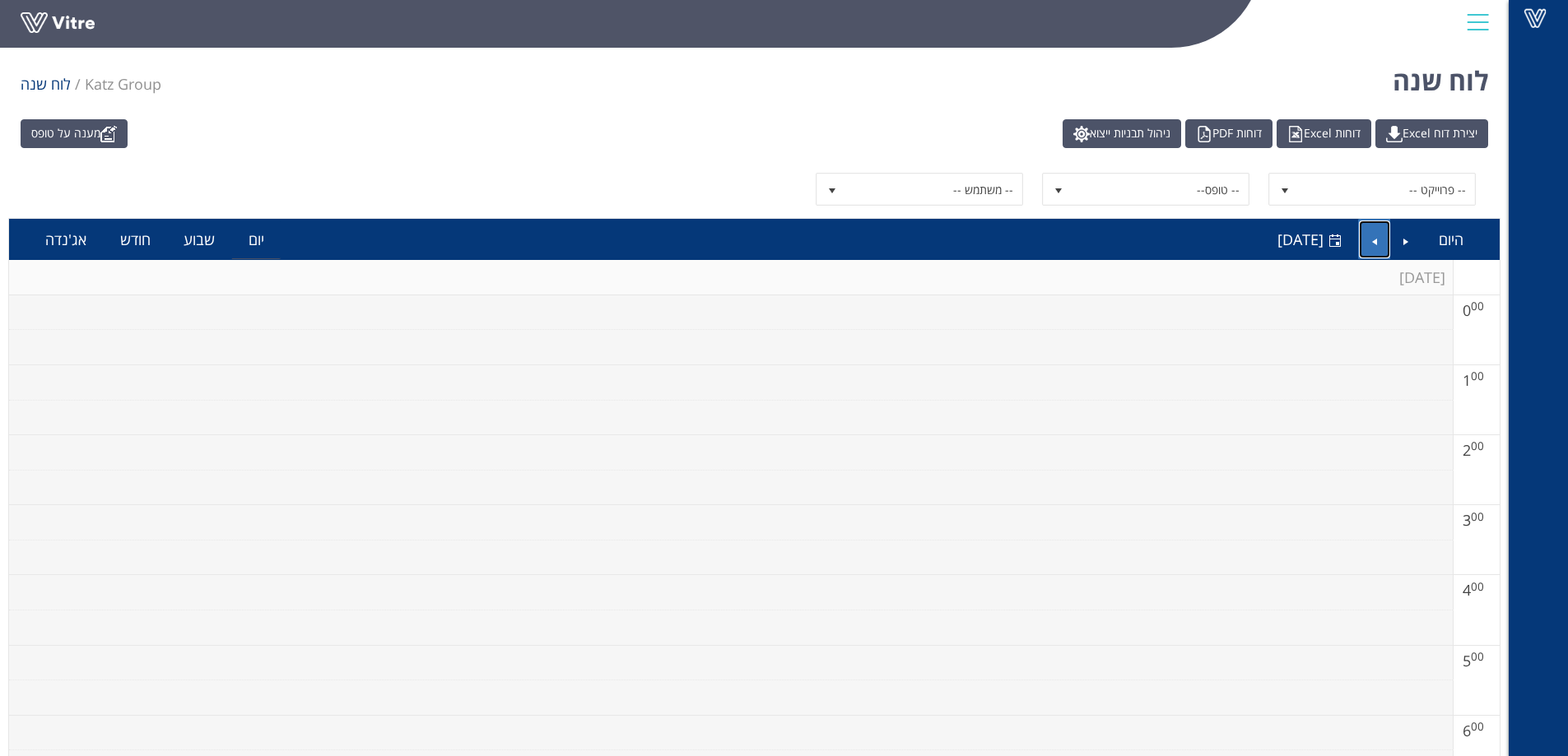
click at [1374, 242] on link "Next" at bounding box center [1374, 239] width 31 height 38
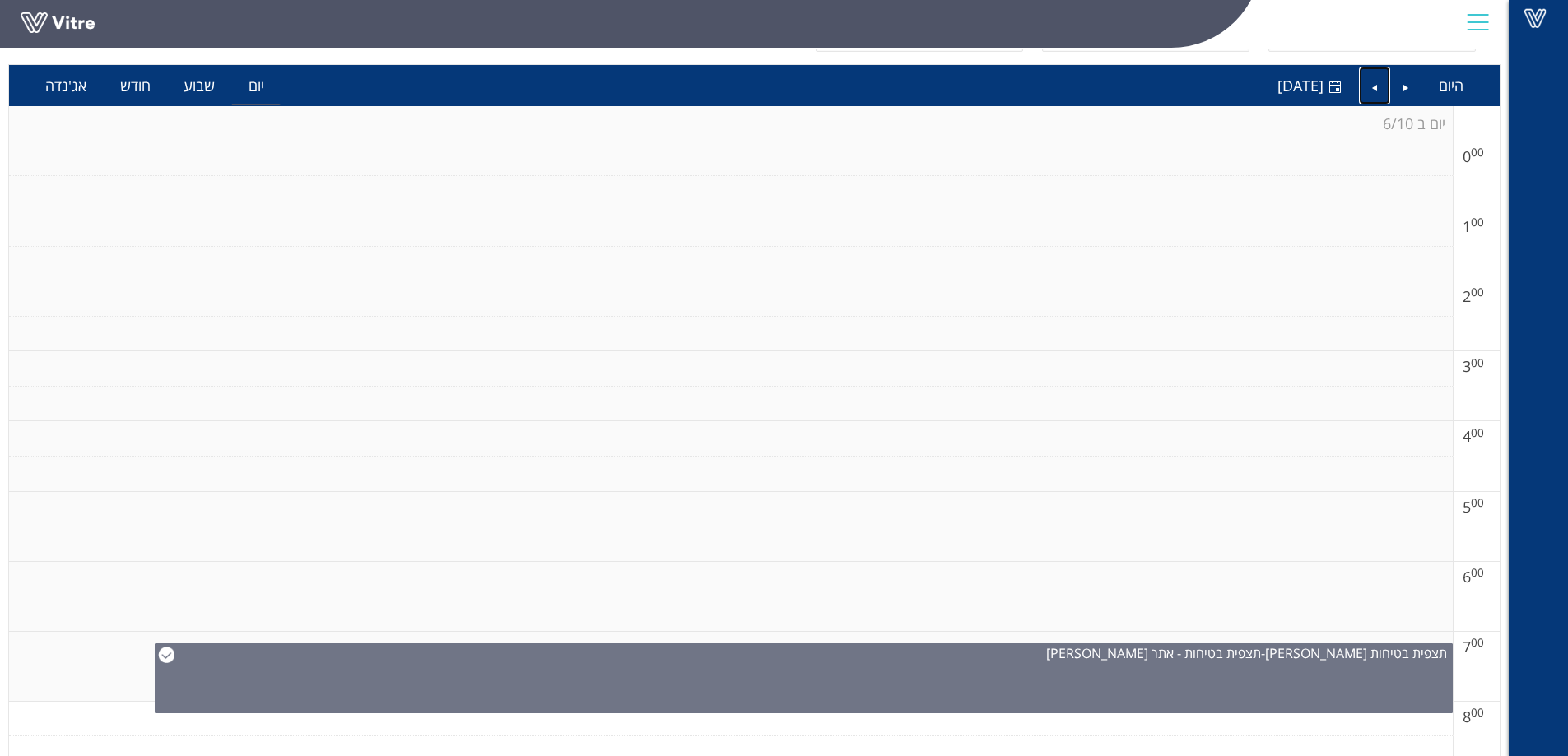
scroll to position [411, 0]
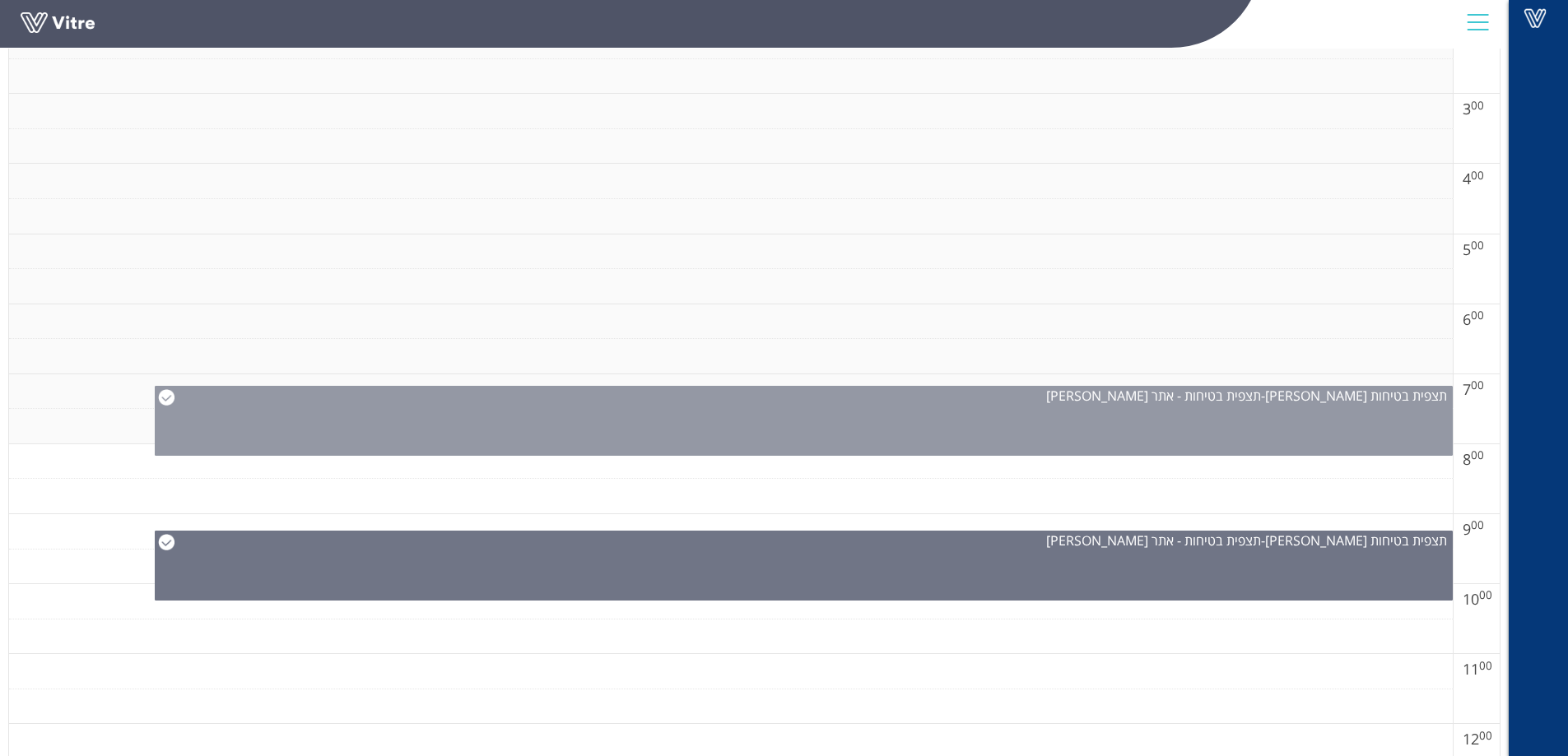
click at [159, 394] on img at bounding box center [166, 397] width 16 height 16
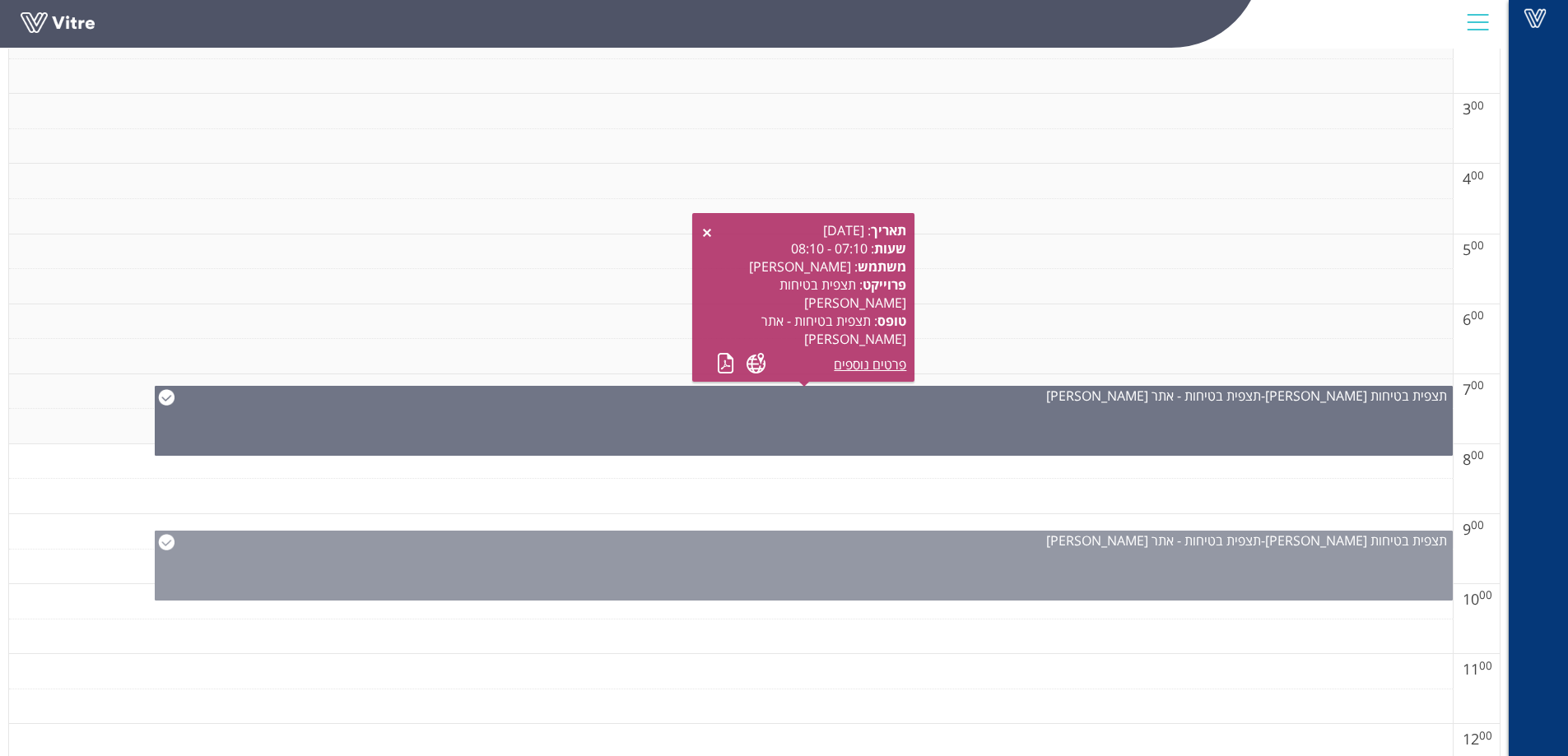
click at [160, 540] on img at bounding box center [166, 541] width 16 height 16
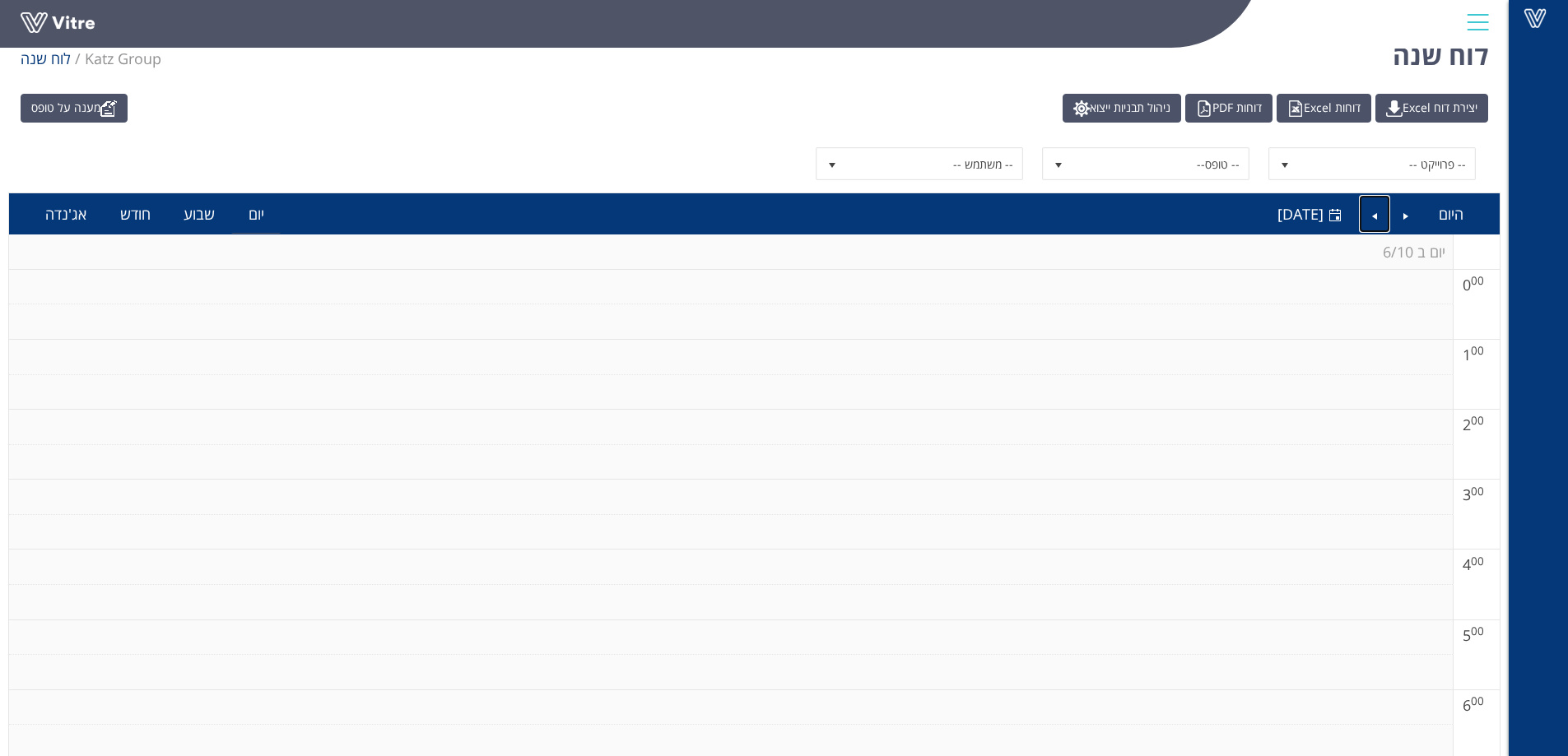
scroll to position [0, 0]
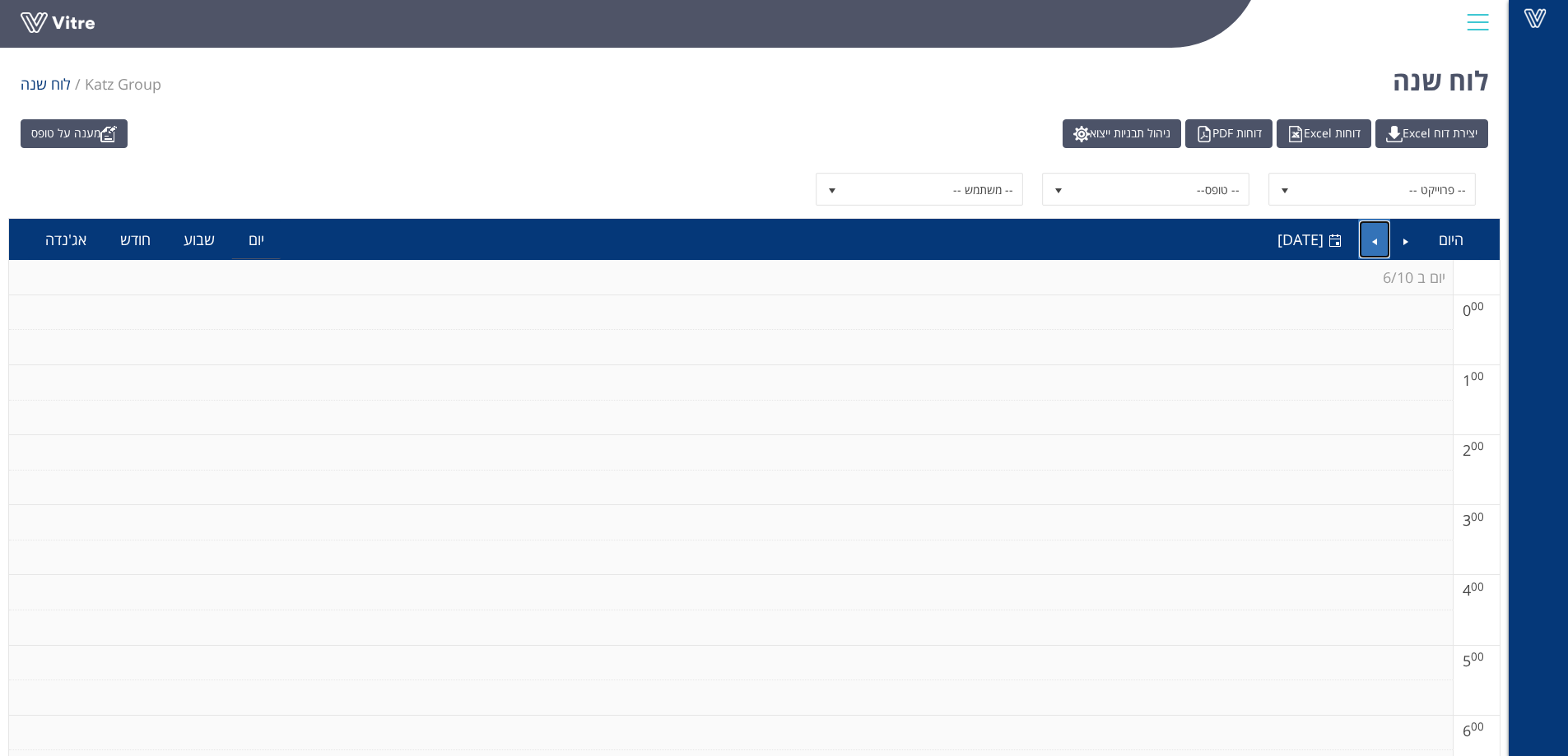
click at [1365, 234] on link "Next" at bounding box center [1374, 239] width 31 height 38
click at [1371, 238] on link "Next" at bounding box center [1374, 239] width 31 height 38
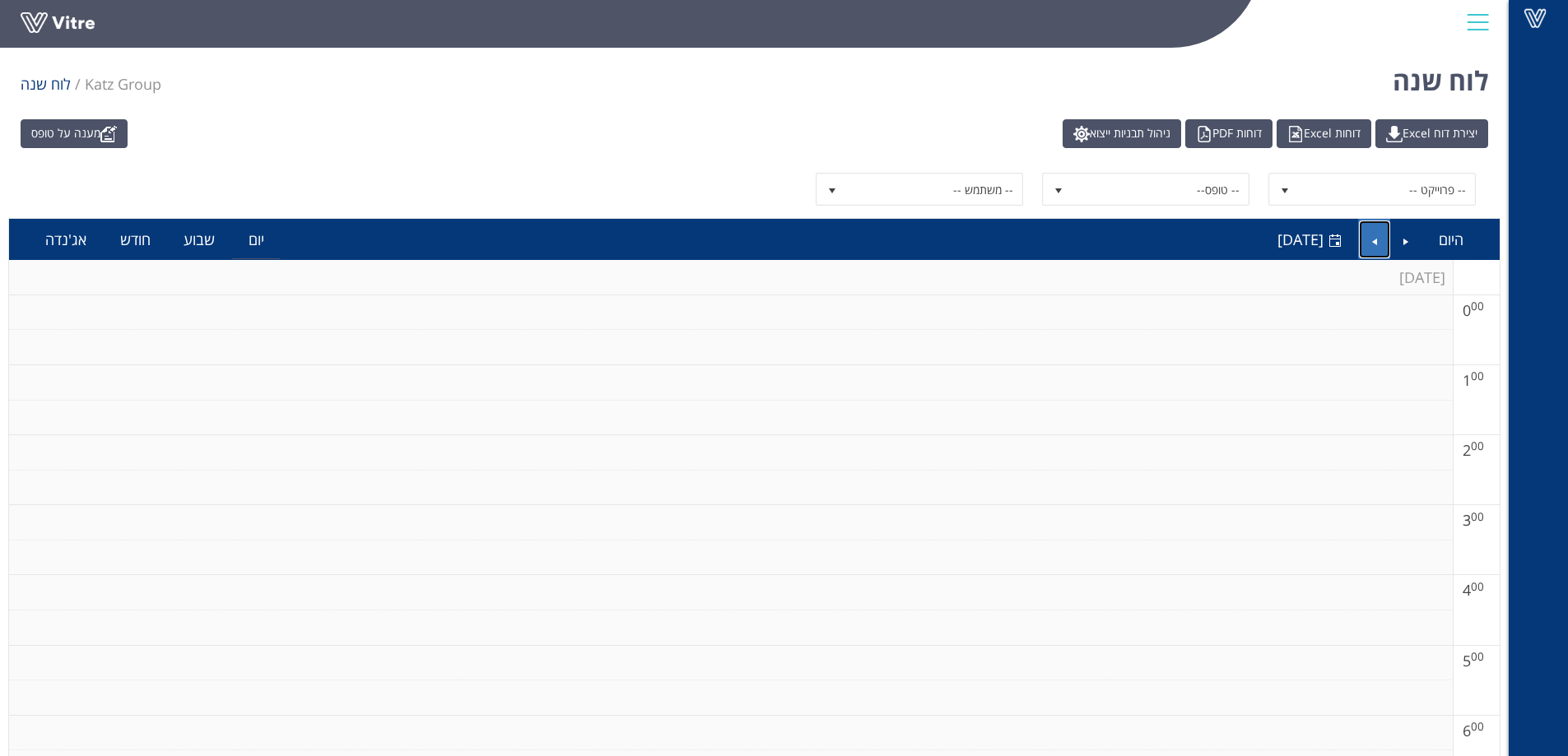
click at [1371, 238] on link "Next" at bounding box center [1374, 239] width 31 height 38
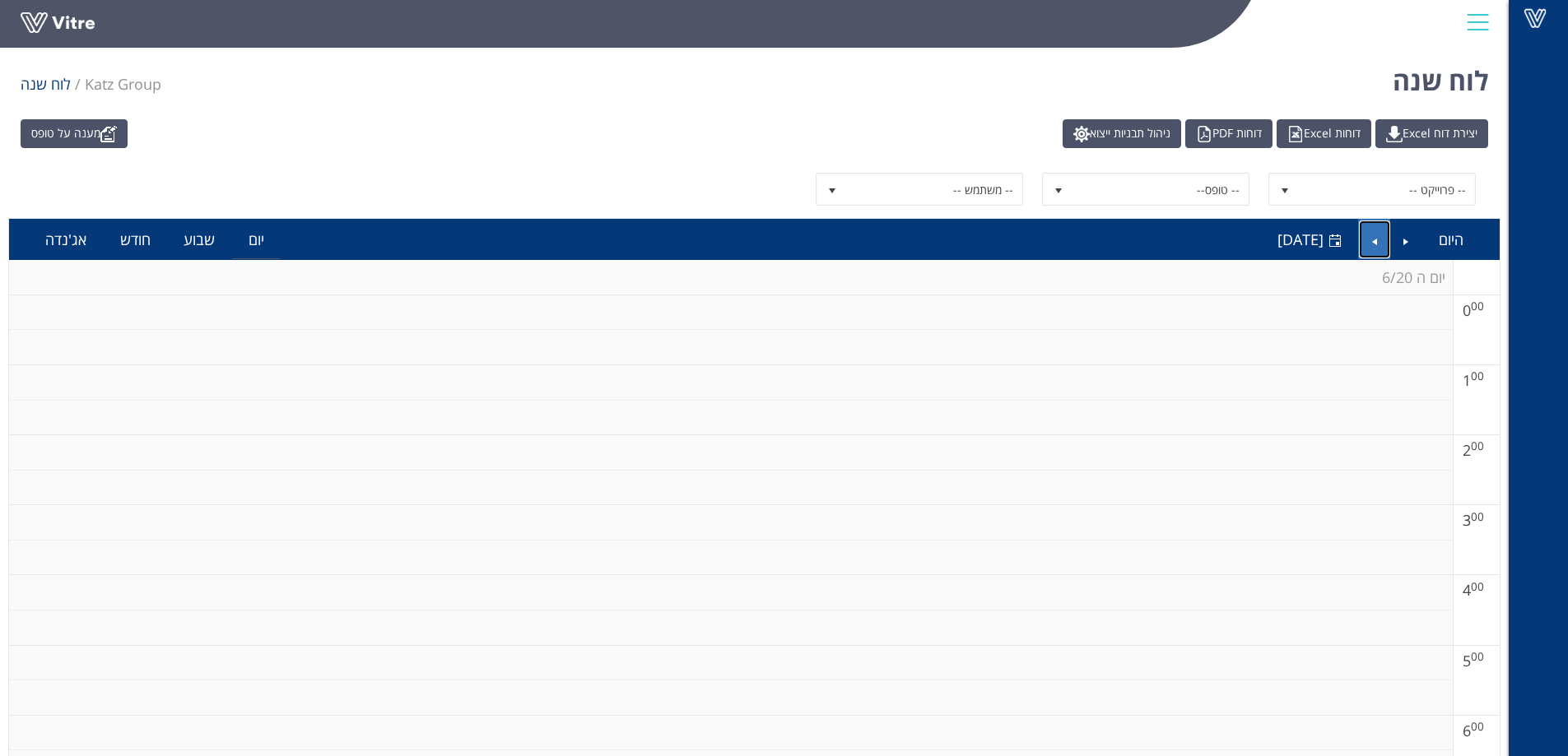
click at [1371, 238] on link "Next" at bounding box center [1374, 239] width 31 height 38
click at [1404, 239] on link "Previous" at bounding box center [1406, 239] width 31 height 38
click at [1372, 242] on link "Next" at bounding box center [1374, 239] width 31 height 38
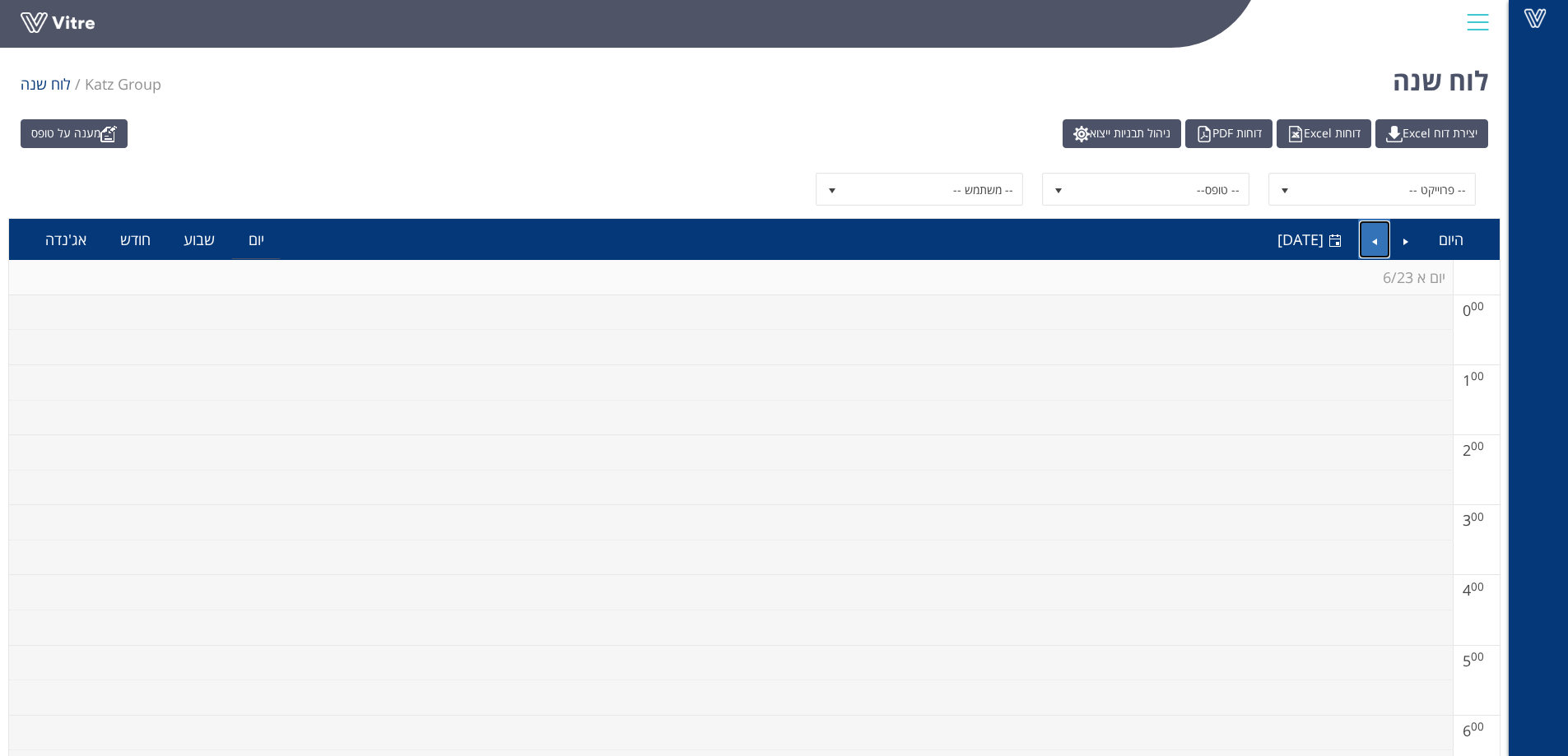
click at [1372, 242] on link "Next" at bounding box center [1374, 239] width 31 height 38
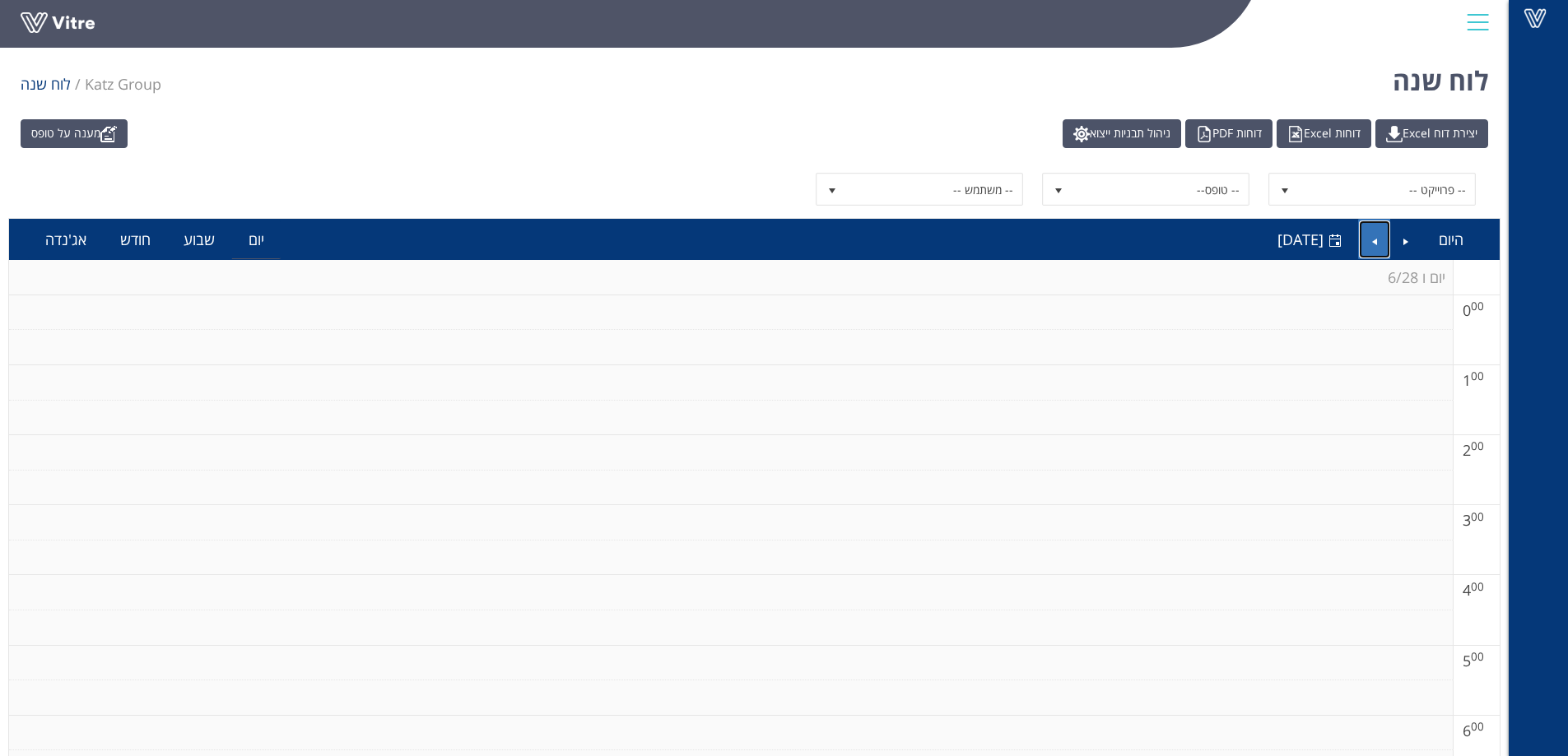
click at [1372, 242] on link "Next" at bounding box center [1374, 239] width 31 height 38
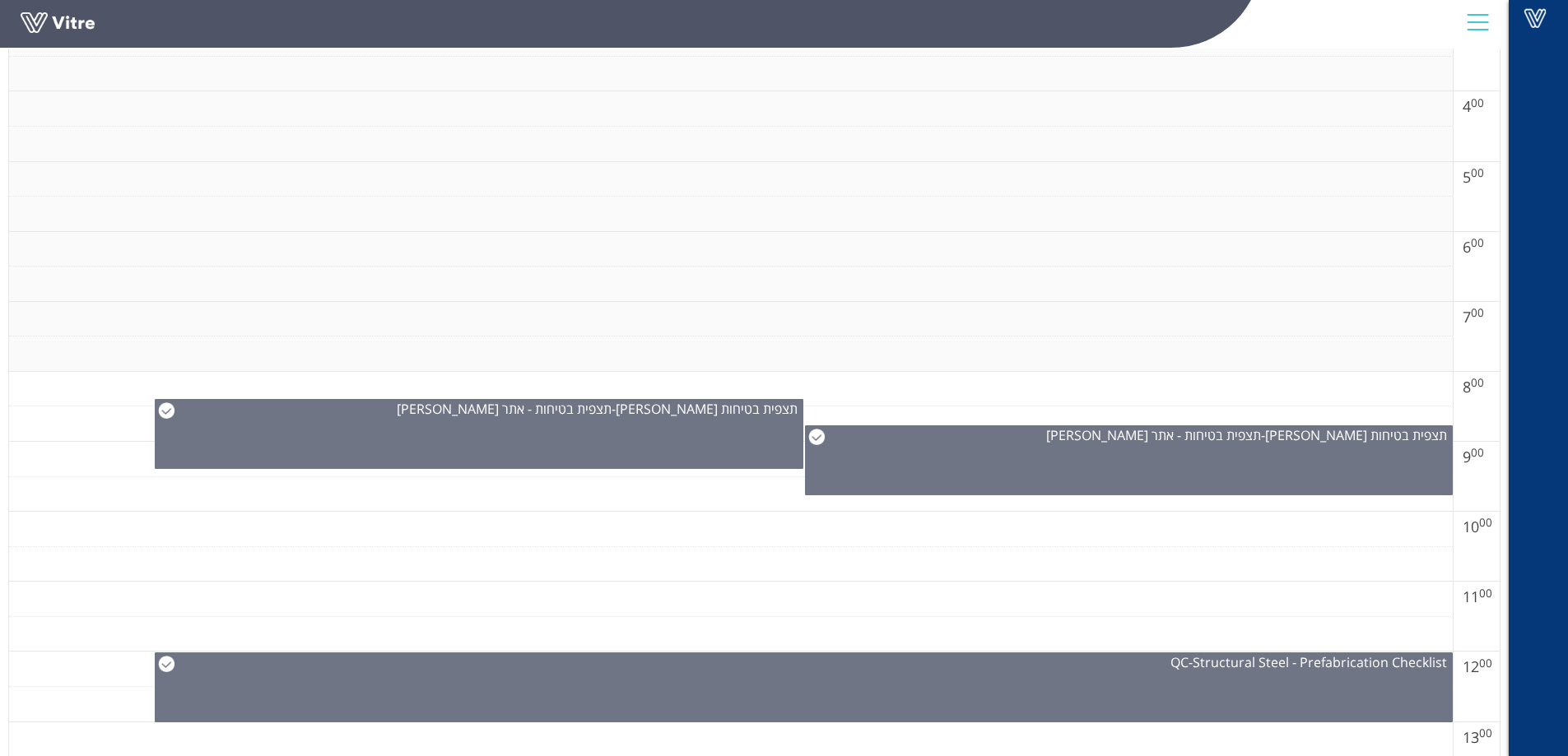
scroll to position [494, 0]
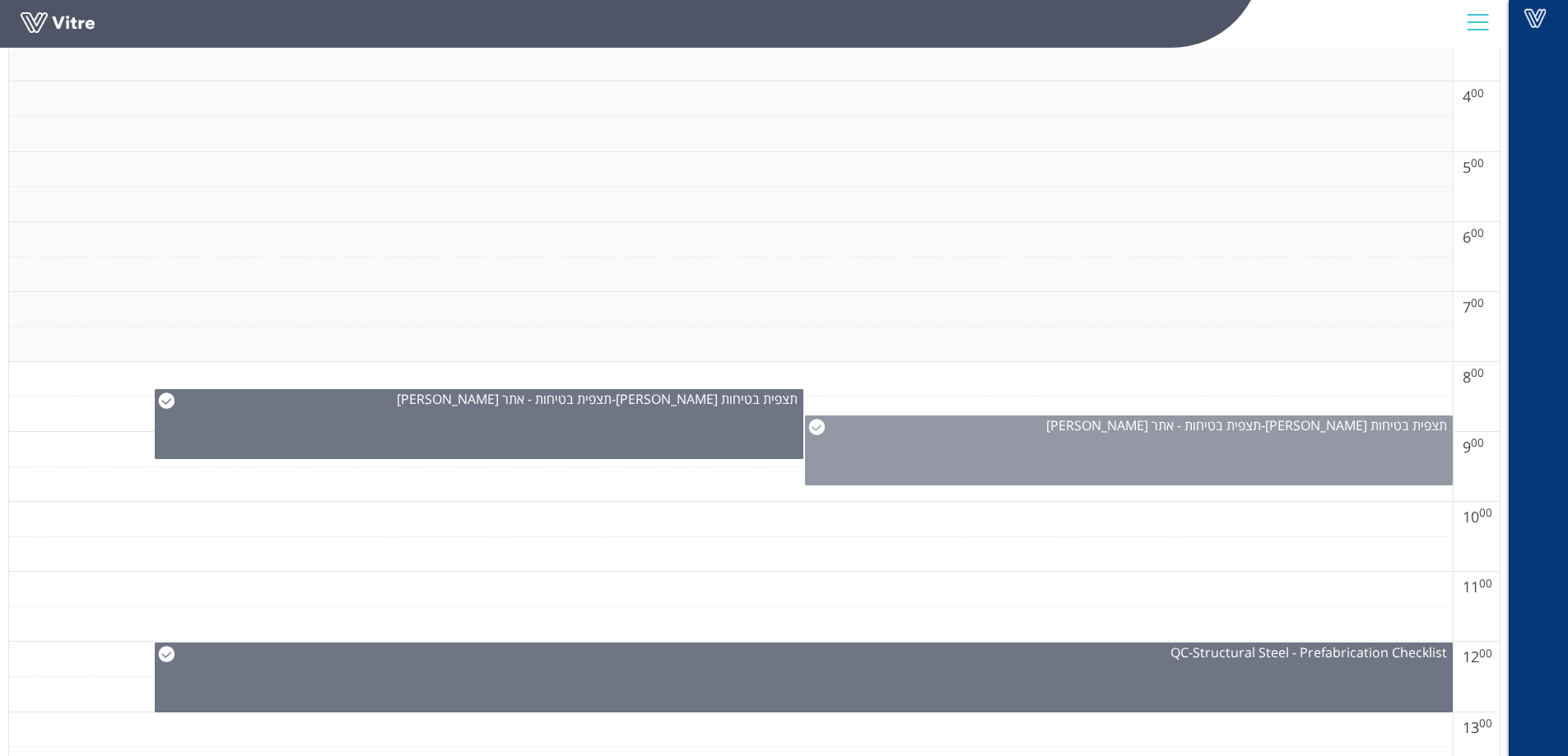
click at [817, 430] on img at bounding box center [816, 426] width 16 height 16
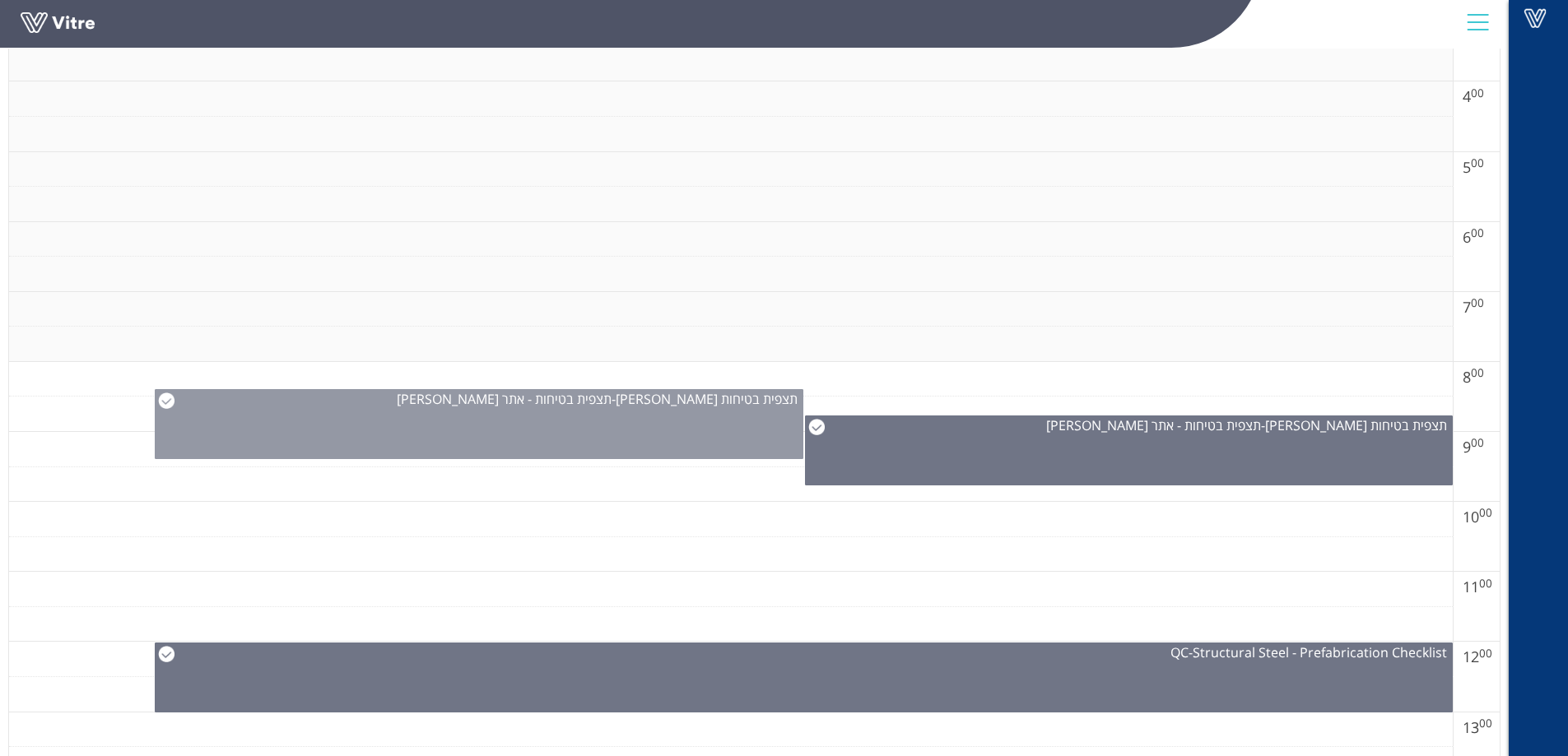
click at [160, 398] on img at bounding box center [166, 400] width 16 height 16
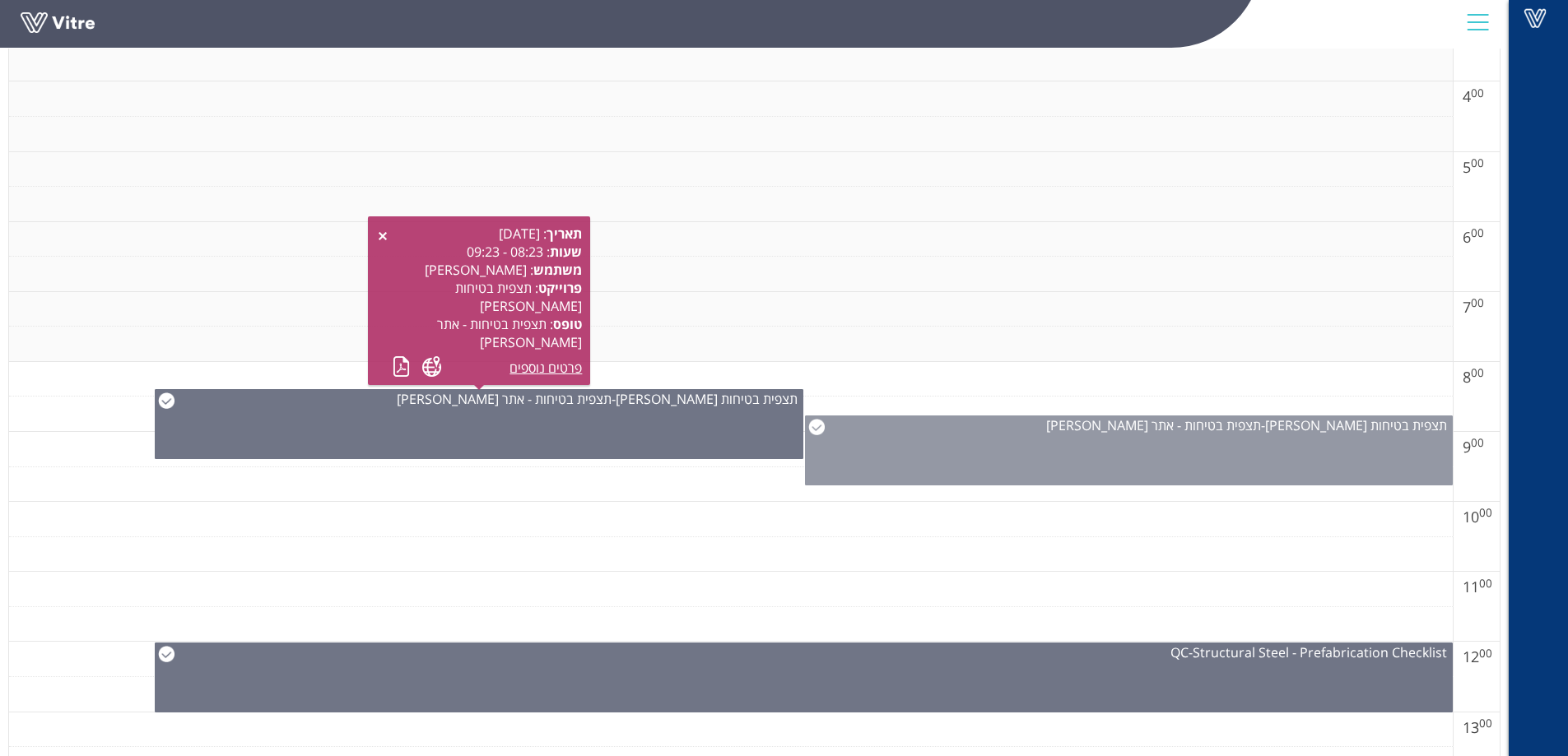
click at [1207, 436] on div "תצפית בטיחות [PERSON_NAME] - תצפית בטיחות - אתר [PERSON_NAME]" at bounding box center [1129, 451] width 648 height 70
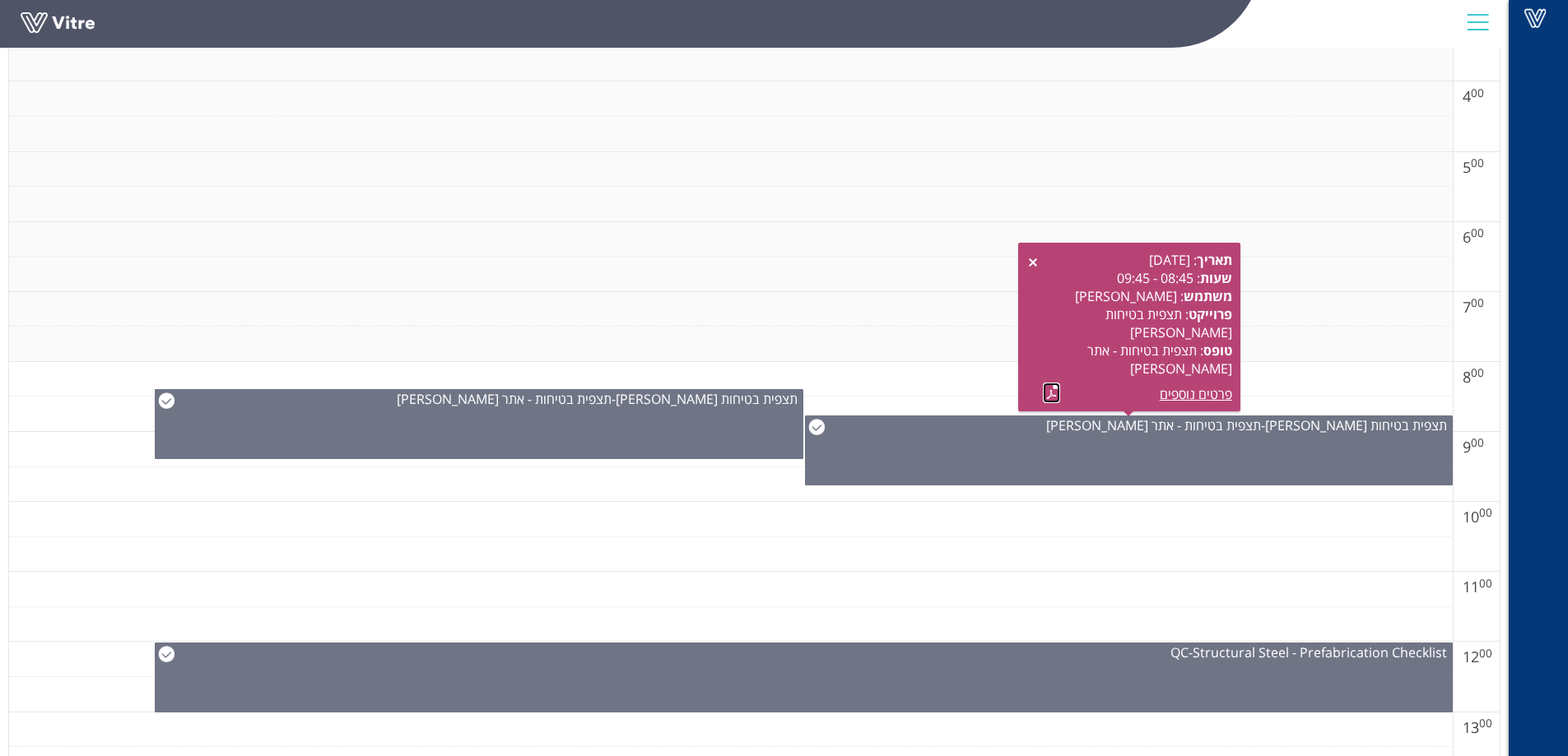
click at [1044, 399] on link at bounding box center [1051, 393] width 17 height 21
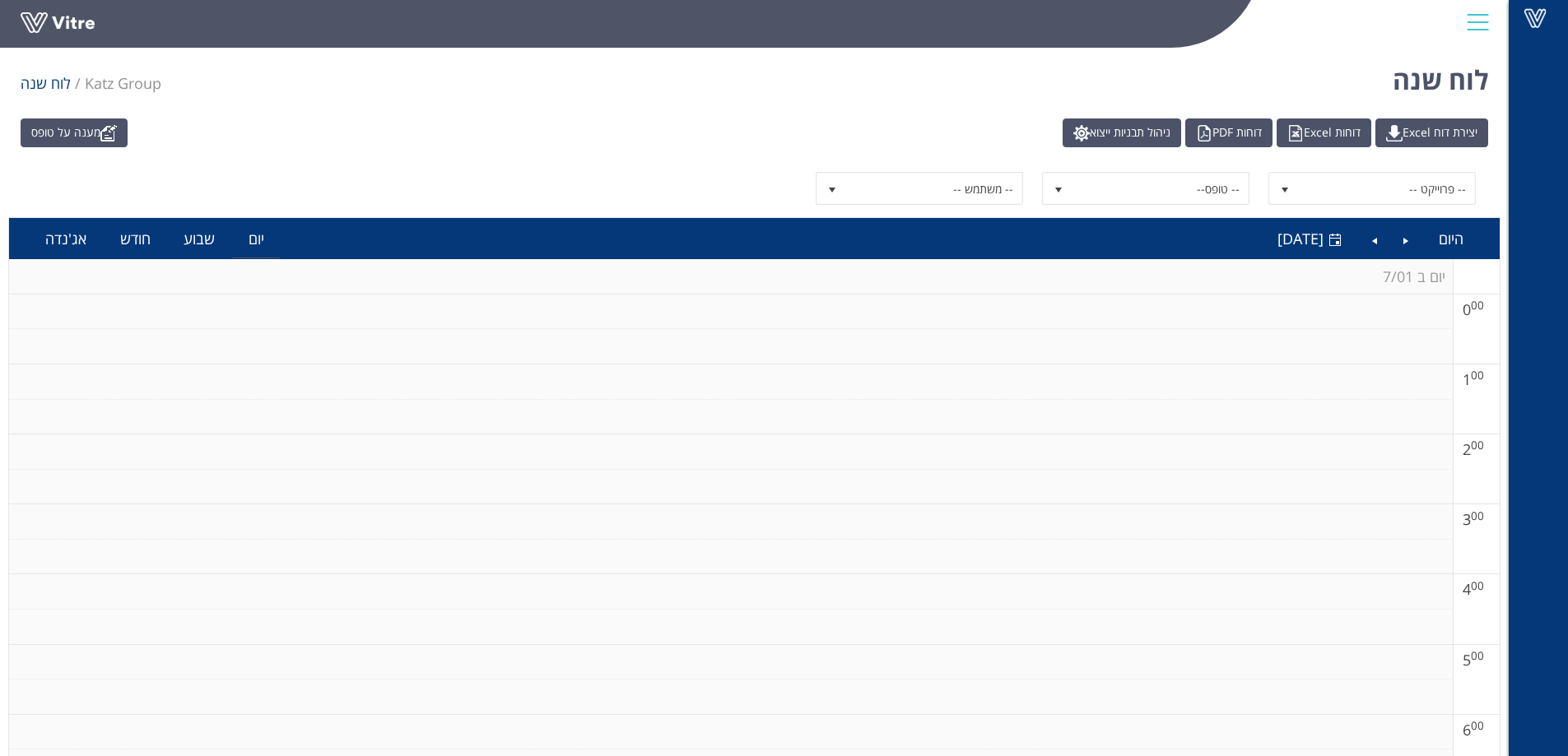
scroll to position [0, 0]
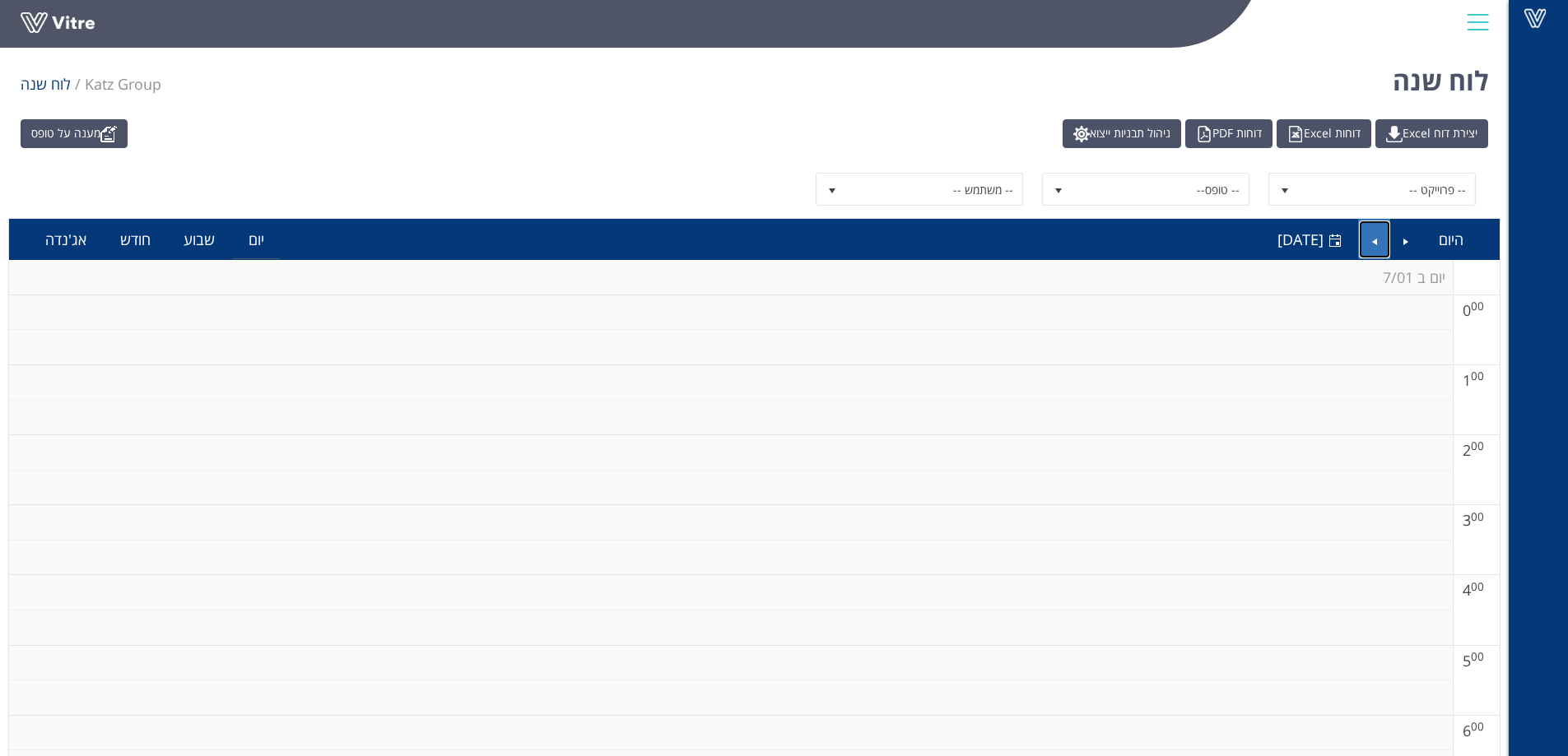
click at [1372, 239] on link "Next" at bounding box center [1374, 239] width 31 height 38
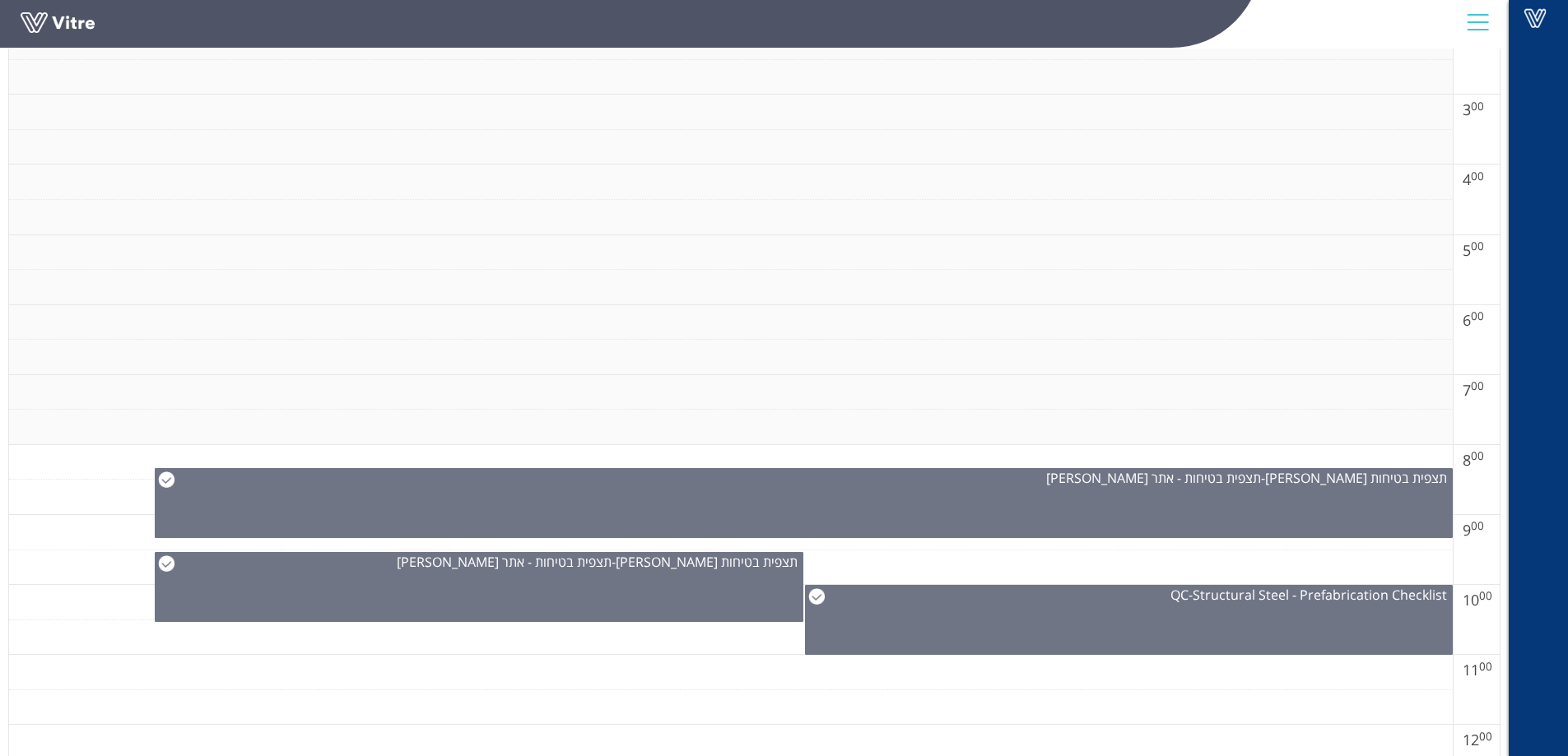
scroll to position [411, 0]
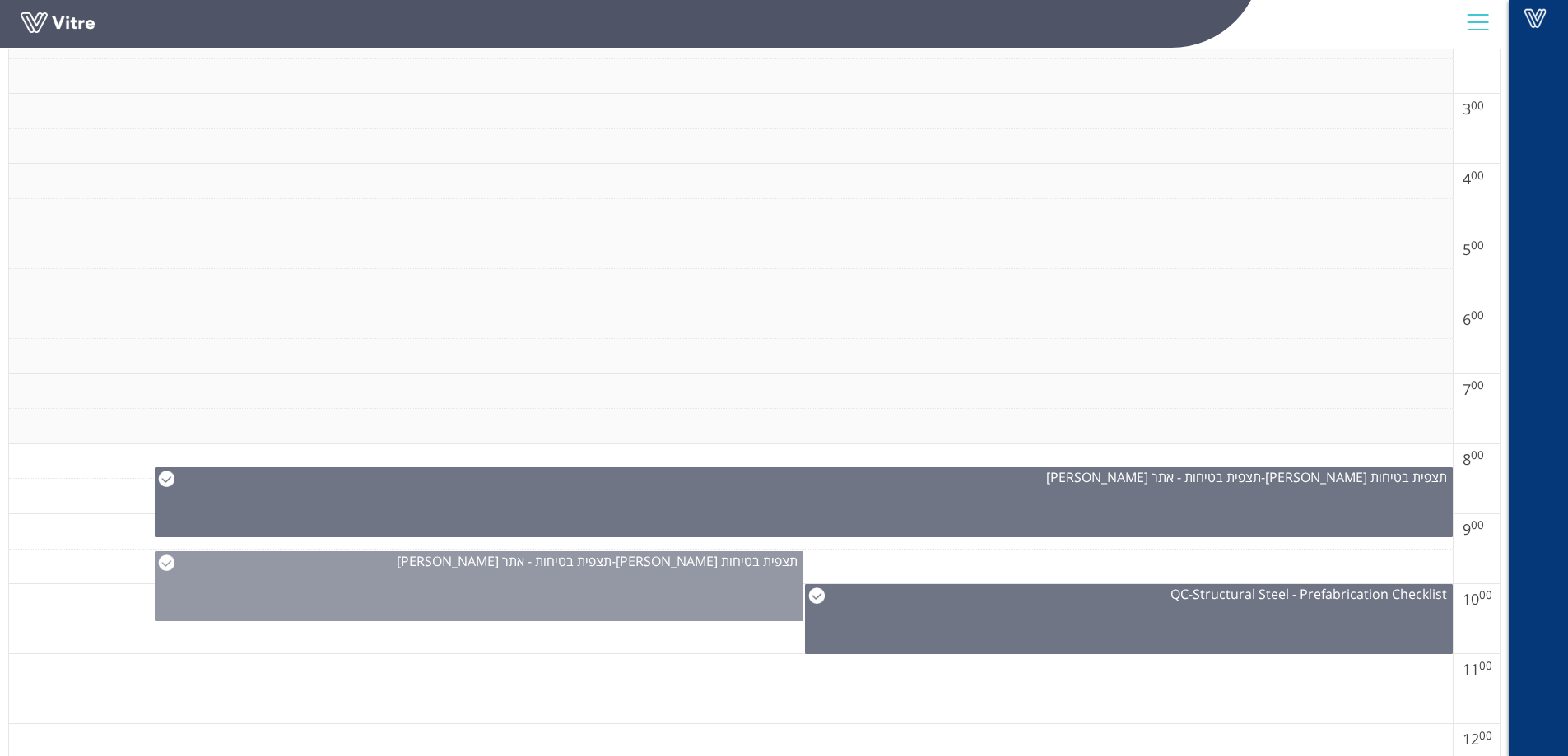
click at [172, 563] on img at bounding box center [166, 562] width 16 height 16
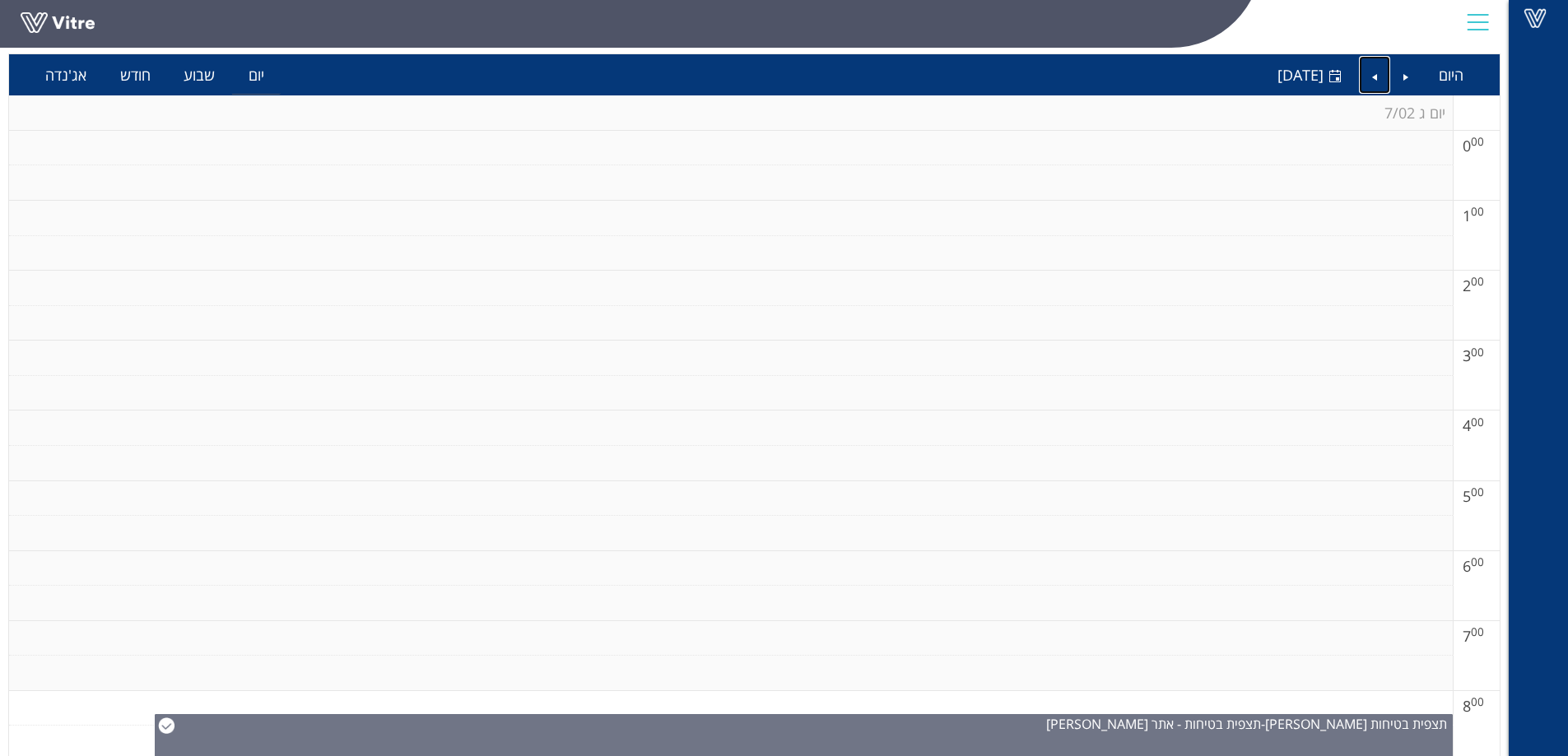
scroll to position [0, 0]
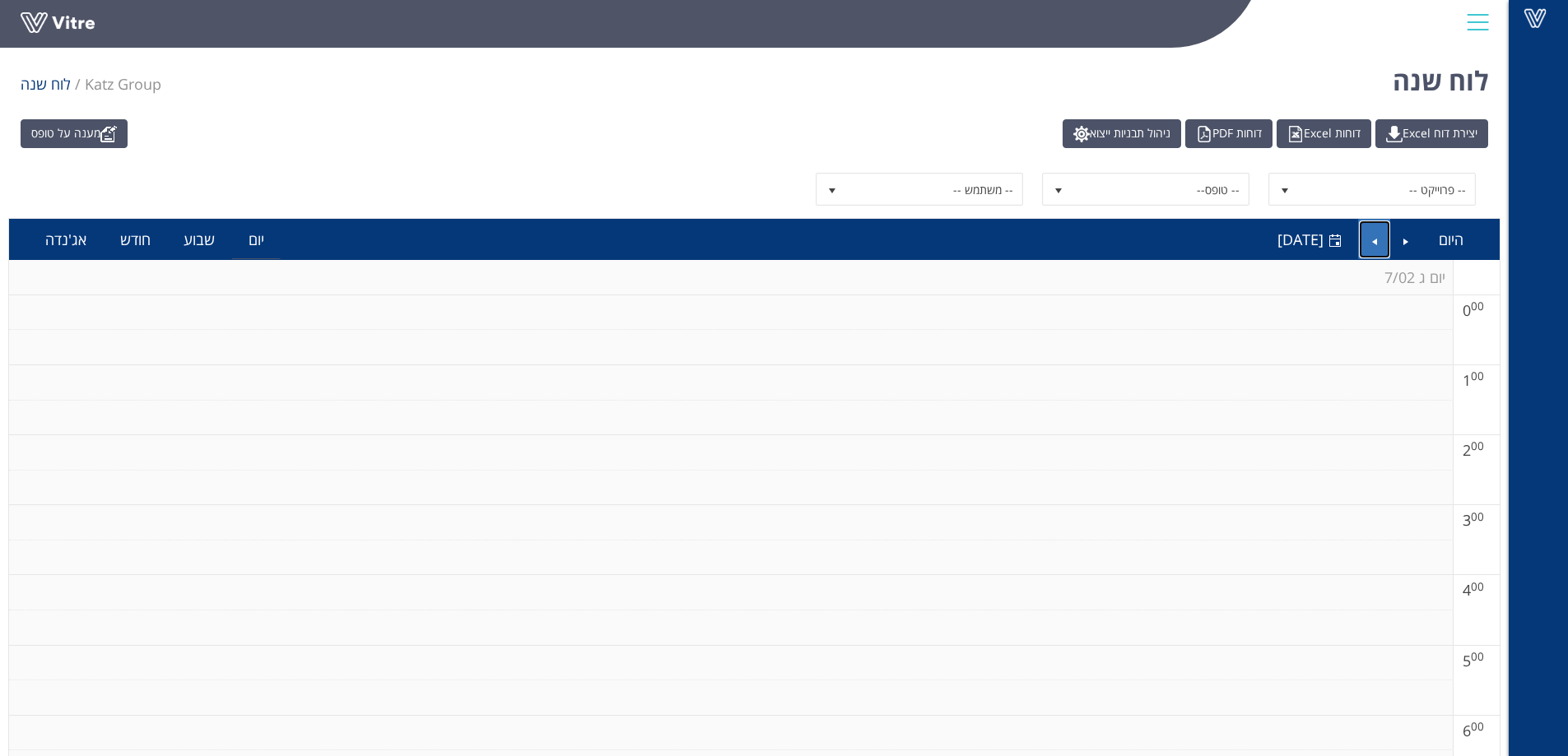
click at [1373, 238] on link "Next" at bounding box center [1374, 239] width 31 height 38
click at [852, 196] on span "-- משתמש --" at bounding box center [933, 189] width 176 height 29
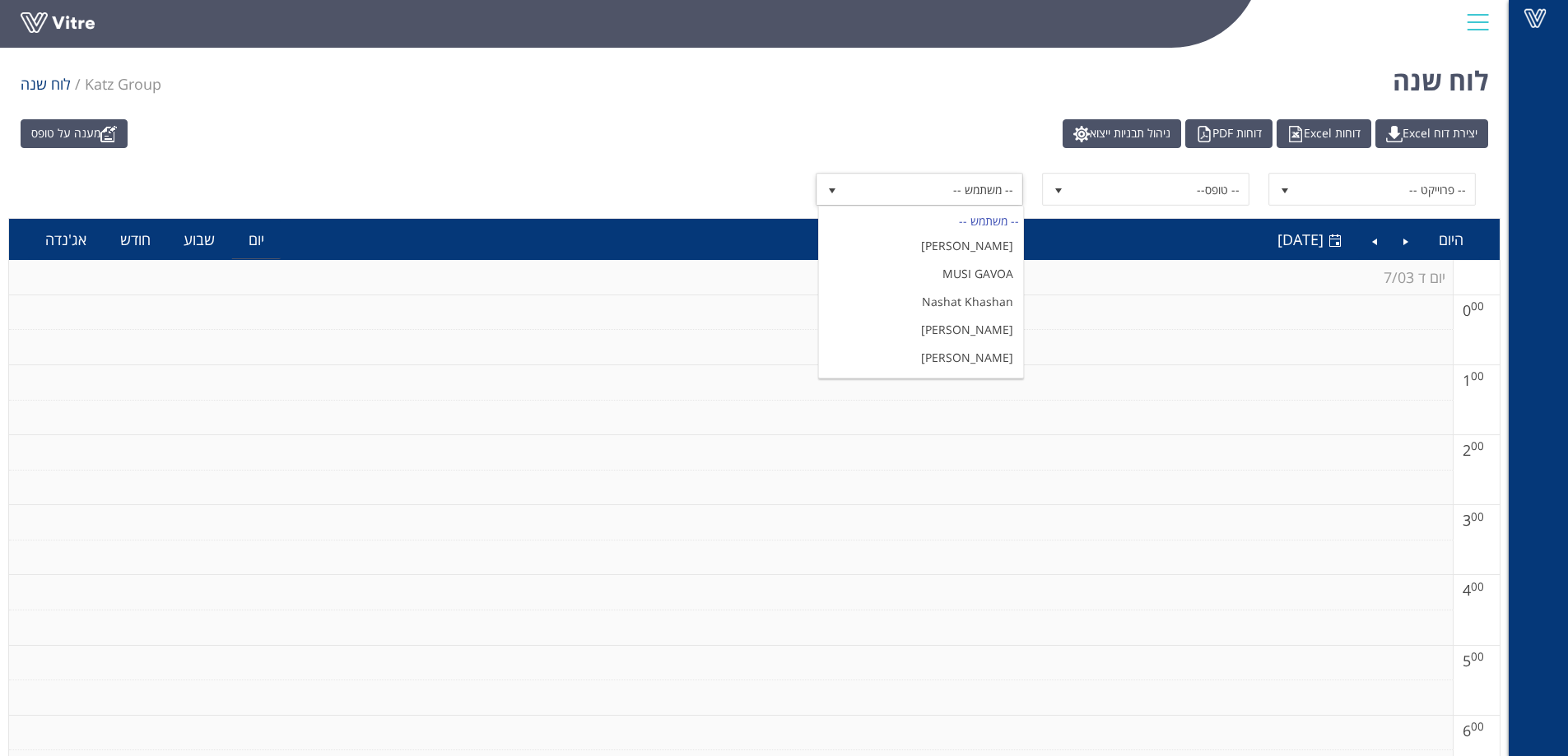
scroll to position [2715, 0]
click at [933, 190] on span "-- משתמש --" at bounding box center [933, 189] width 176 height 29
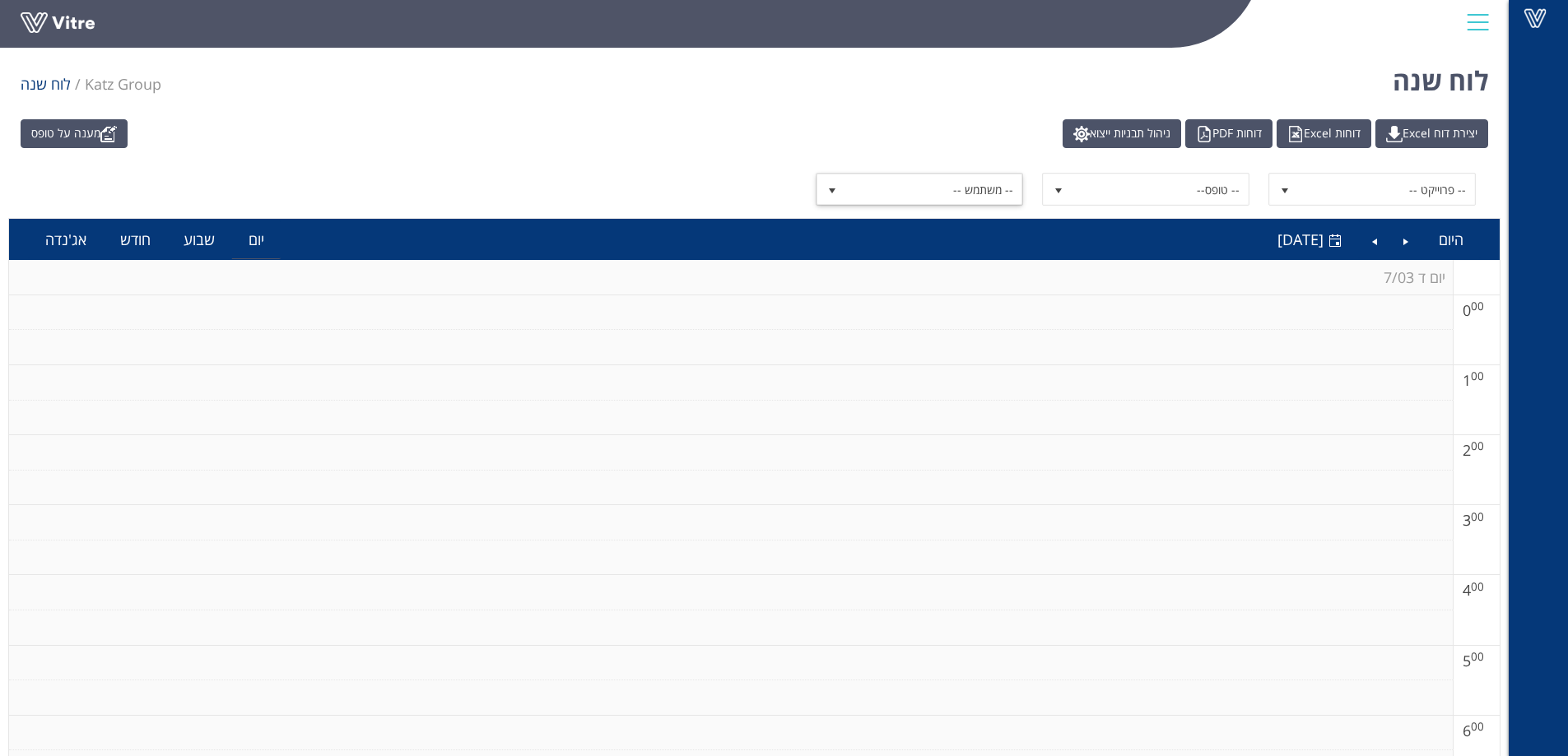
click at [933, 190] on span "-- משתמש --" at bounding box center [933, 189] width 176 height 29
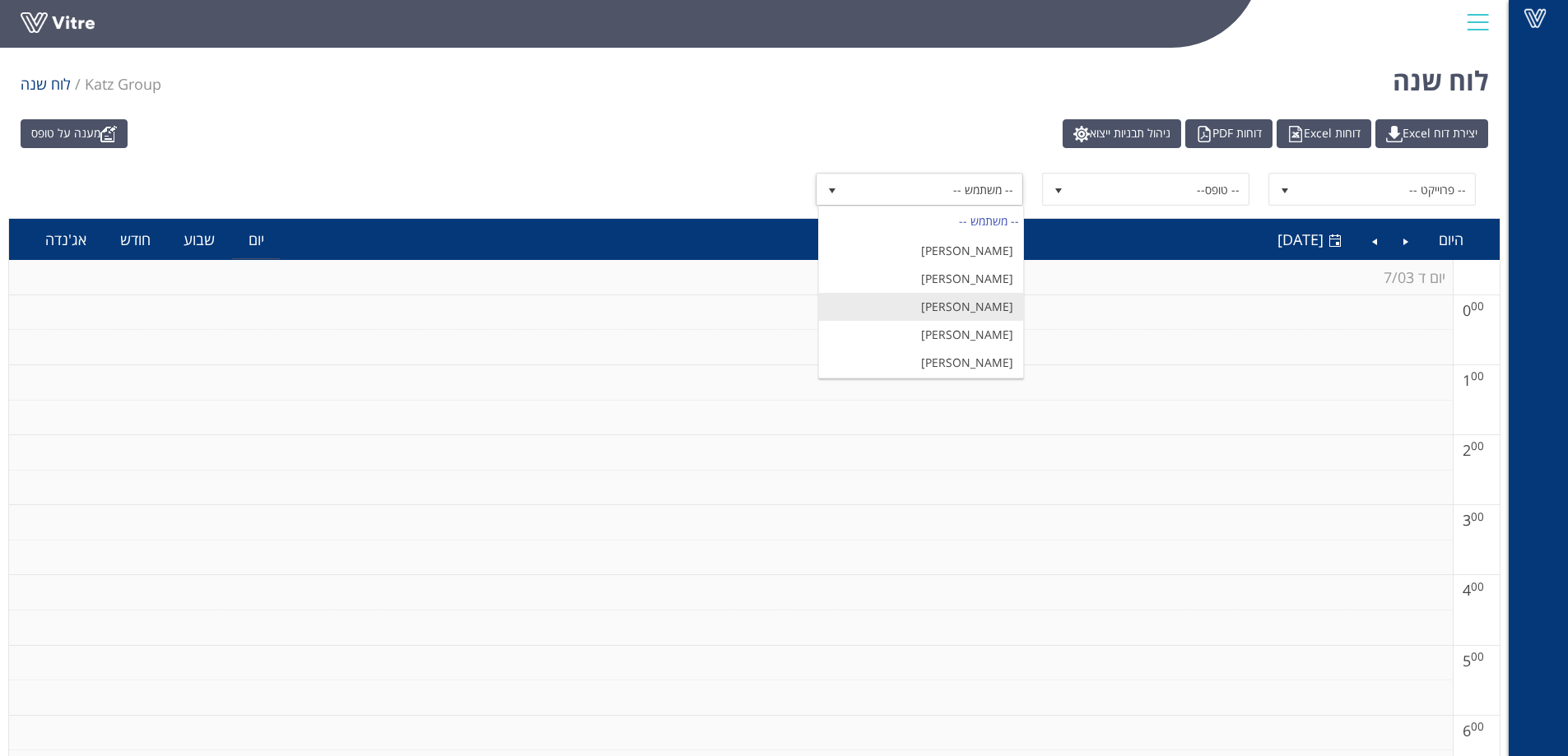
scroll to position [3620, 0]
click at [973, 406] on li "[PERSON_NAME]" at bounding box center [920, 420] width 204 height 28
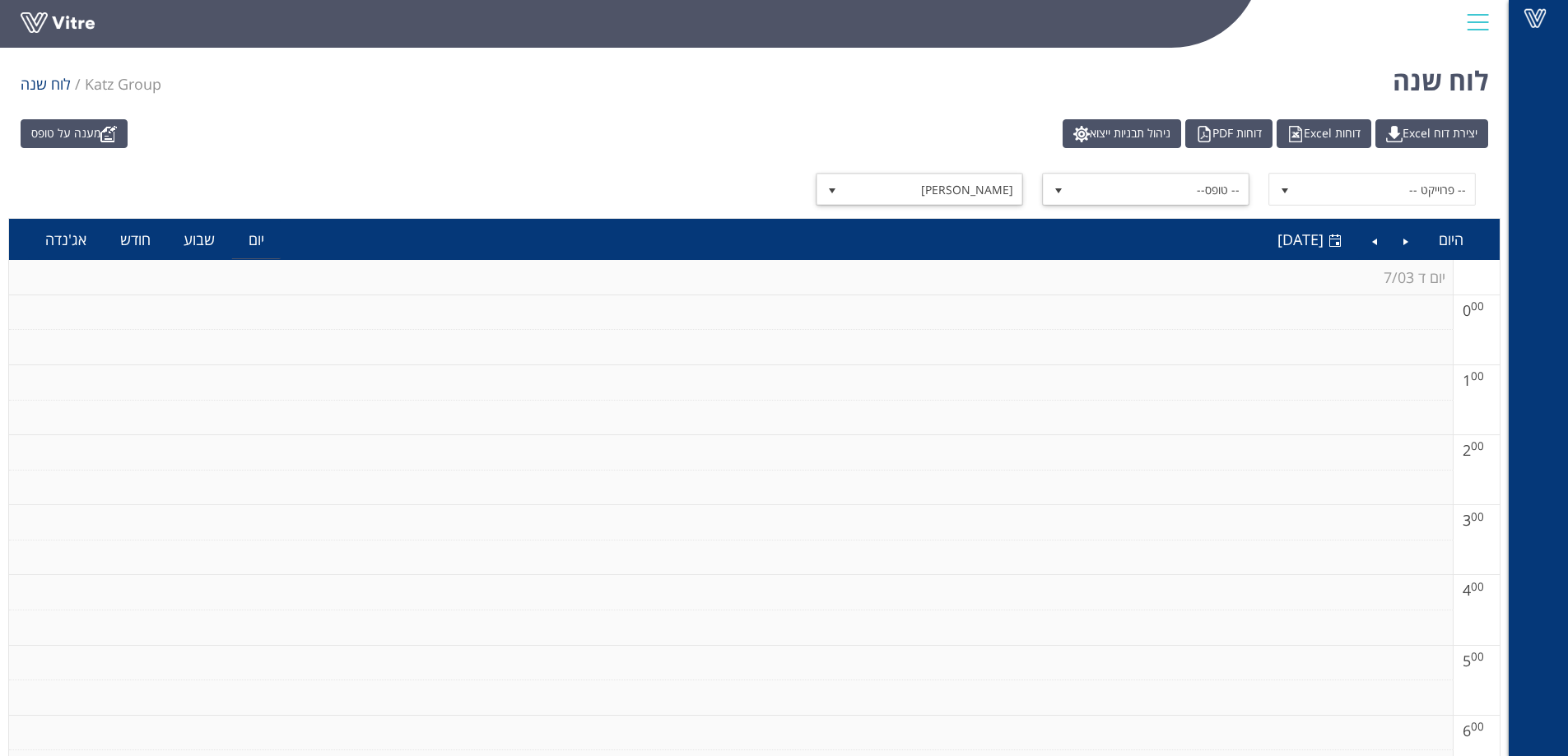
click at [1096, 186] on span "-- טופס--" at bounding box center [1160, 189] width 176 height 29
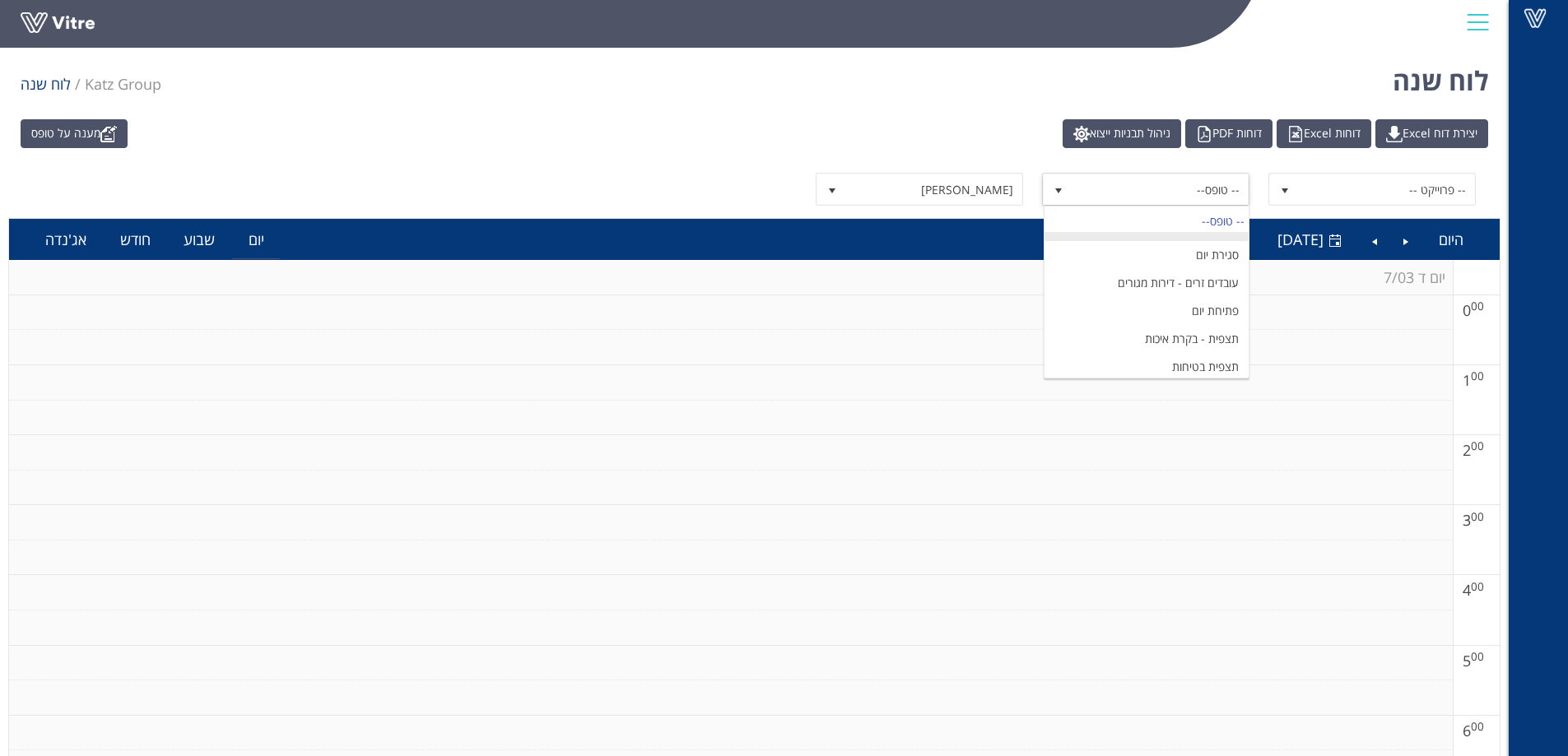
scroll to position [494, 0]
click at [1191, 353] on li "תצפית בטיחות - אתר [PERSON_NAME]" at bounding box center [1146, 379] width 204 height 53
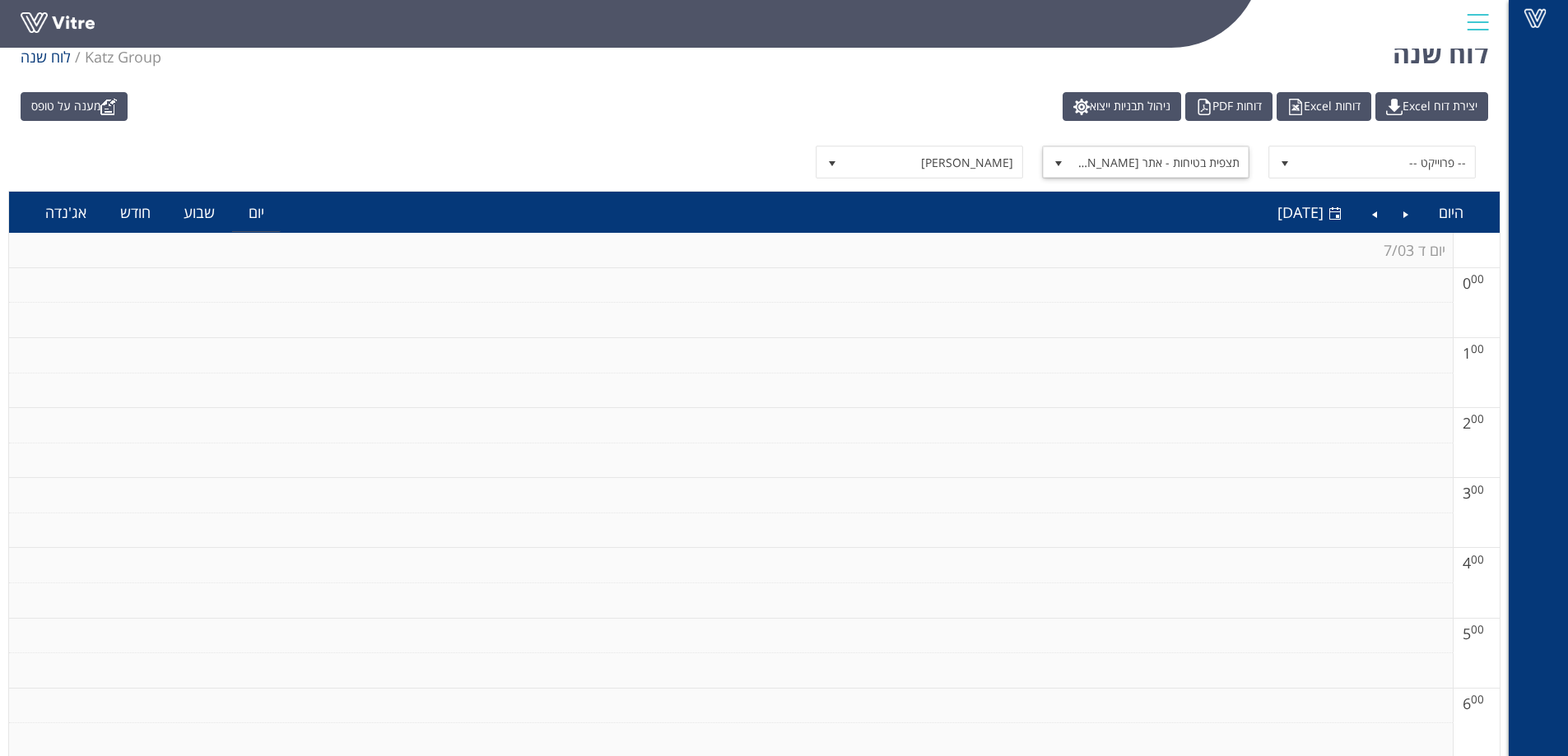
scroll to position [0, 0]
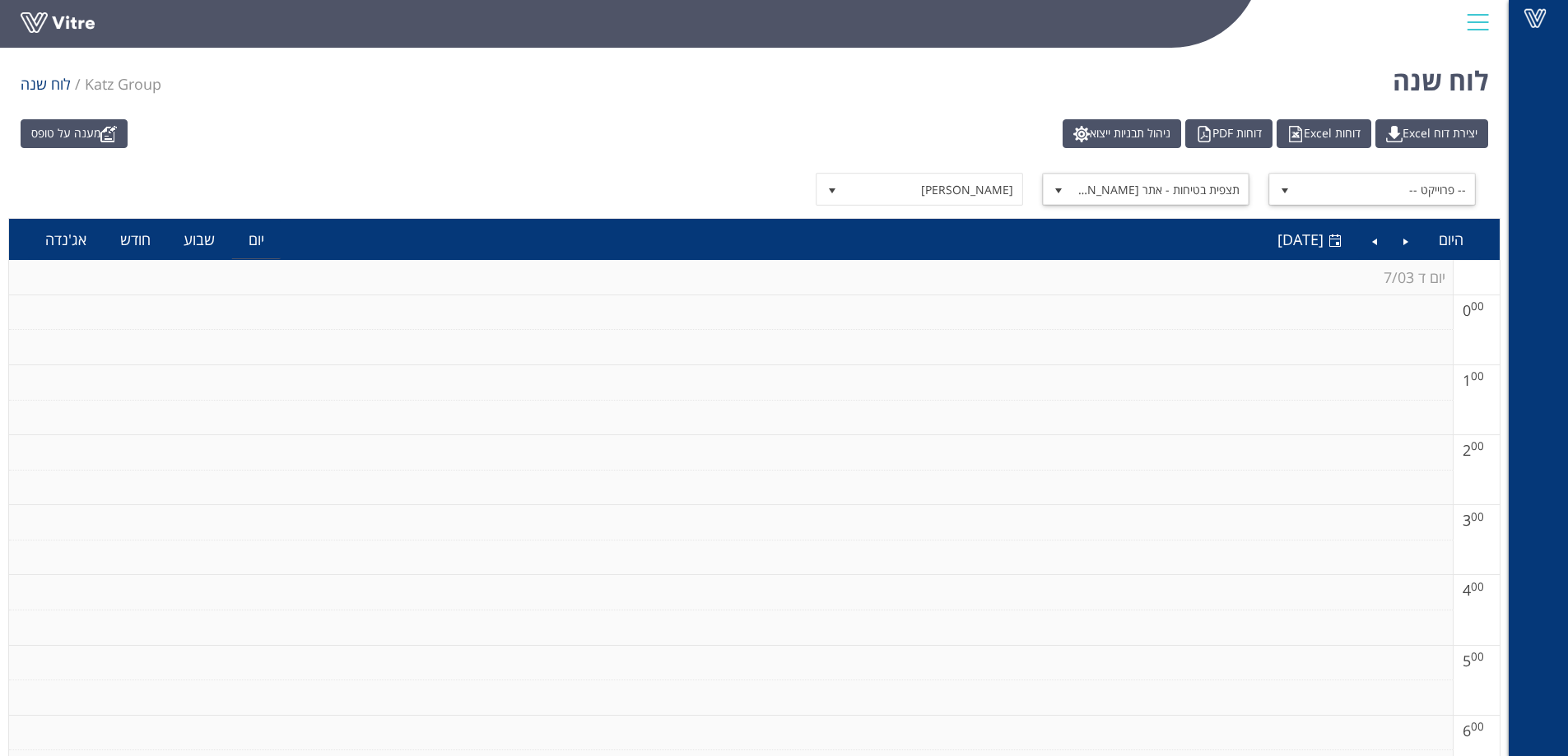
click at [1346, 196] on span "-- פרוייקט --" at bounding box center [1386, 189] width 176 height 29
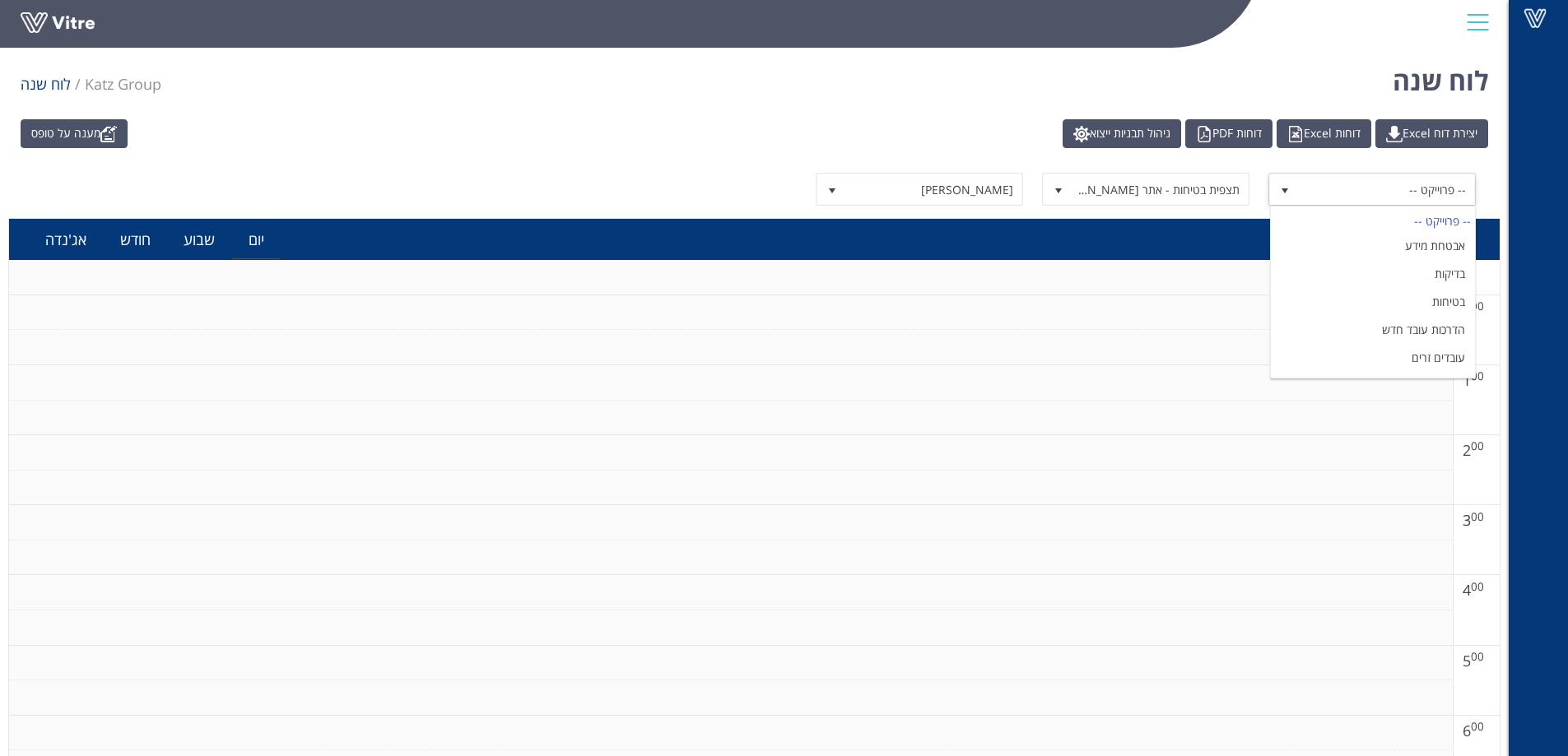
click at [1346, 196] on span "-- פרוייקט --" at bounding box center [1386, 189] width 176 height 29
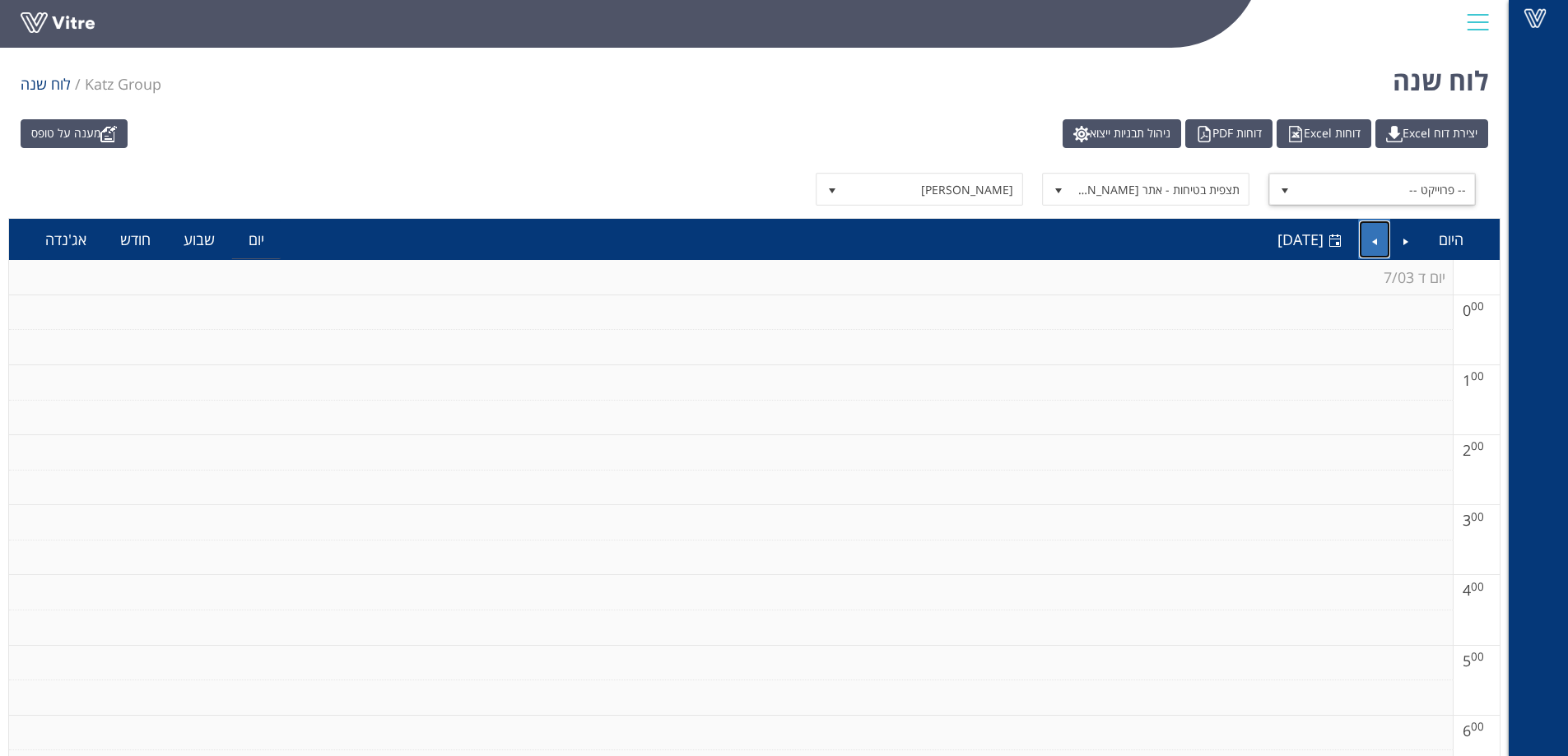
click at [1378, 246] on link "Next" at bounding box center [1374, 239] width 31 height 38
click at [1373, 237] on link "Next" at bounding box center [1374, 239] width 31 height 38
click at [1372, 236] on link "Next" at bounding box center [1374, 239] width 31 height 38
click at [1378, 241] on link "Next" at bounding box center [1374, 239] width 31 height 38
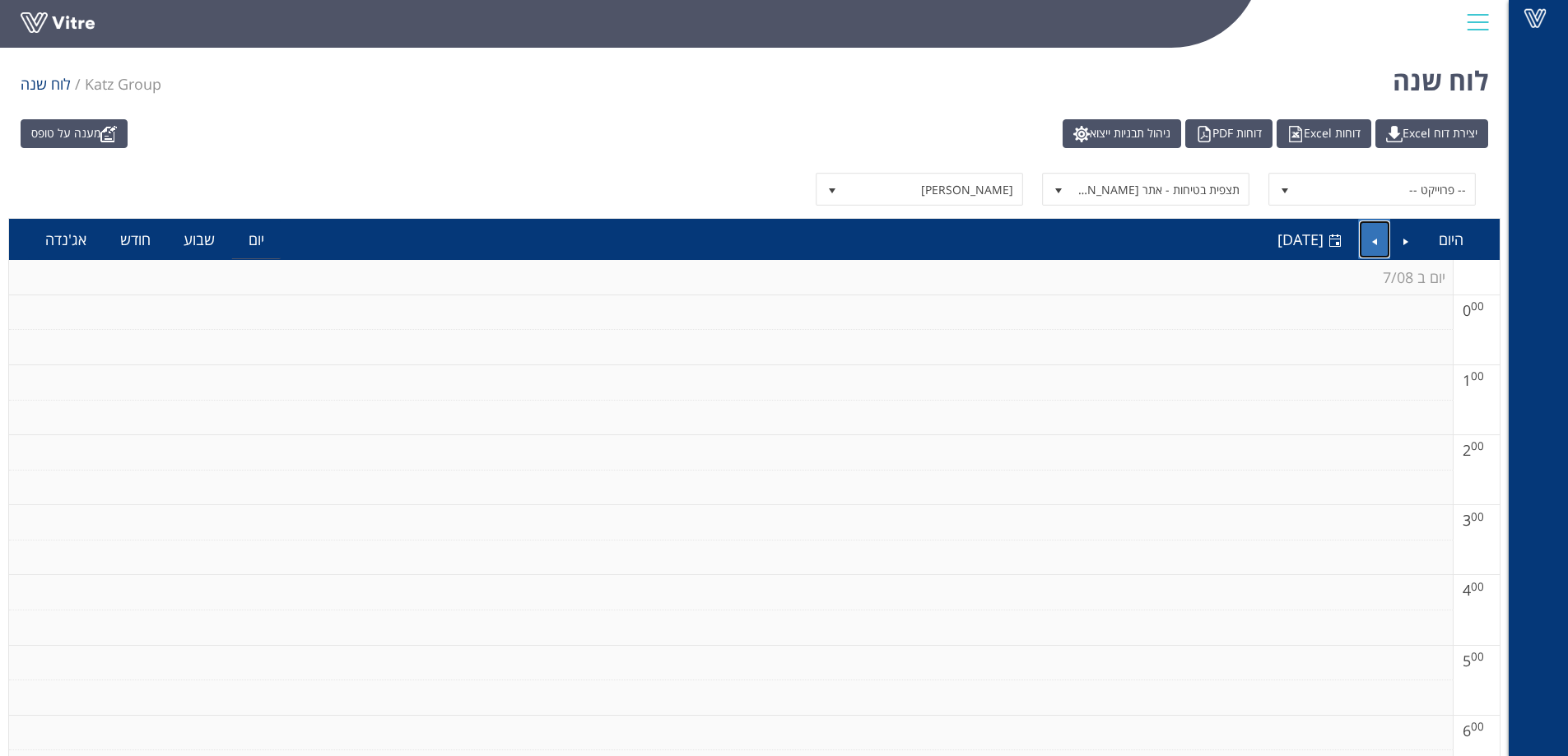
click at [1378, 241] on link "Next" at bounding box center [1374, 239] width 31 height 38
click at [1374, 239] on link "Next" at bounding box center [1374, 239] width 31 height 38
click at [1379, 234] on link "Next" at bounding box center [1374, 239] width 31 height 38
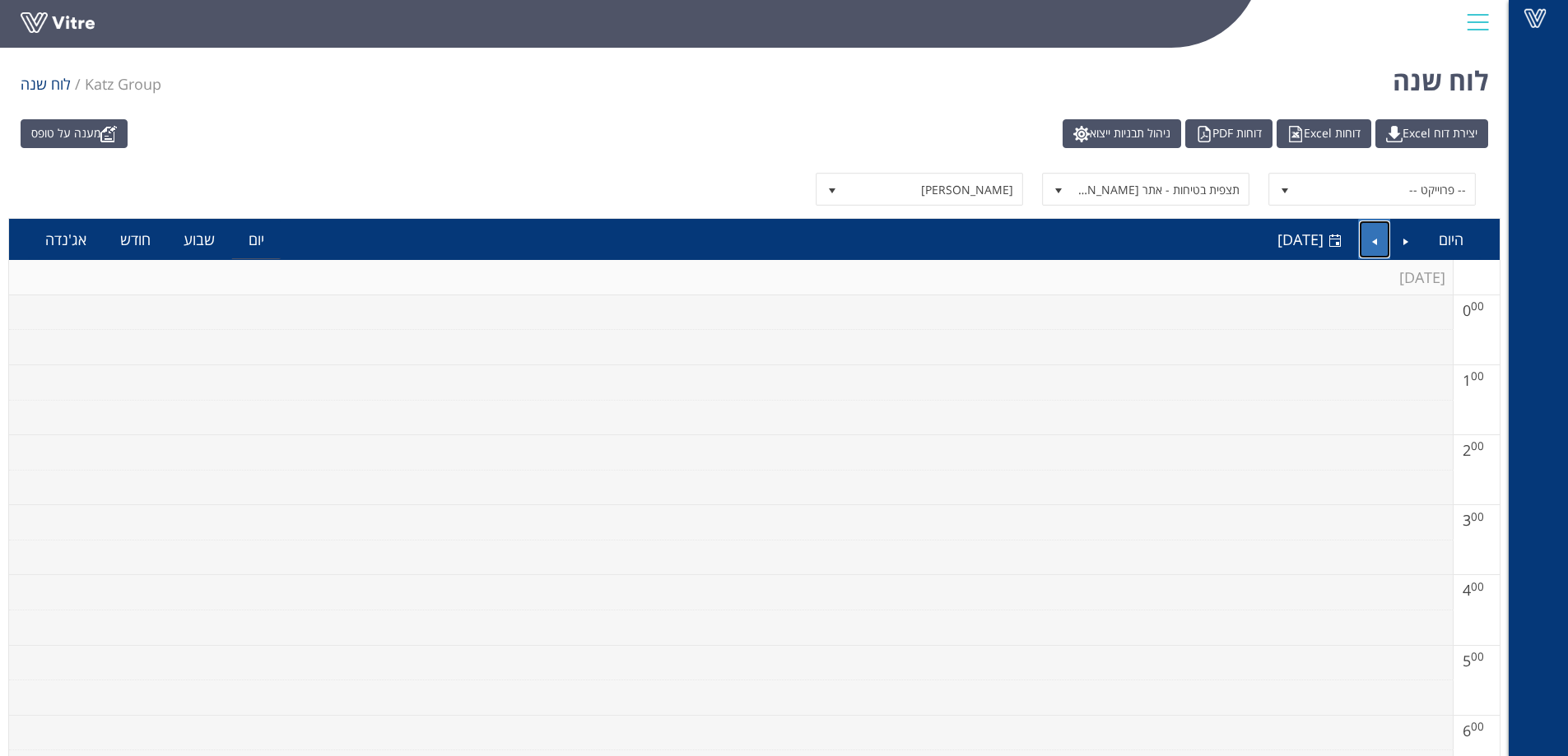
click at [1379, 234] on link "Next" at bounding box center [1374, 239] width 31 height 38
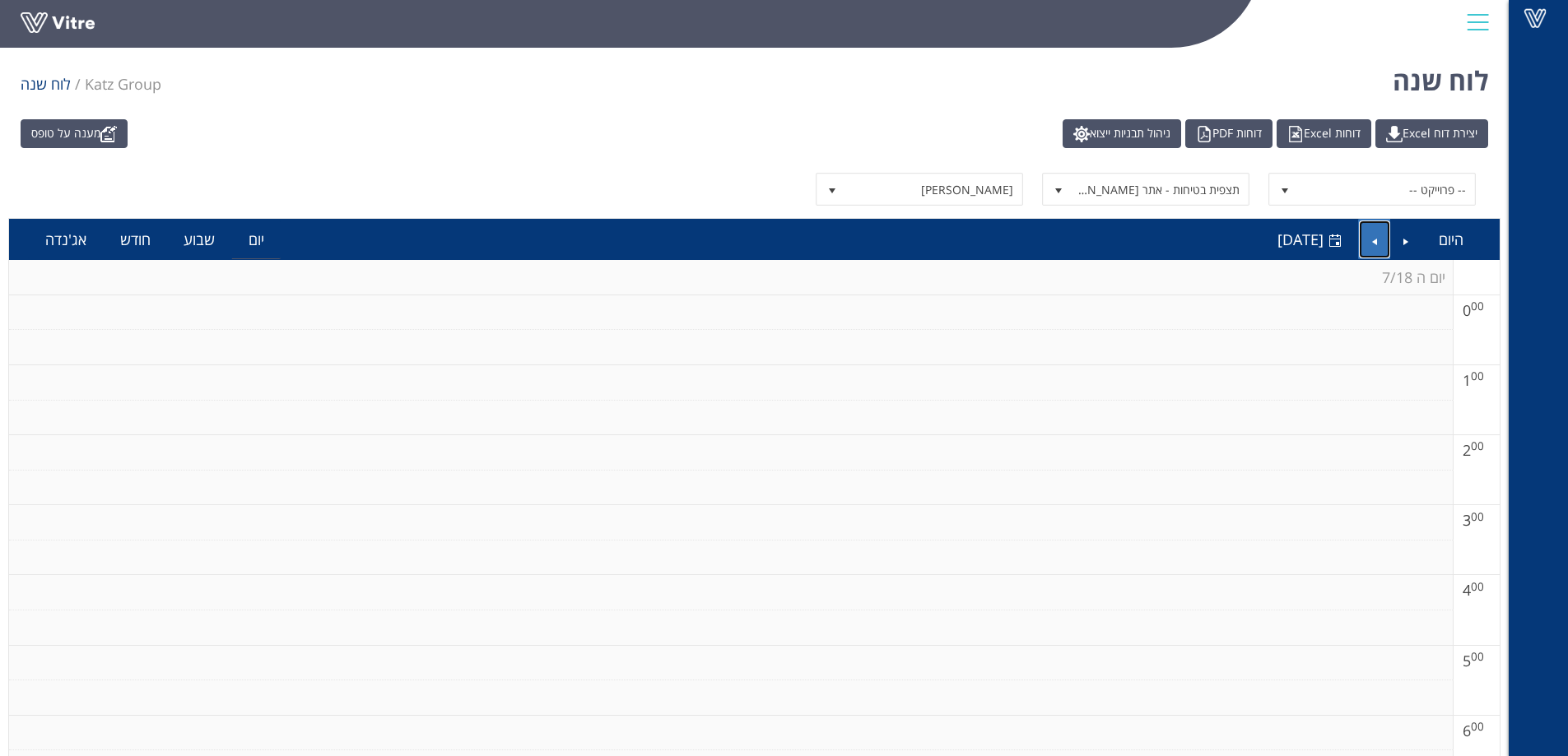
click at [1379, 234] on link "Next" at bounding box center [1374, 239] width 31 height 38
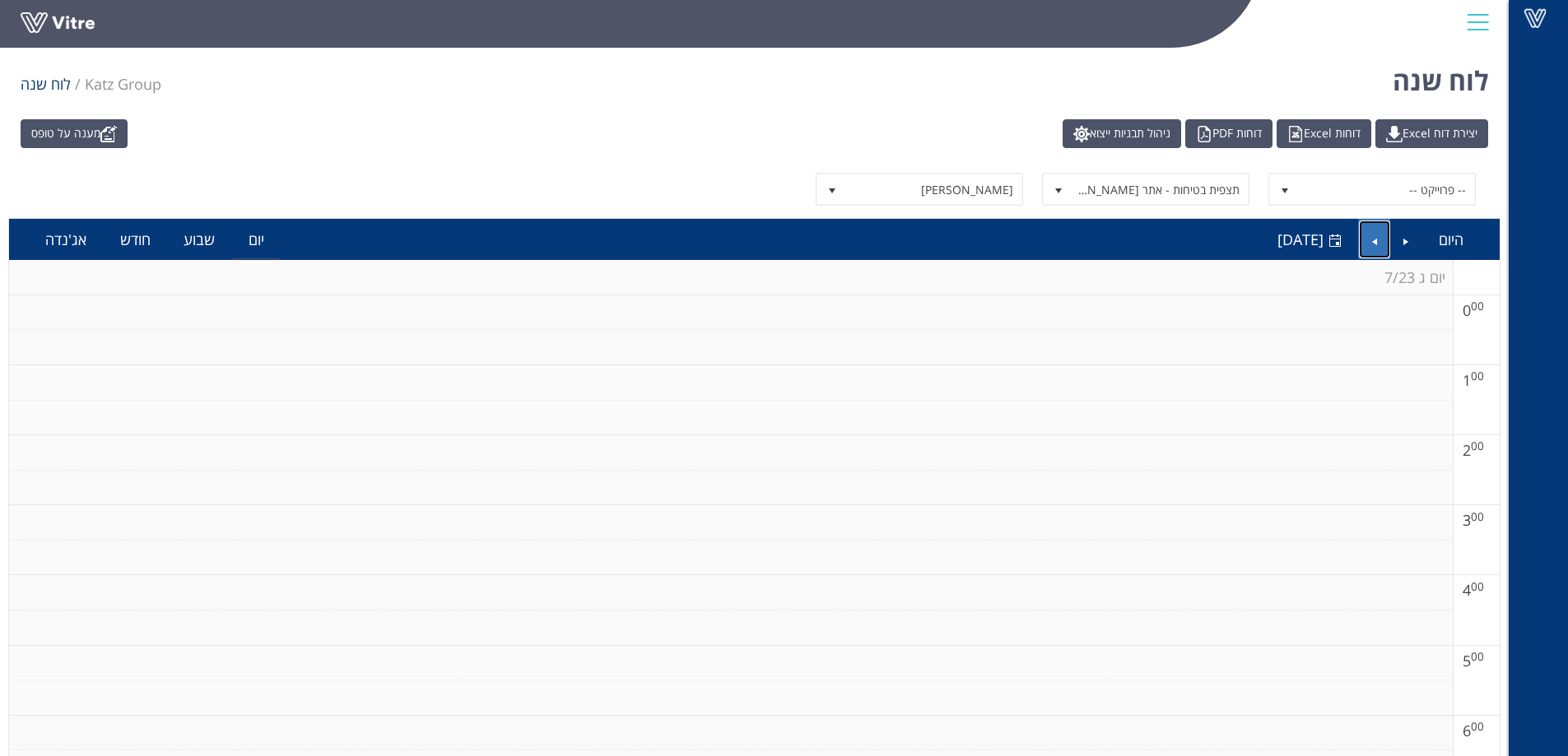
click at [1379, 234] on link "Next" at bounding box center [1374, 239] width 31 height 38
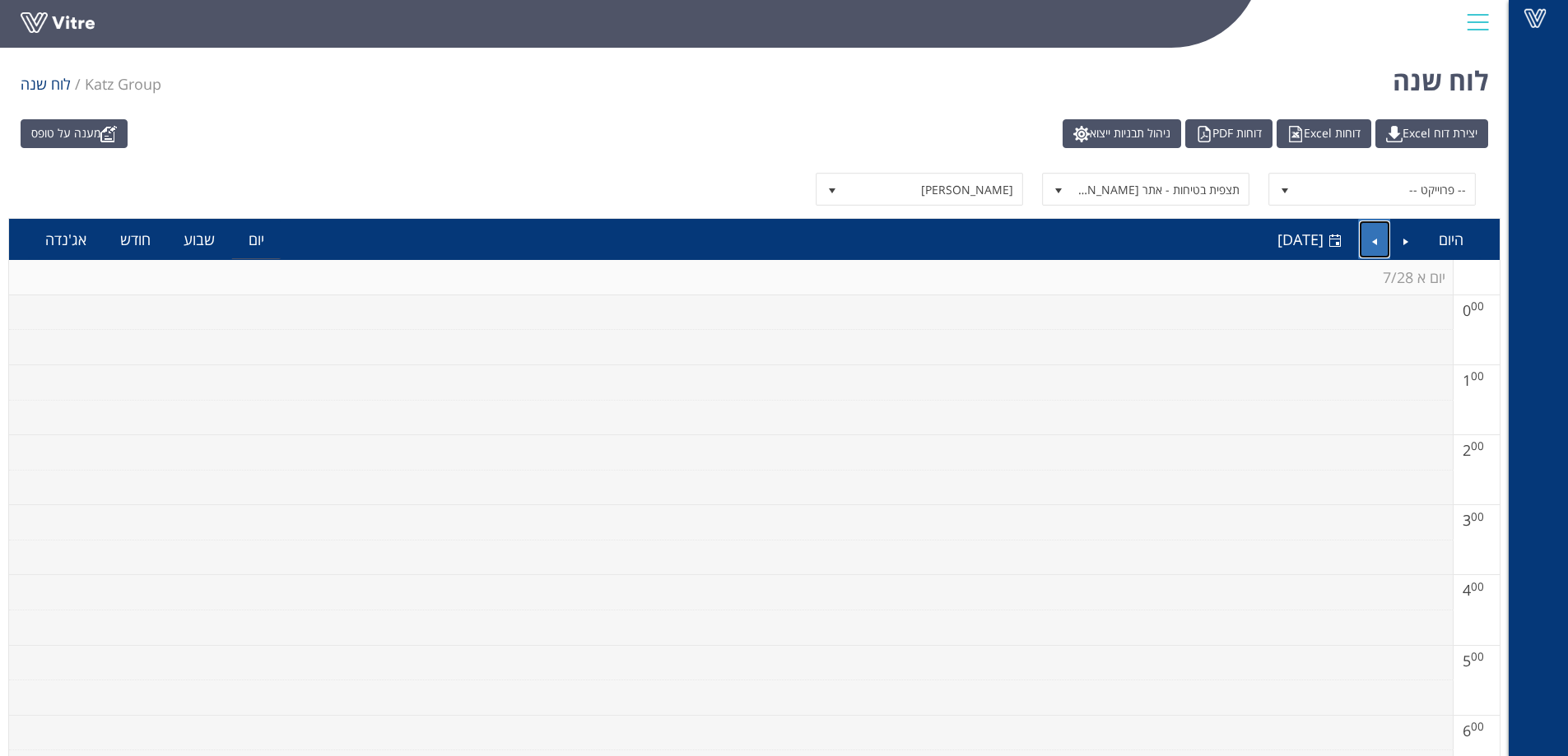
click at [1379, 234] on link "Next" at bounding box center [1374, 239] width 31 height 38
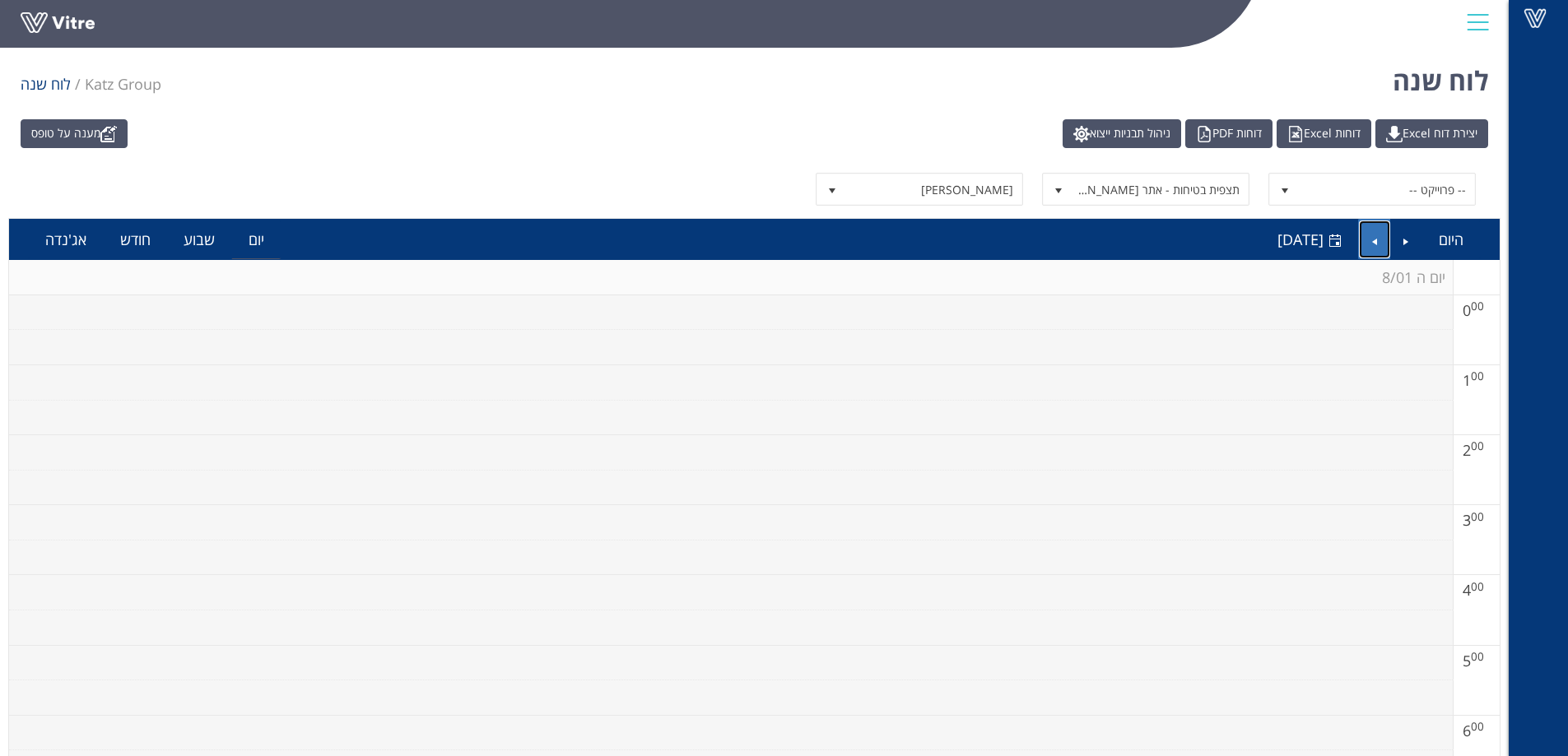
click at [1379, 234] on link "Next" at bounding box center [1374, 239] width 31 height 38
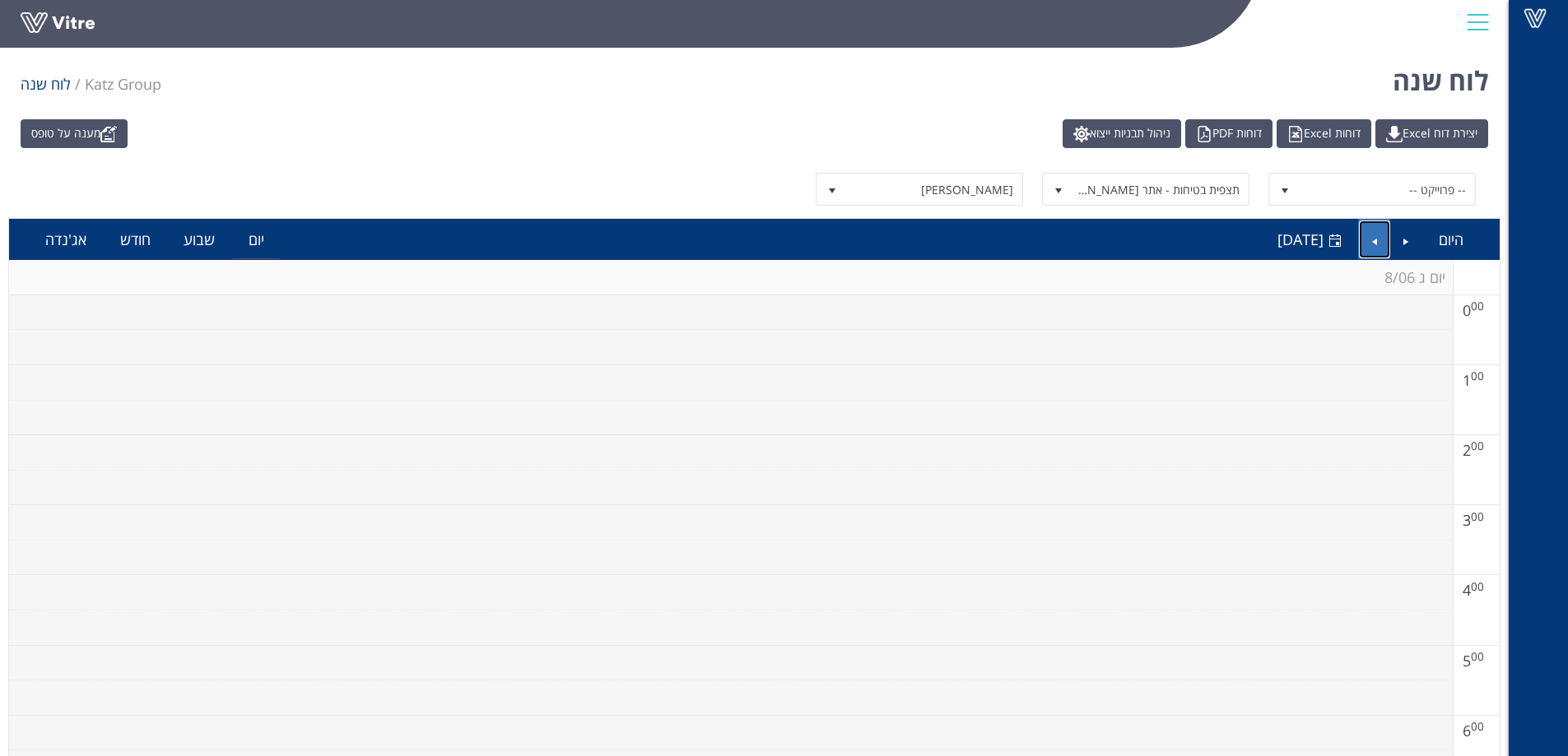
click at [1379, 234] on link "Next" at bounding box center [1374, 239] width 31 height 38
click at [1380, 234] on link "Next" at bounding box center [1374, 239] width 31 height 38
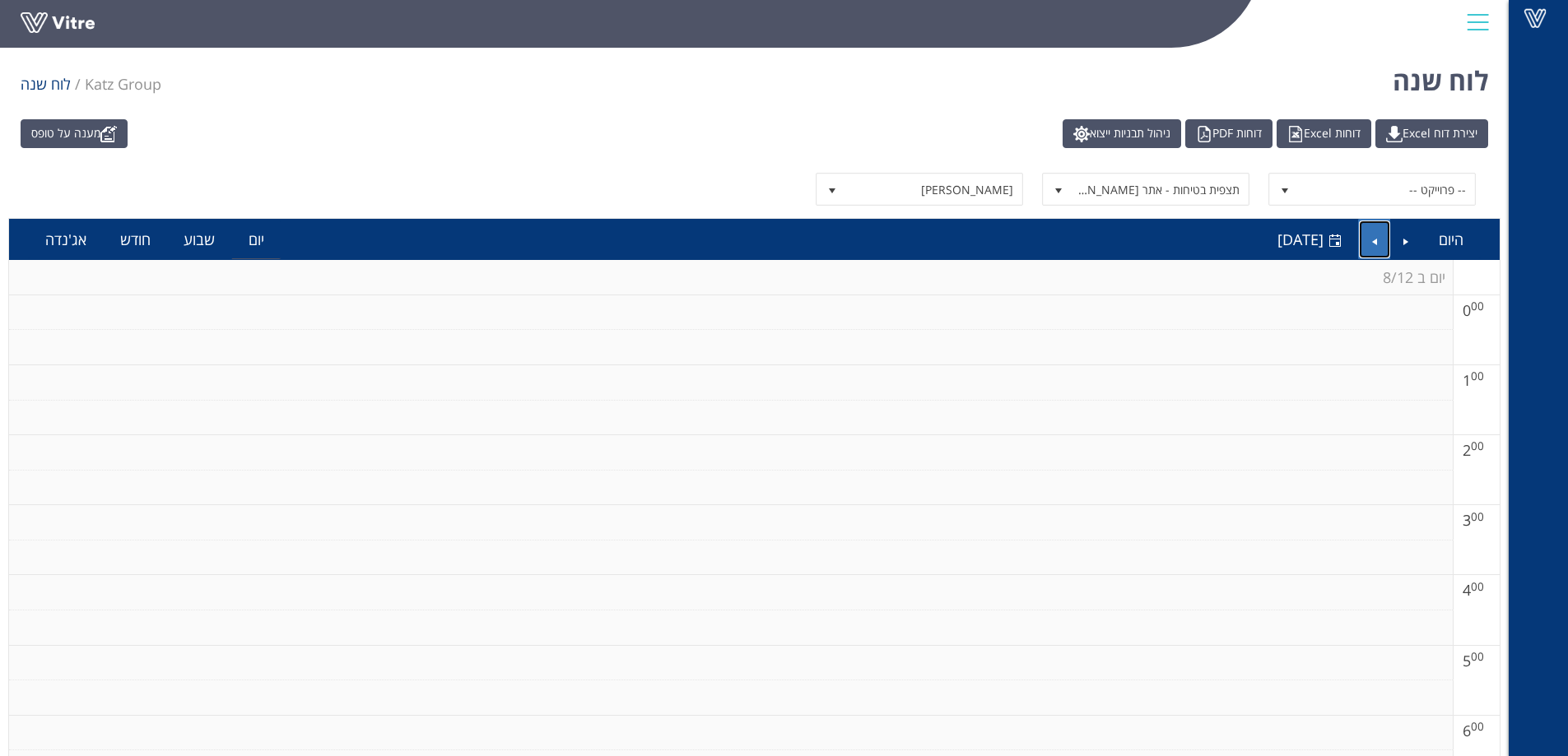
click at [1380, 234] on link "Next" at bounding box center [1374, 239] width 31 height 38
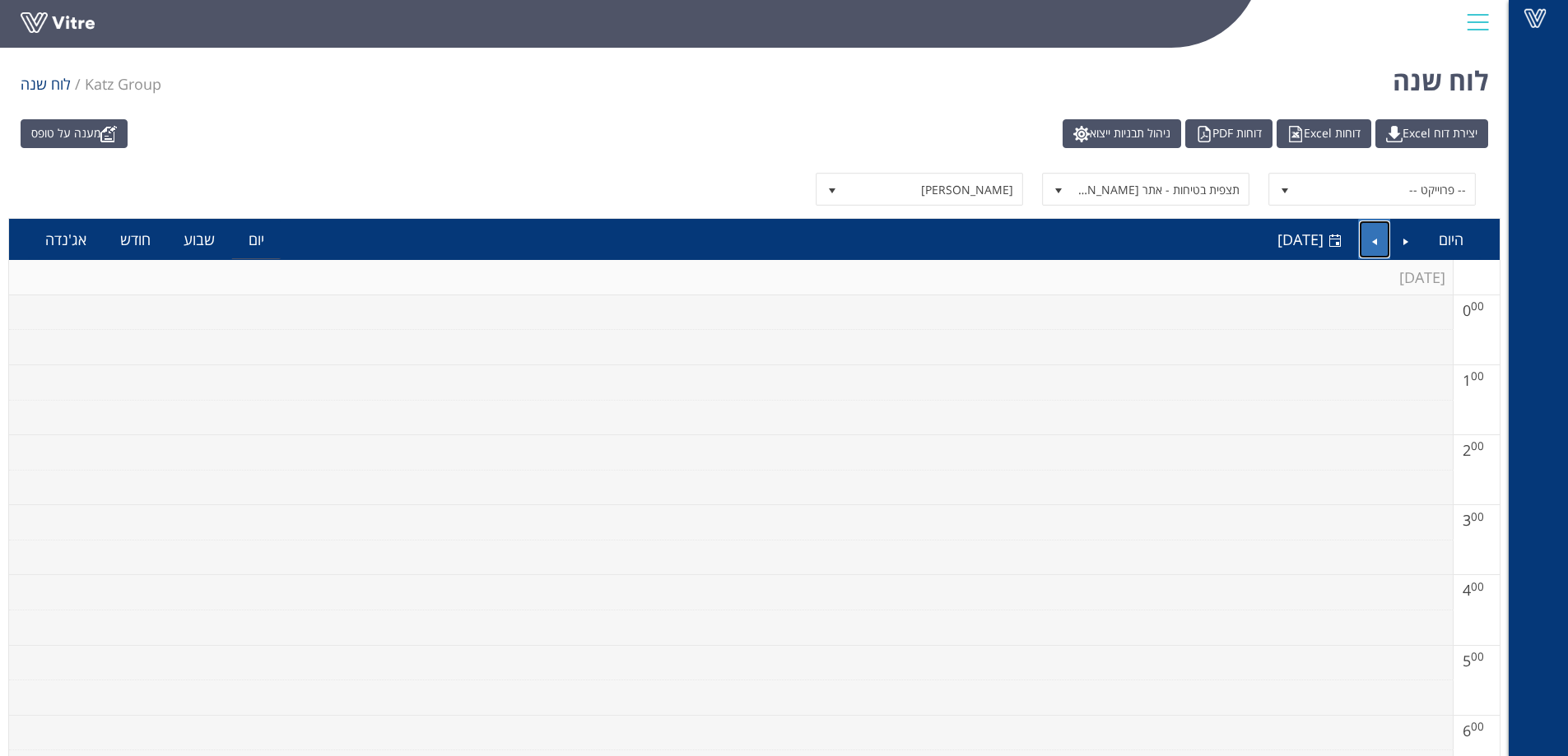
click at [1380, 234] on link "Next" at bounding box center [1374, 239] width 31 height 38
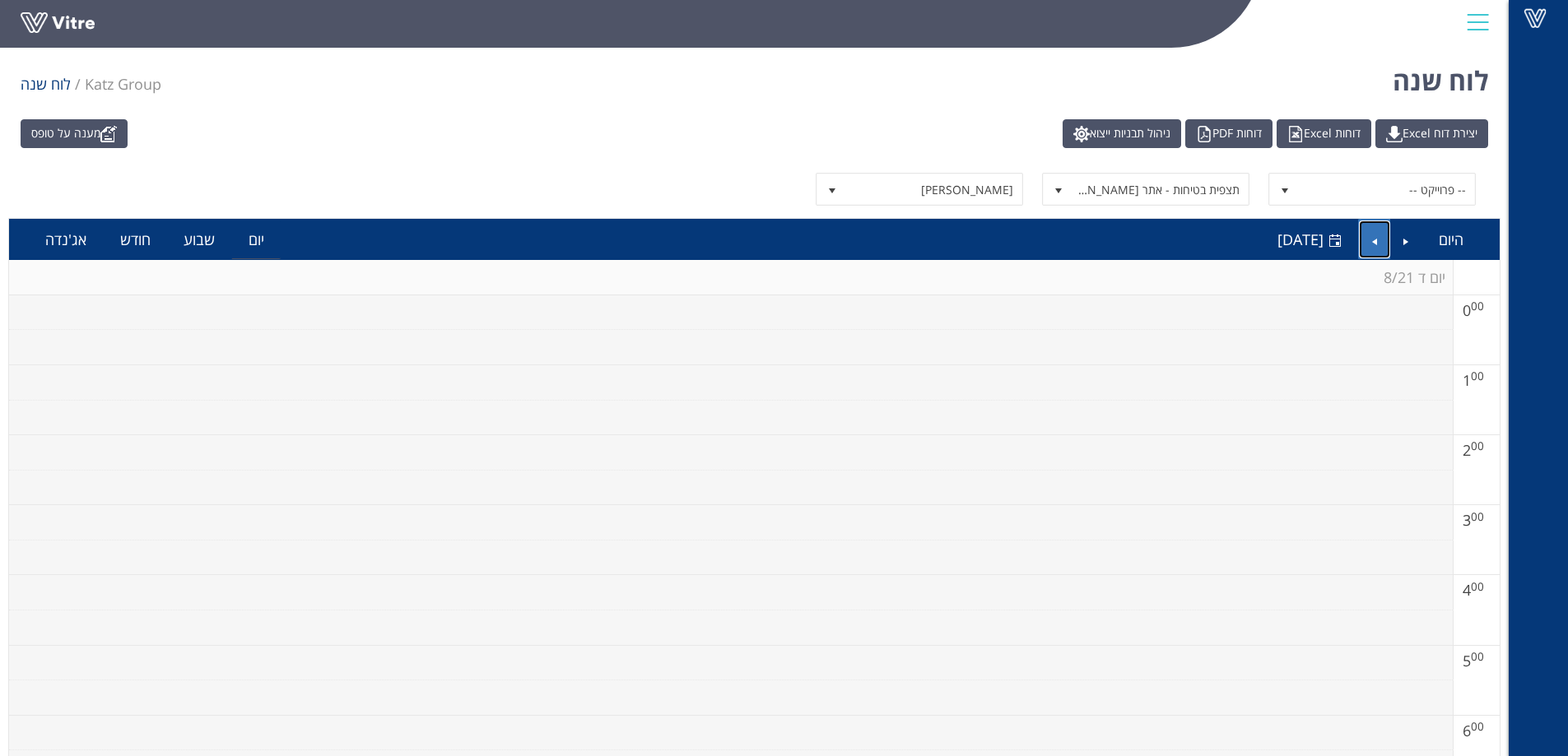
click at [1380, 234] on link "Next" at bounding box center [1374, 239] width 31 height 38
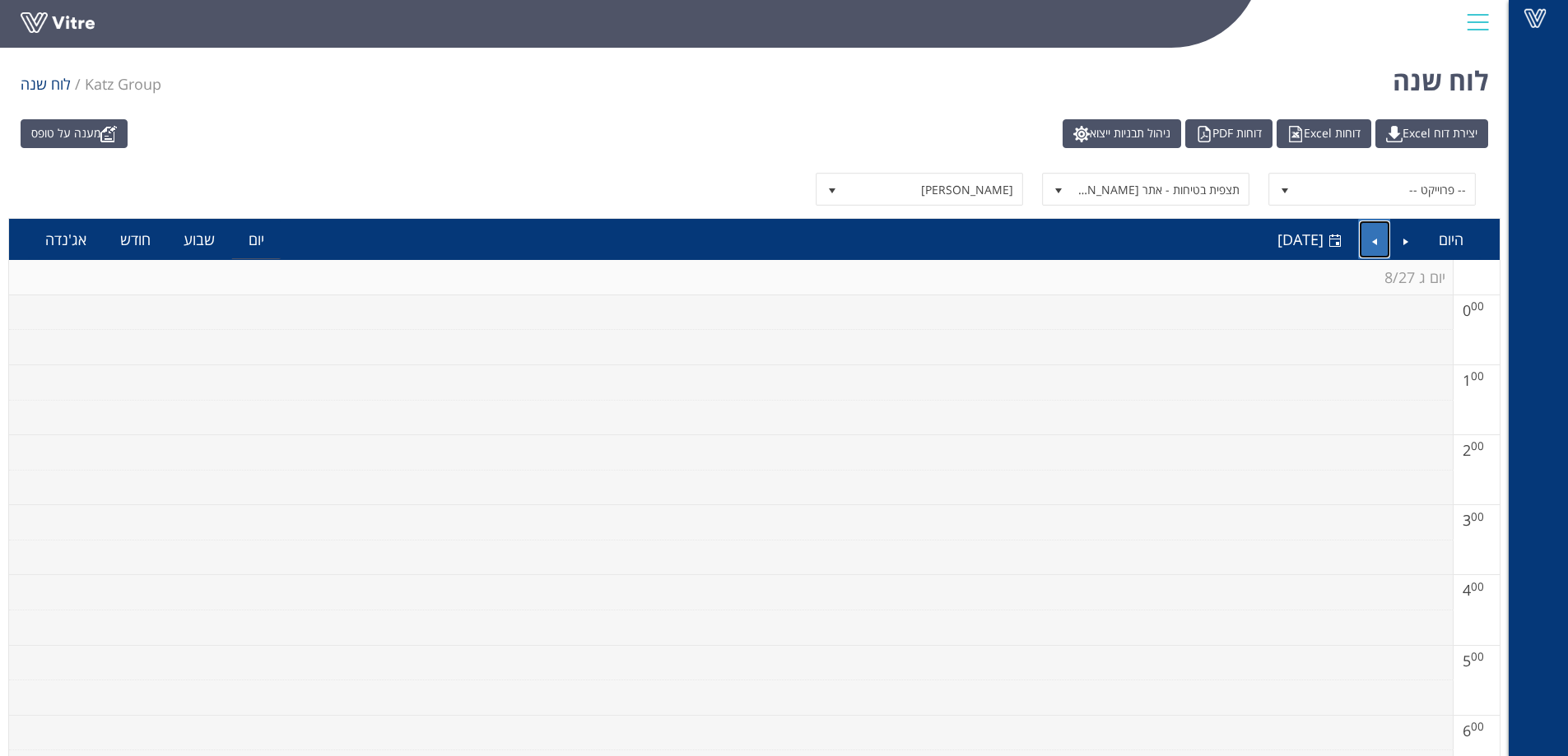
click at [1380, 234] on link "Next" at bounding box center [1374, 239] width 31 height 38
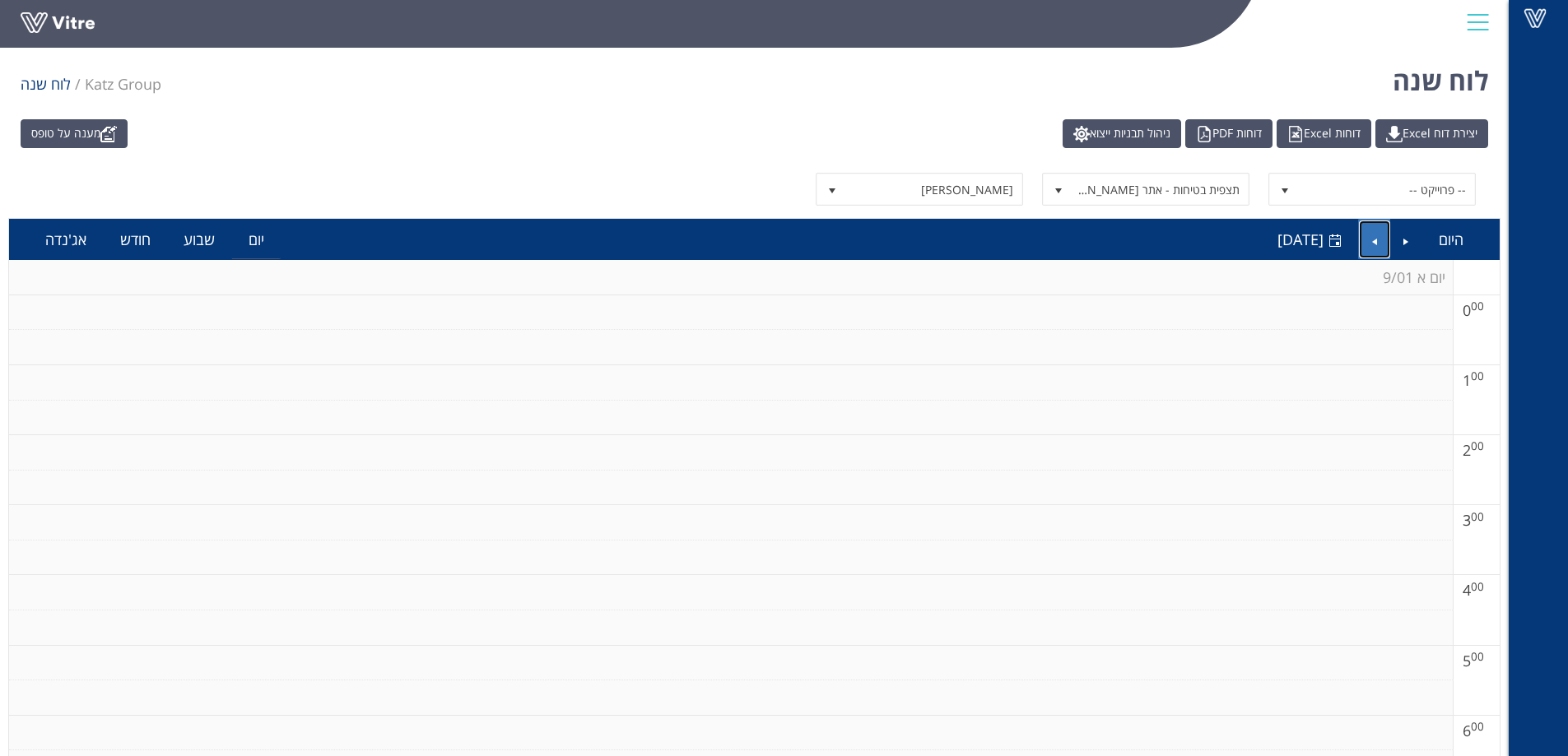
click at [1380, 234] on link "Next" at bounding box center [1374, 239] width 31 height 38
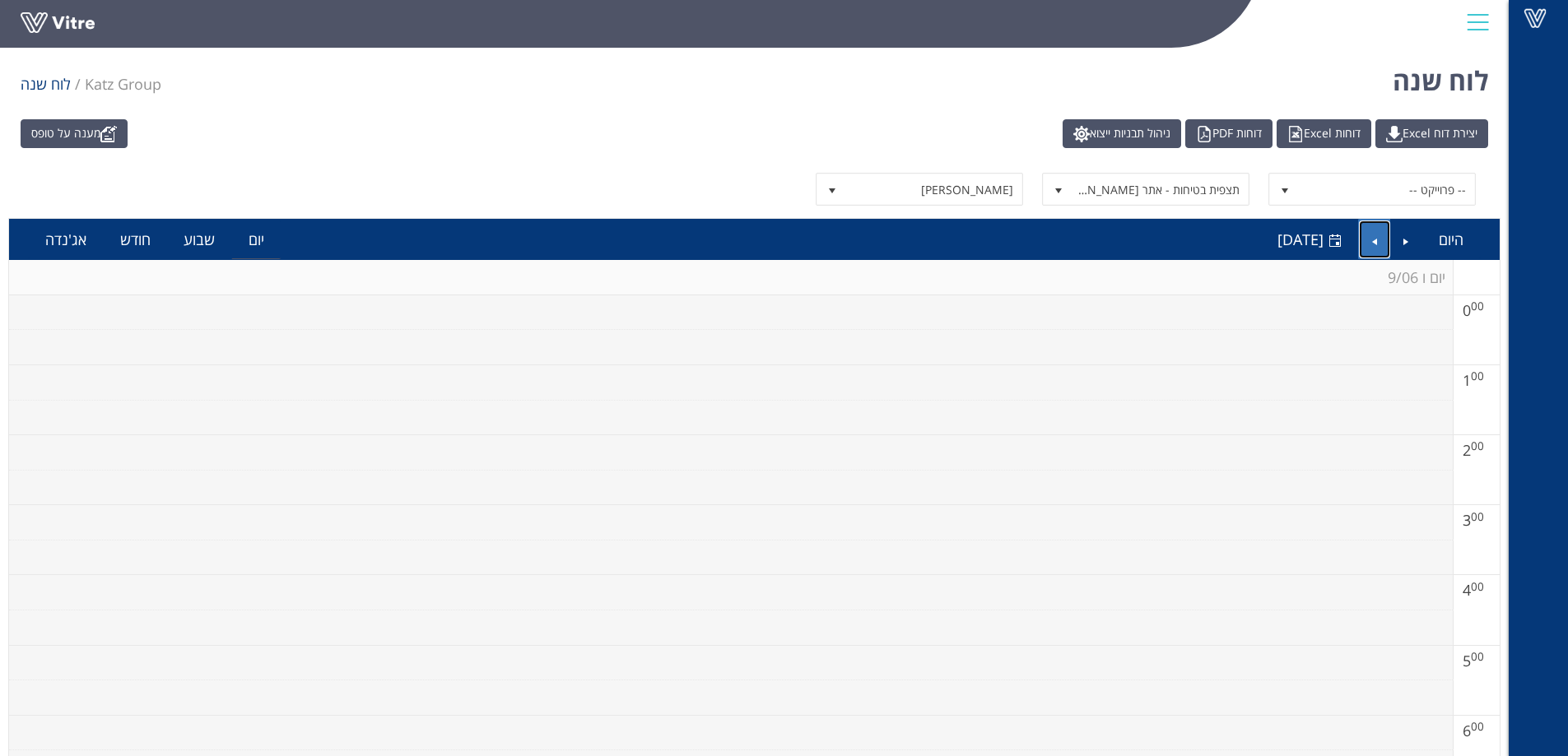
click at [1380, 234] on link "Next" at bounding box center [1374, 239] width 31 height 38
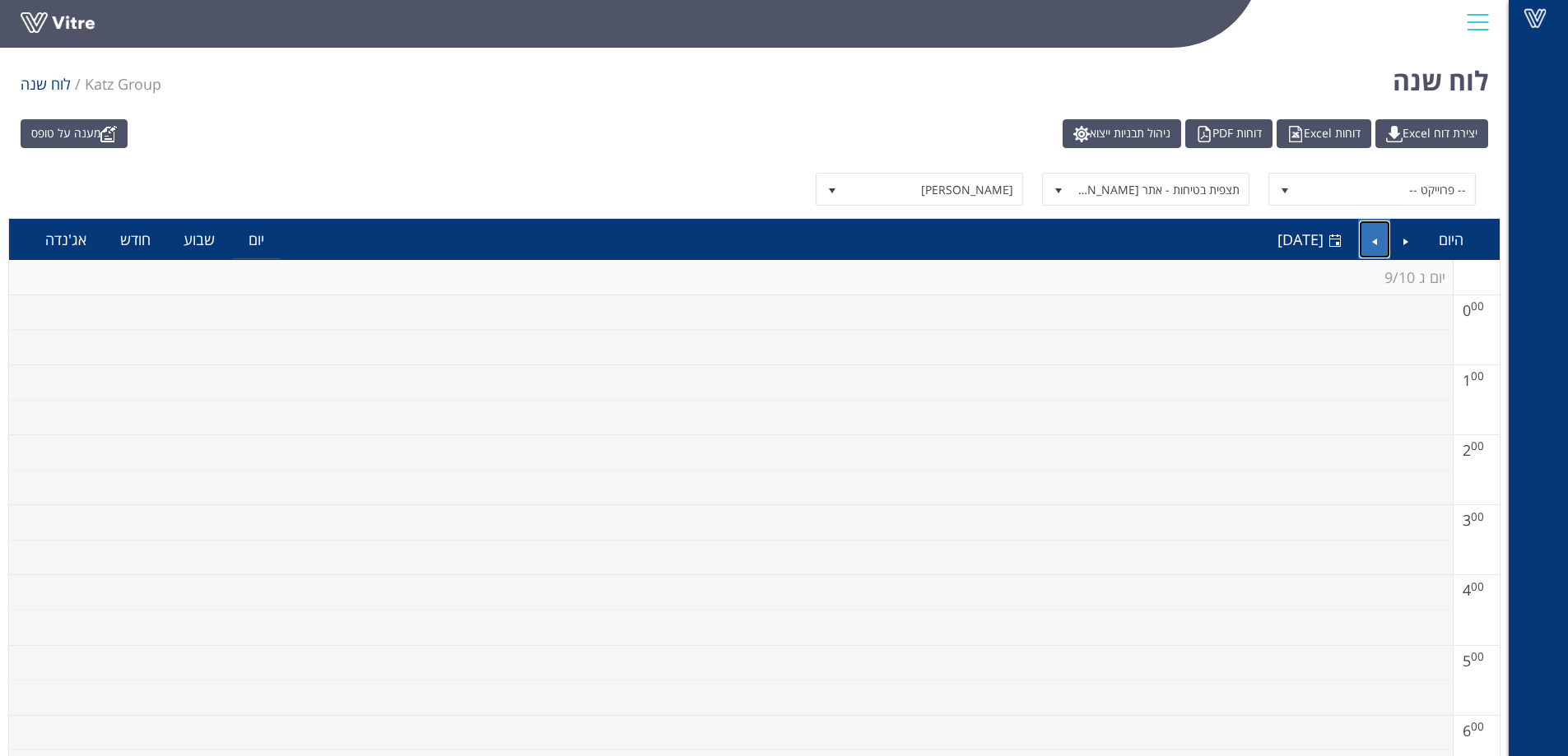
click at [1380, 234] on link "Next" at bounding box center [1374, 239] width 31 height 38
click at [1370, 244] on link "Next" at bounding box center [1374, 239] width 31 height 38
click at [1376, 238] on link "Next" at bounding box center [1374, 239] width 31 height 38
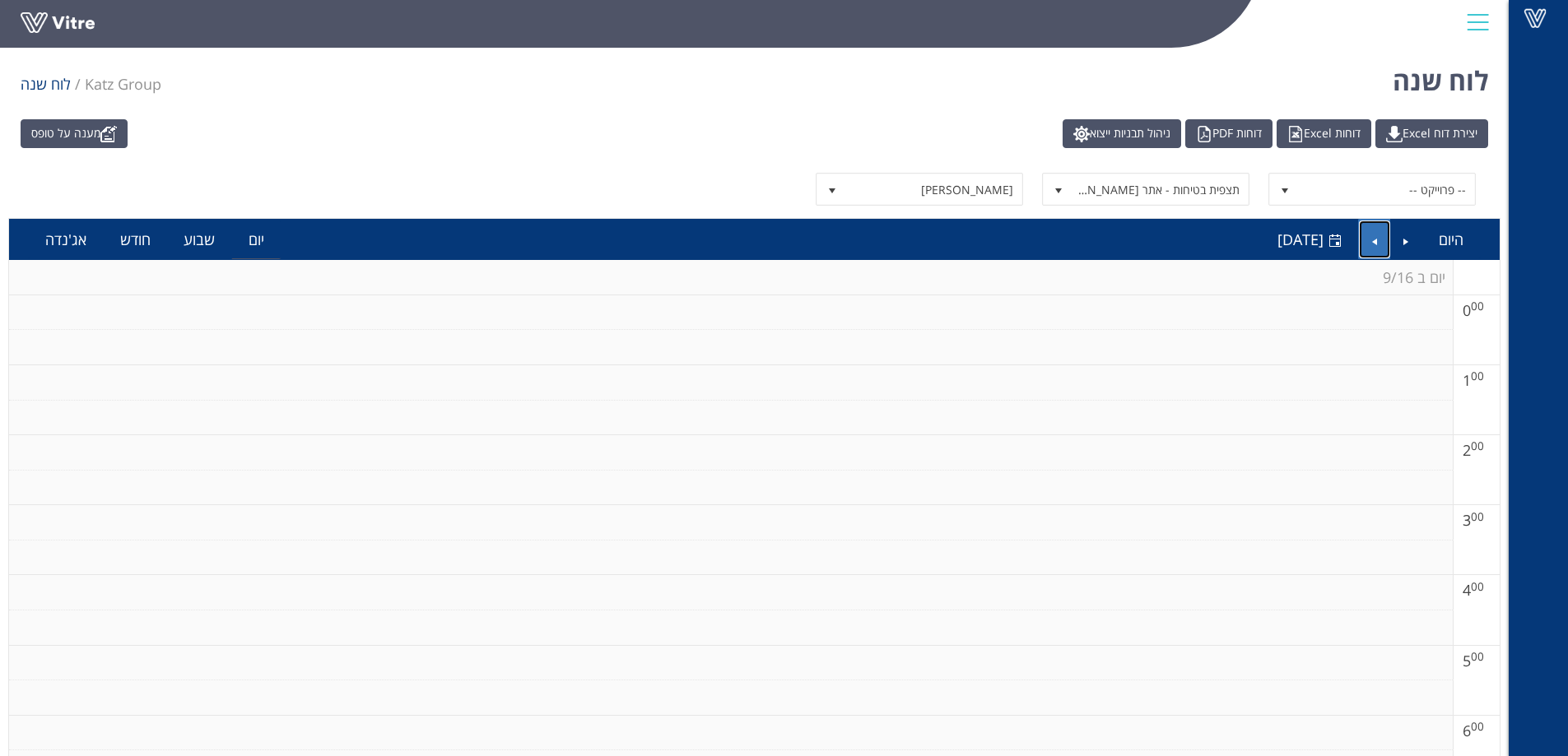
click at [1378, 235] on link "Next" at bounding box center [1374, 239] width 31 height 38
click at [1387, 235] on link "Next" at bounding box center [1374, 239] width 31 height 38
click at [1387, 234] on link "Next" at bounding box center [1374, 239] width 31 height 38
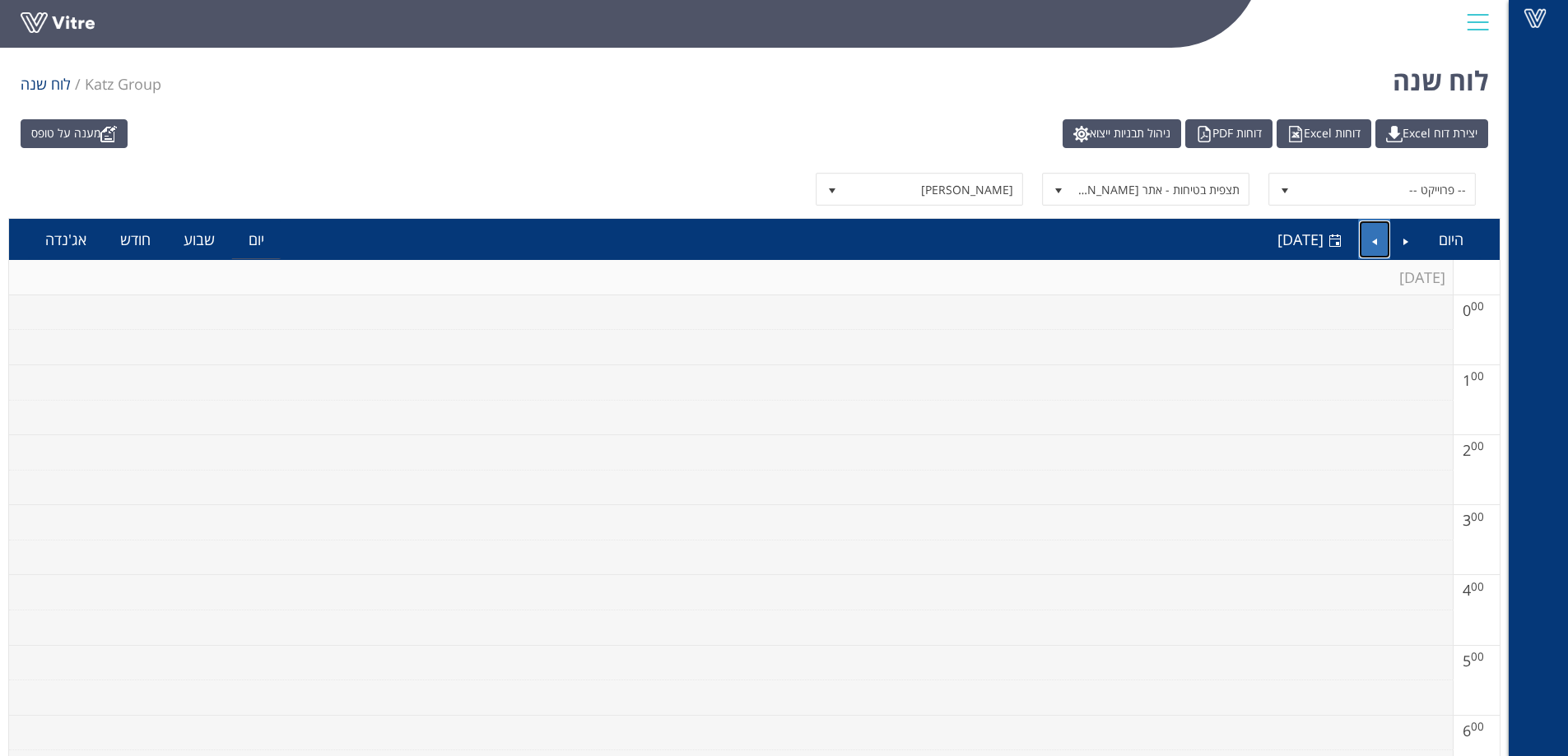
click at [1387, 234] on link "Next" at bounding box center [1374, 239] width 31 height 38
click at [1277, 239] on span "[DATE]" at bounding box center [1299, 238] width 46 height 20
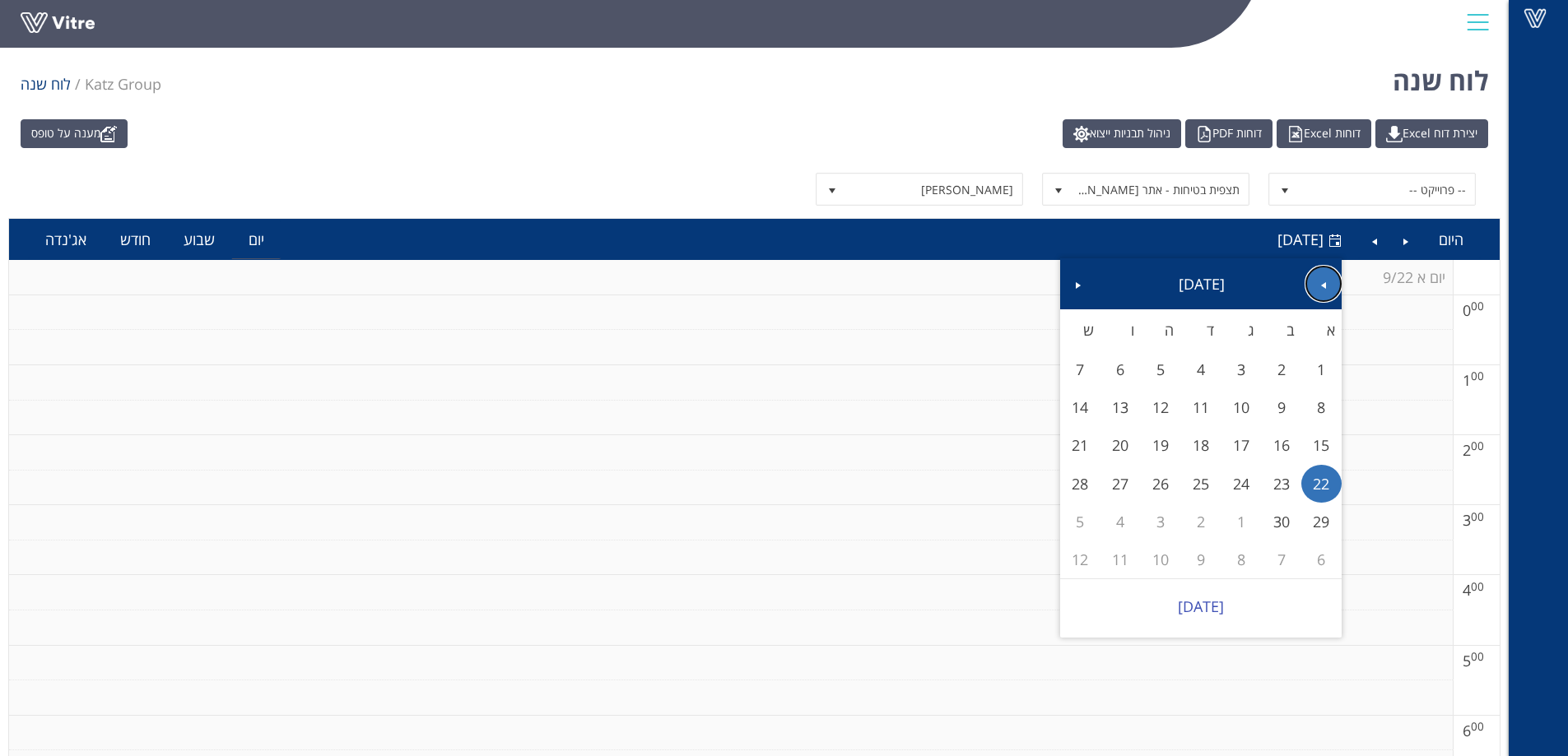
click at [1316, 286] on span "Previous" at bounding box center [1323, 286] width 13 height 13
click at [1077, 289] on span "Next" at bounding box center [1078, 286] width 13 height 13
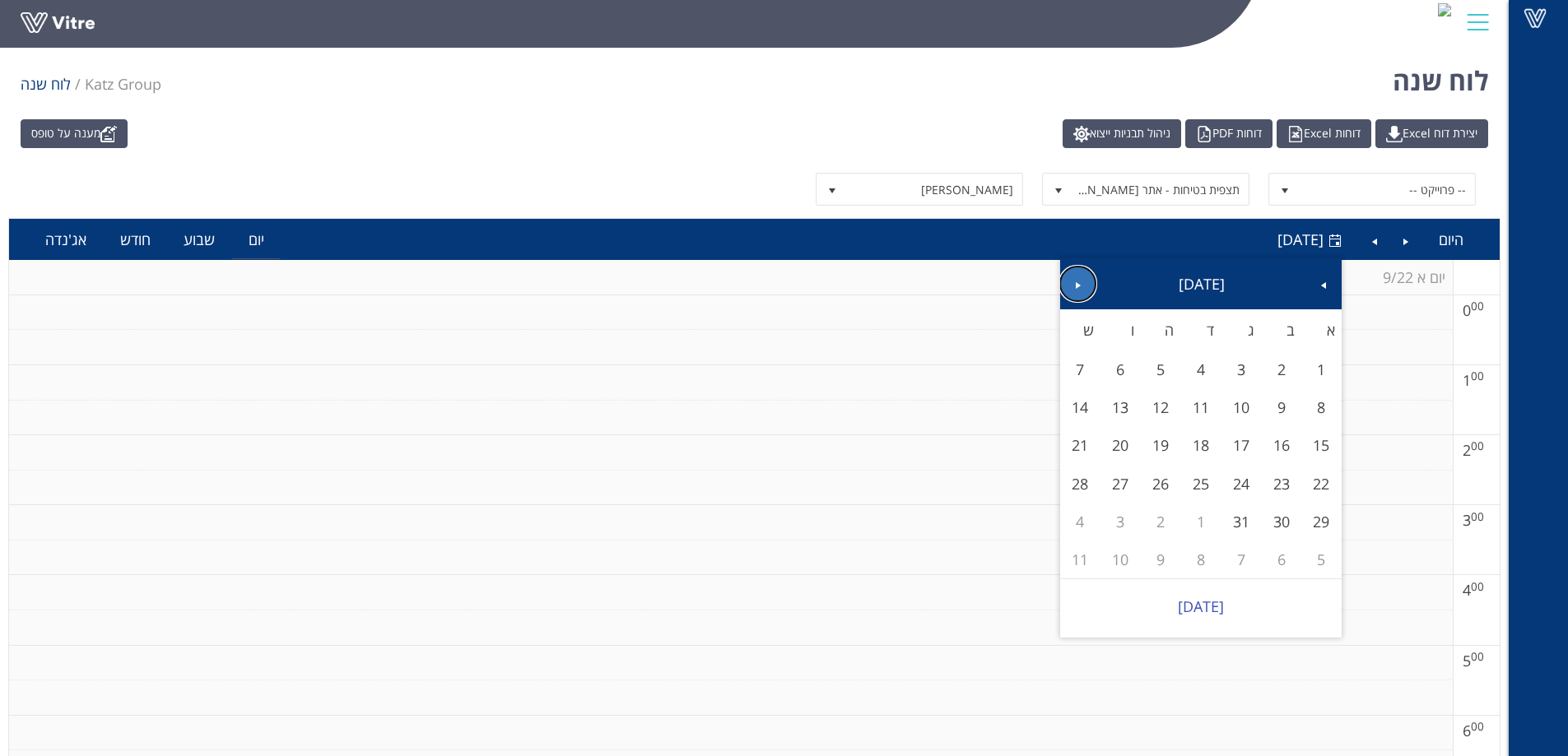
click at [1077, 289] on span "Next" at bounding box center [1078, 286] width 13 height 13
click at [1315, 285] on link "Previous" at bounding box center [1323, 284] width 38 height 38
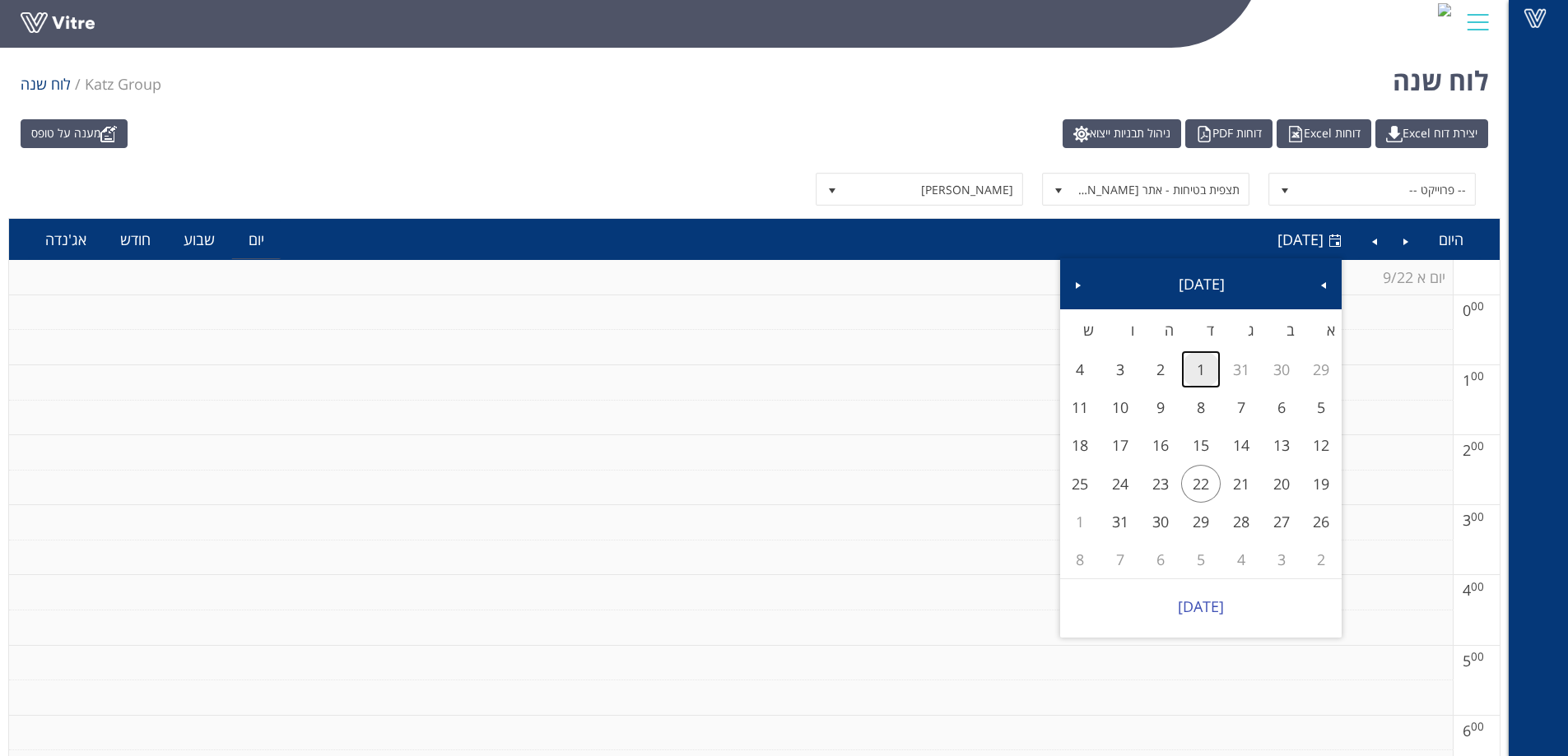
click at [1193, 376] on link "1" at bounding box center [1200, 370] width 41 height 38
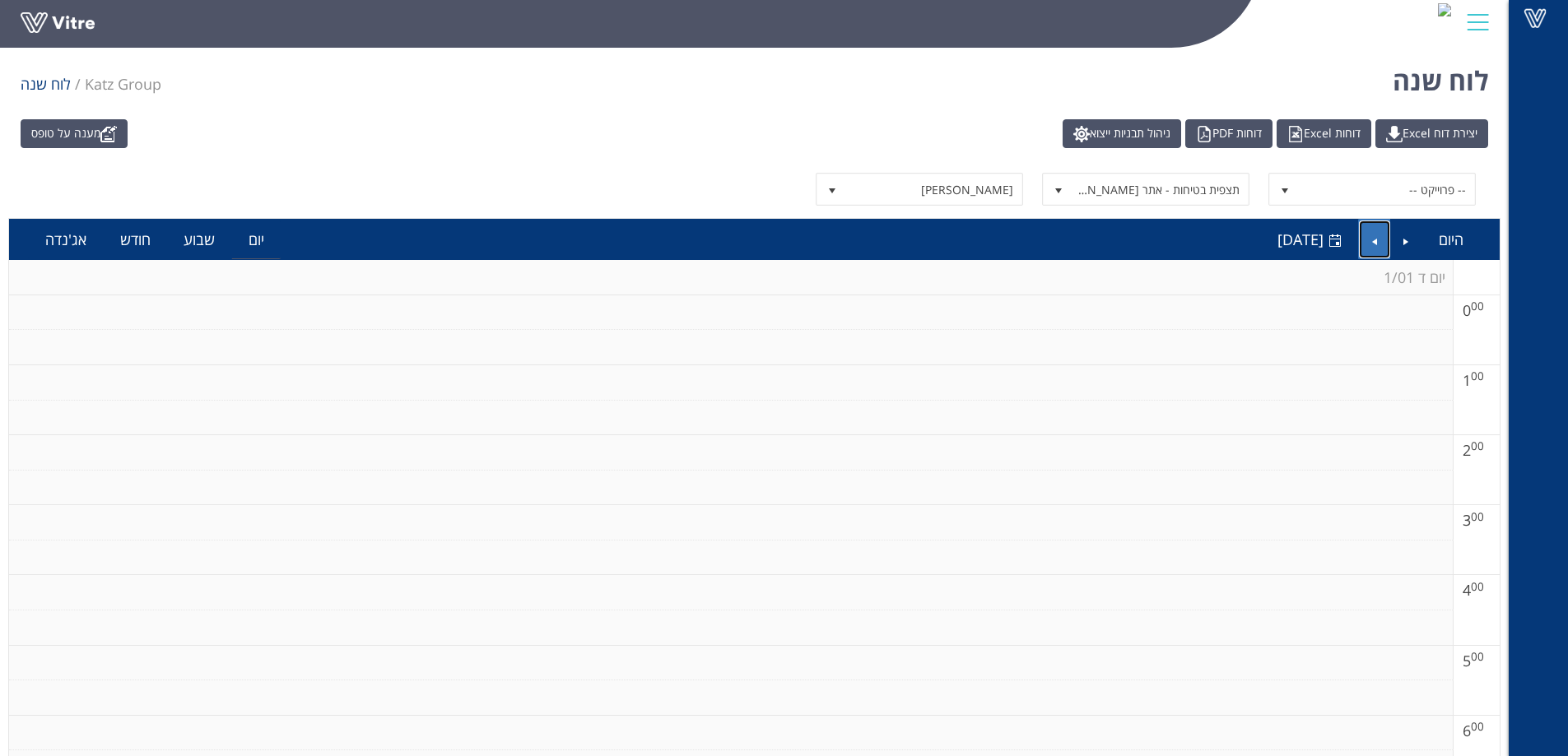
click at [1374, 245] on link "Next" at bounding box center [1374, 239] width 31 height 38
click at [1381, 249] on link "Next" at bounding box center [1374, 239] width 31 height 38
click at [1380, 249] on link "Next" at bounding box center [1374, 239] width 31 height 38
click at [1363, 245] on link "Next" at bounding box center [1374, 239] width 31 height 38
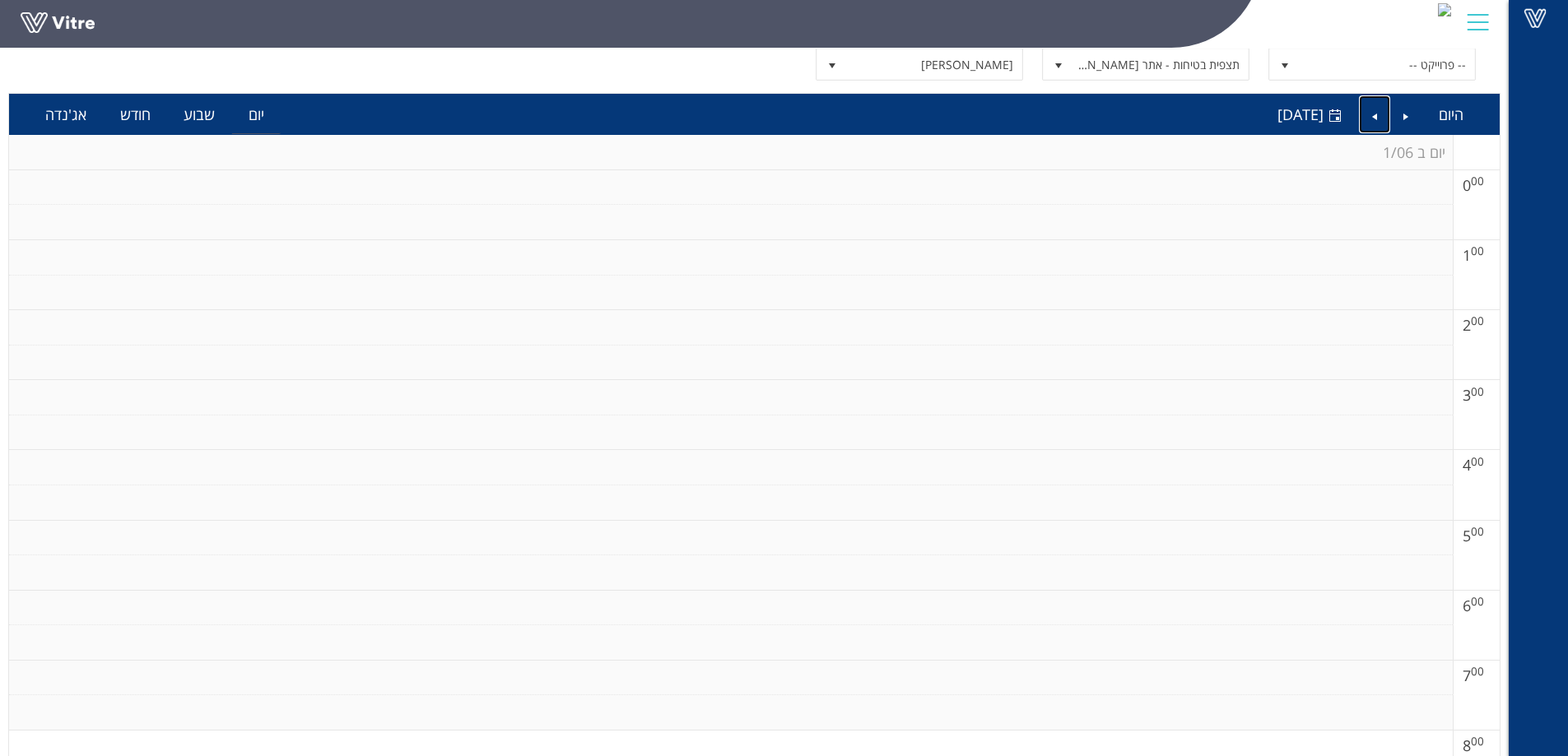
scroll to position [82, 0]
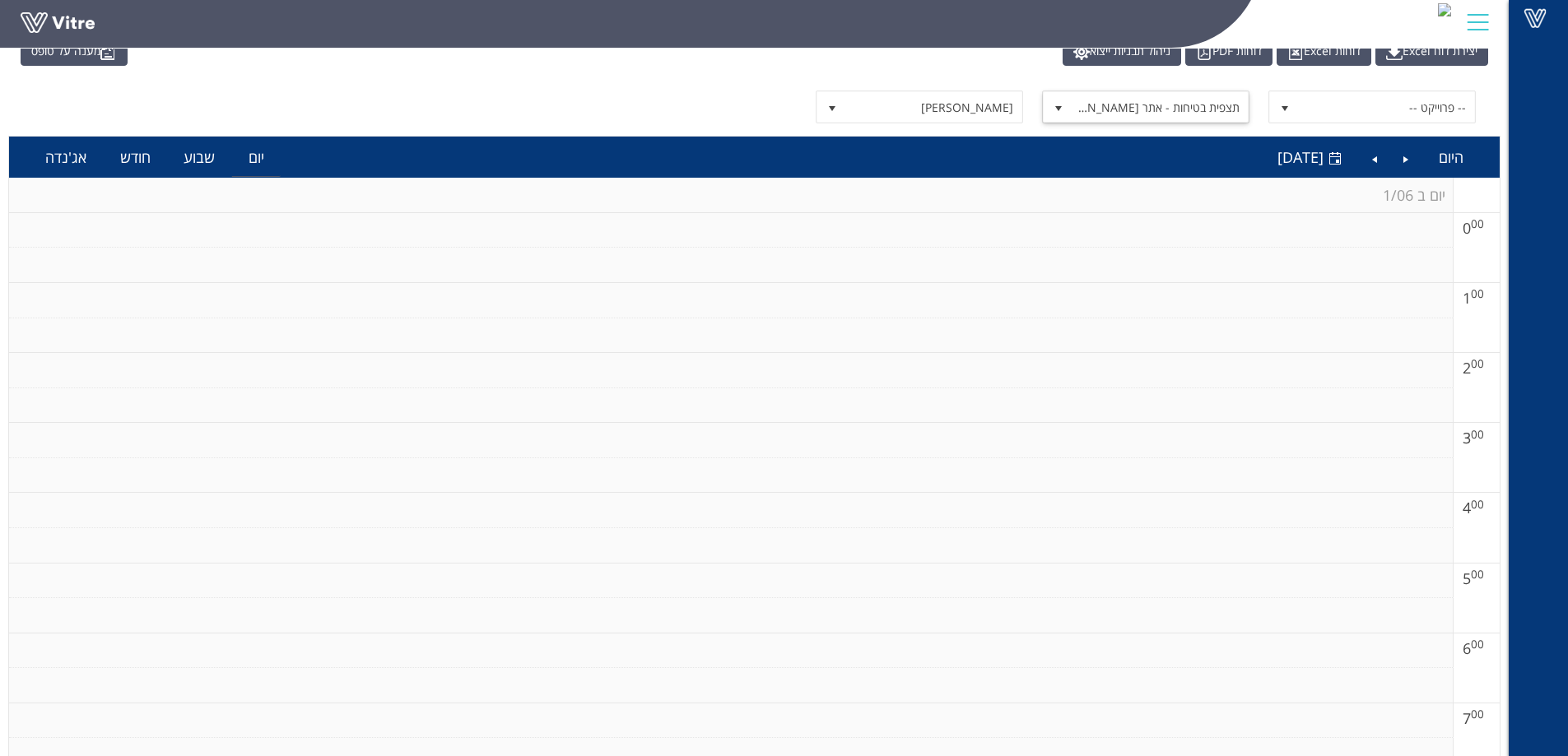
click at [1114, 111] on span "תצפית בטיחות - אתר [PERSON_NAME]" at bounding box center [1160, 107] width 176 height 29
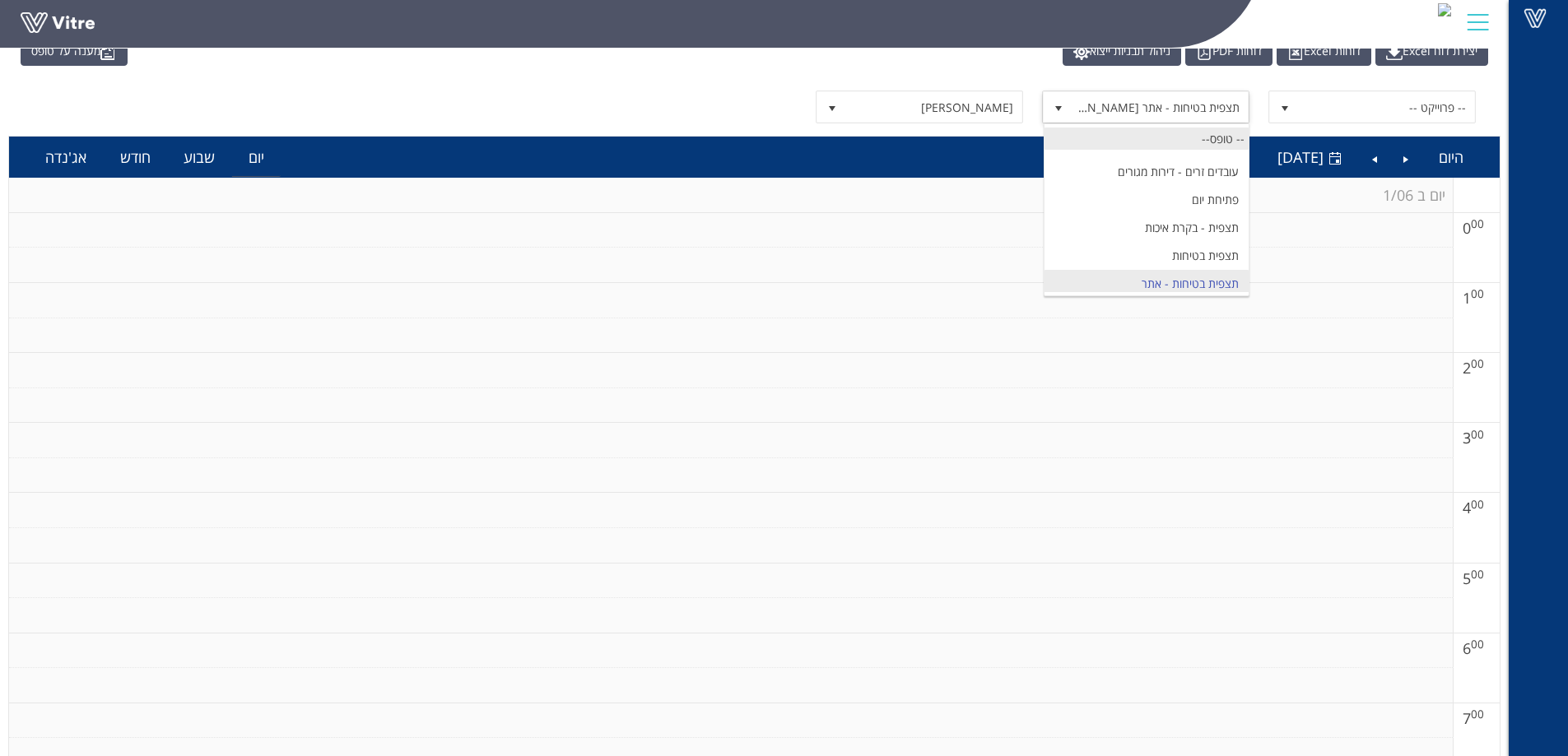
click at [1197, 133] on div "-- טופס--" at bounding box center [1146, 139] width 204 height 23
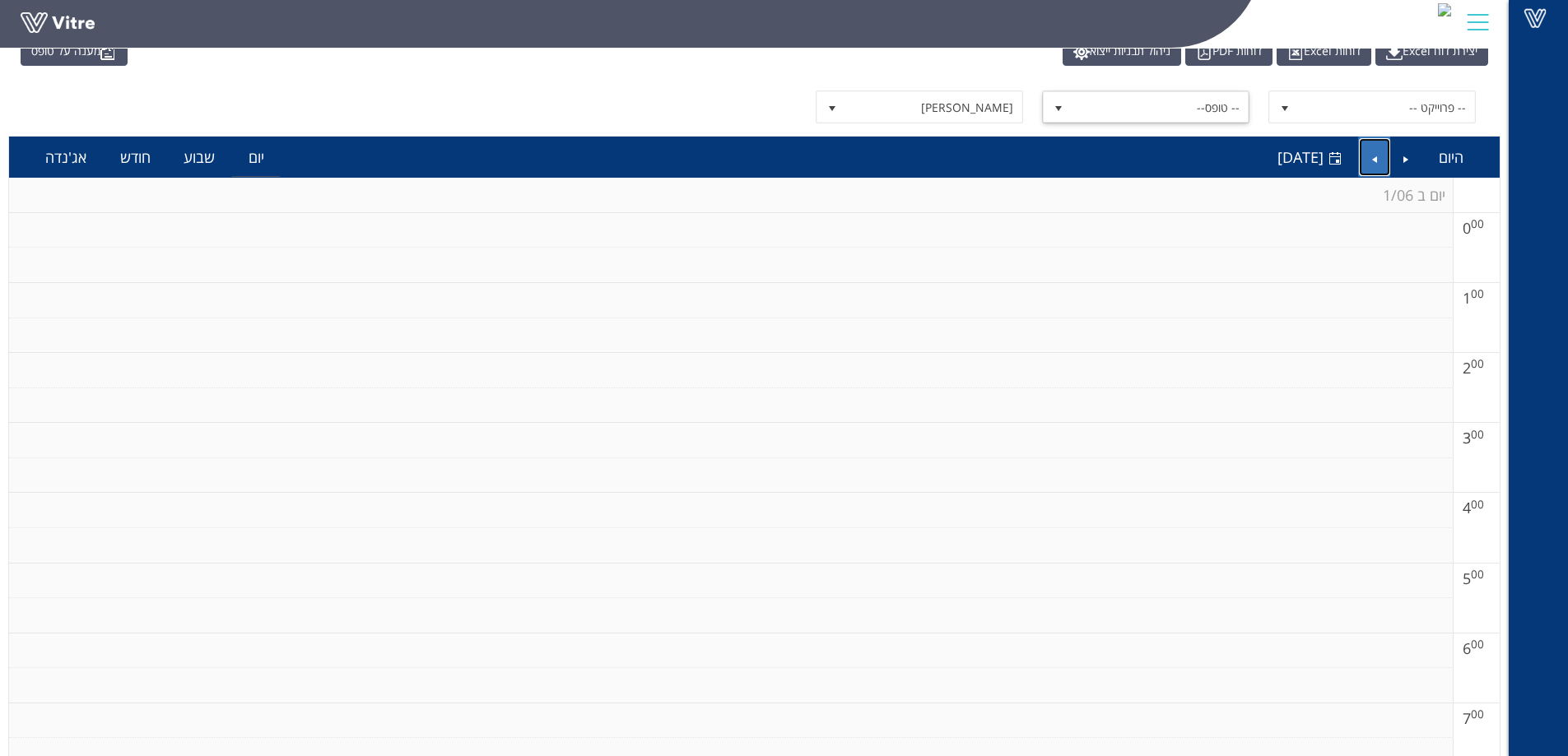
click at [1366, 152] on link "Next" at bounding box center [1374, 157] width 31 height 38
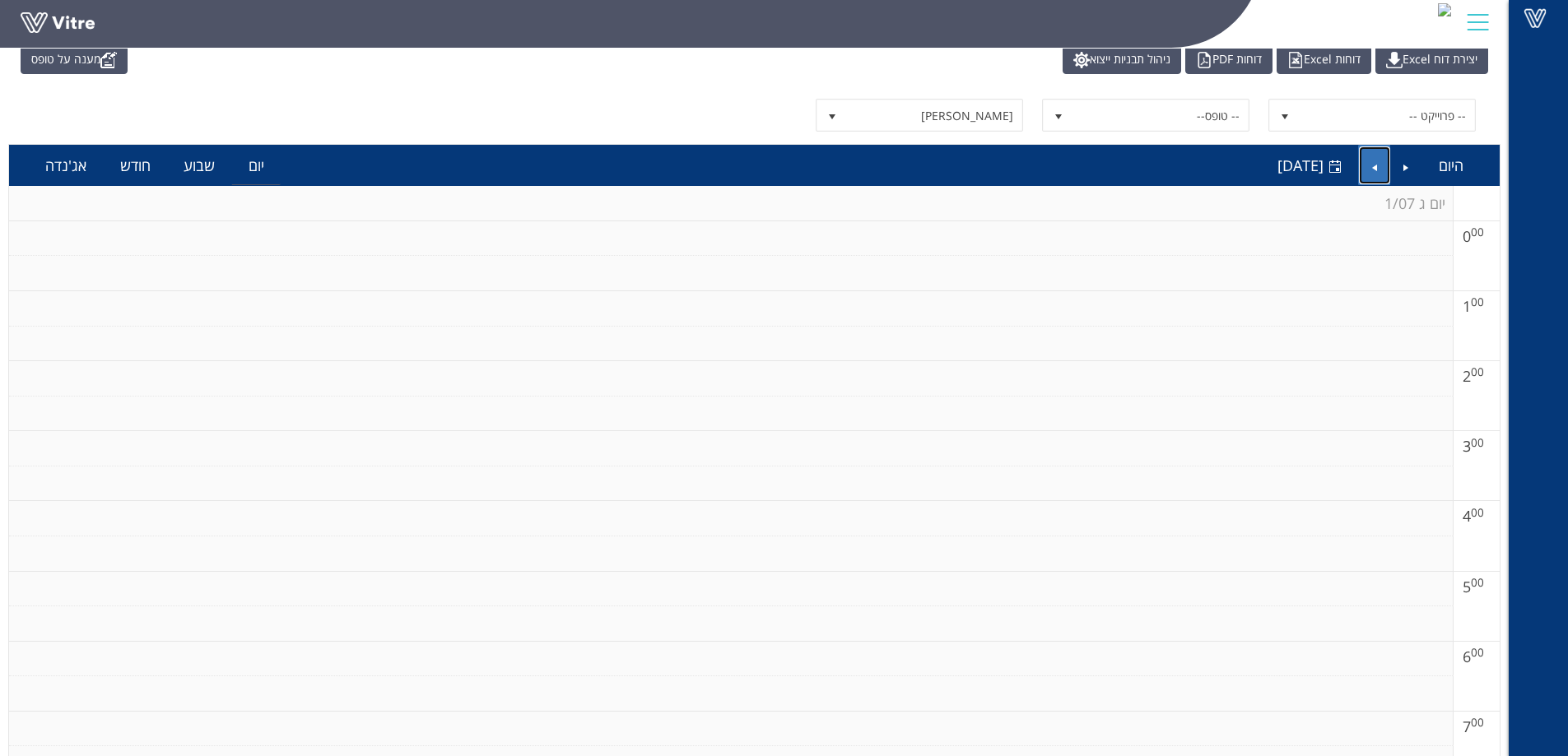
scroll to position [0, 0]
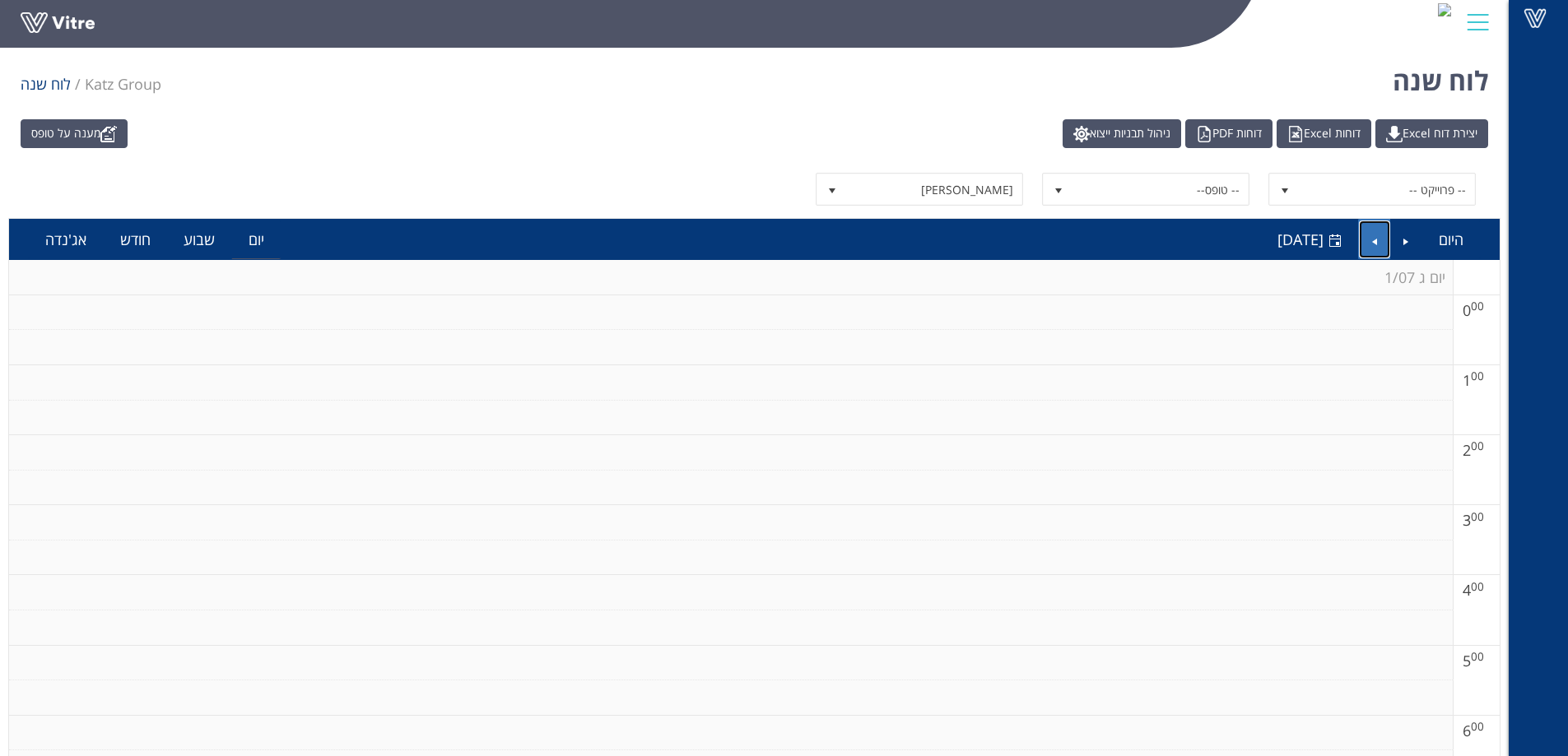
click at [1373, 228] on link "Next" at bounding box center [1374, 239] width 31 height 38
click at [1372, 241] on link "Next" at bounding box center [1374, 239] width 31 height 38
click at [1371, 257] on link "Next" at bounding box center [1374, 239] width 31 height 38
click at [1370, 232] on link "Next" at bounding box center [1374, 239] width 31 height 38
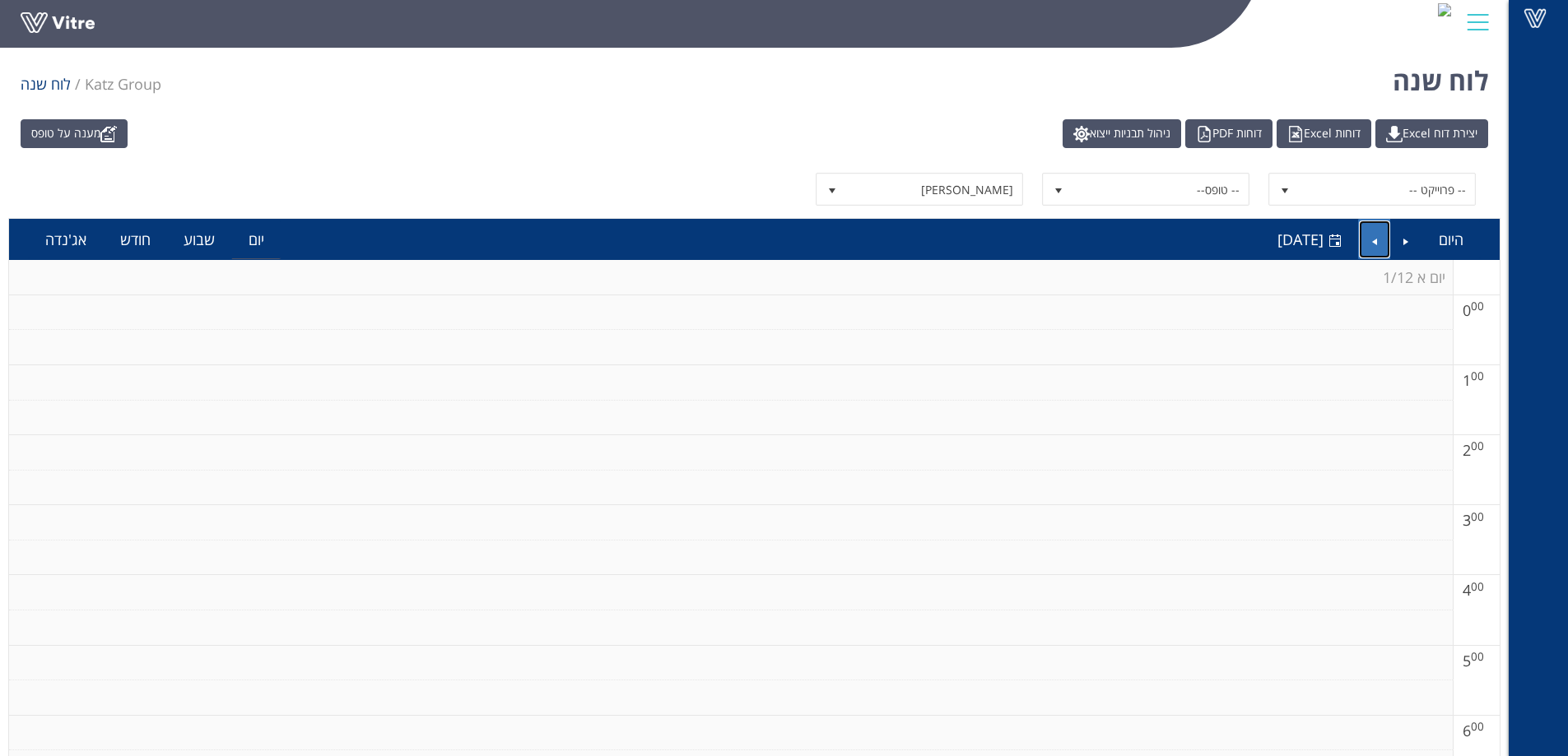
click at [1374, 234] on link "Next" at bounding box center [1374, 239] width 31 height 38
click at [1367, 243] on link "Next" at bounding box center [1374, 239] width 31 height 38
